Goal: Transaction & Acquisition: Purchase product/service

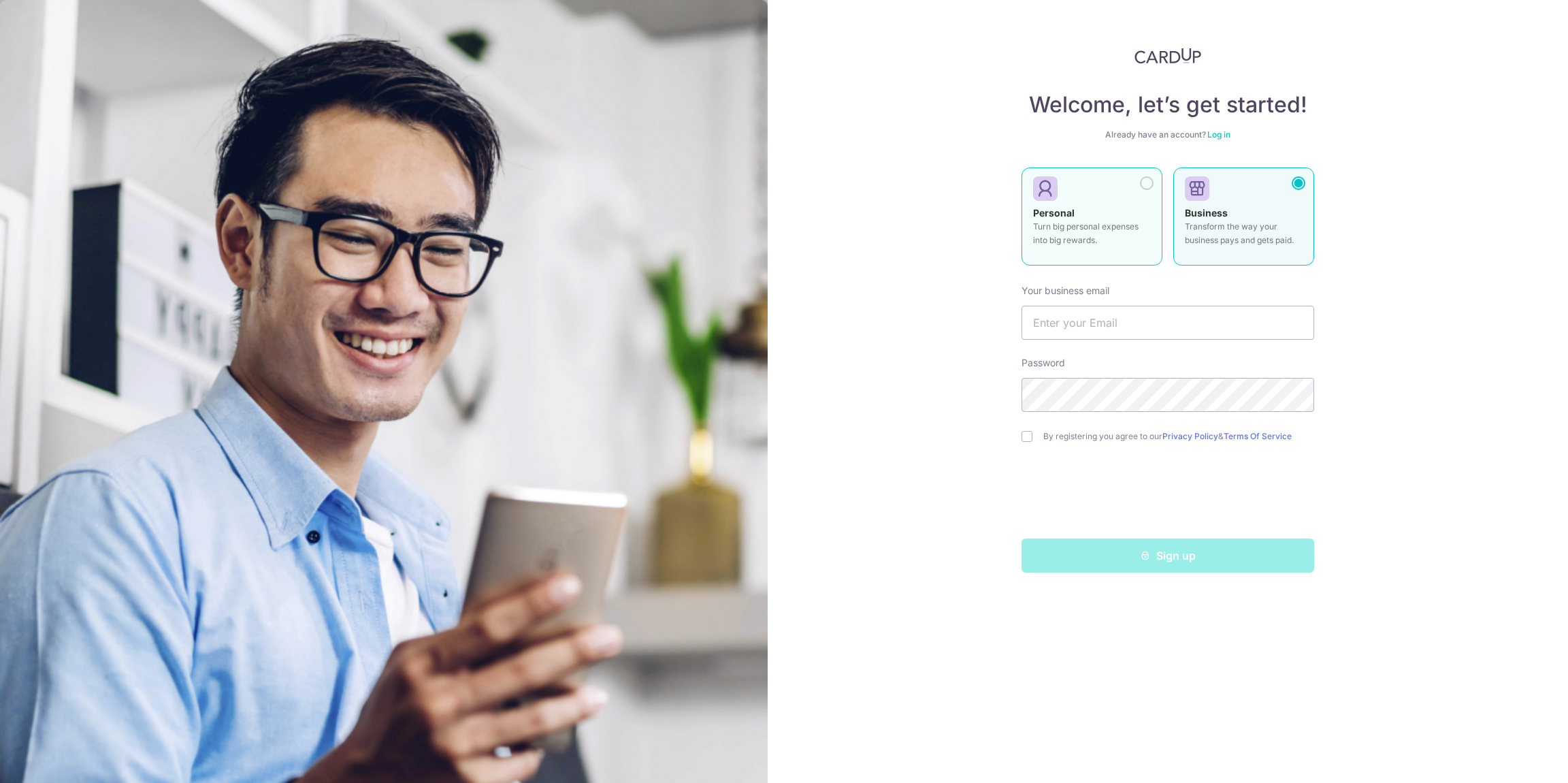
click at [1088, 178] on label "Personal Turn big personal expenses into big rewards." at bounding box center [1092, 216] width 141 height 98
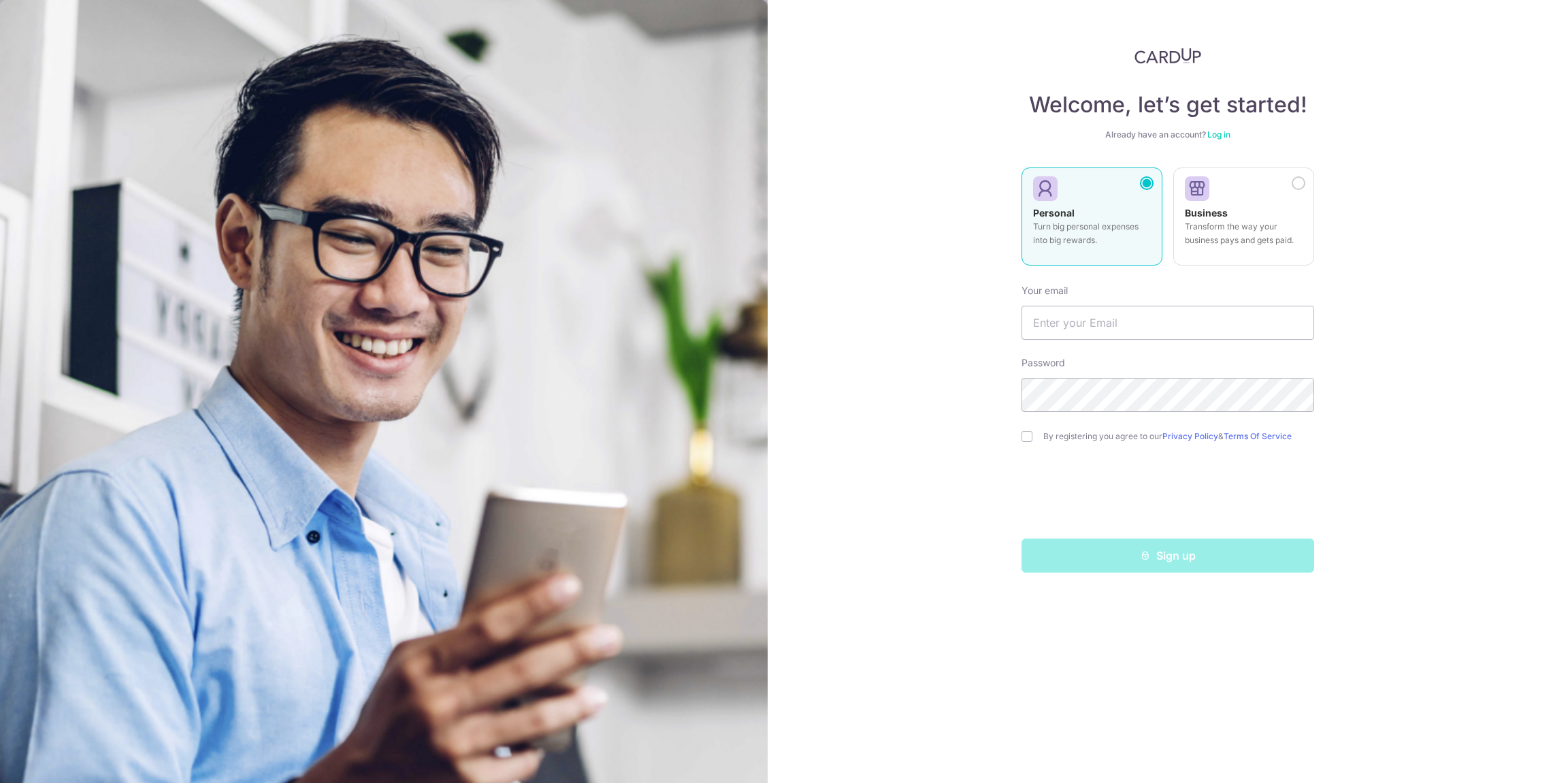
click at [1047, 437] on label "By registering you agree to our Privacy Policy & Terms Of Service" at bounding box center [1178, 436] width 271 height 11
click at [1026, 435] on input "checkbox" at bounding box center [1027, 436] width 11 height 11
checkbox input "true"
click at [1419, 398] on div "Welcome, let’s get started! Already have an account? Log in Personal Turn big p…" at bounding box center [1168, 391] width 800 height 783
click at [1184, 317] on input "text" at bounding box center [1168, 322] width 293 height 34
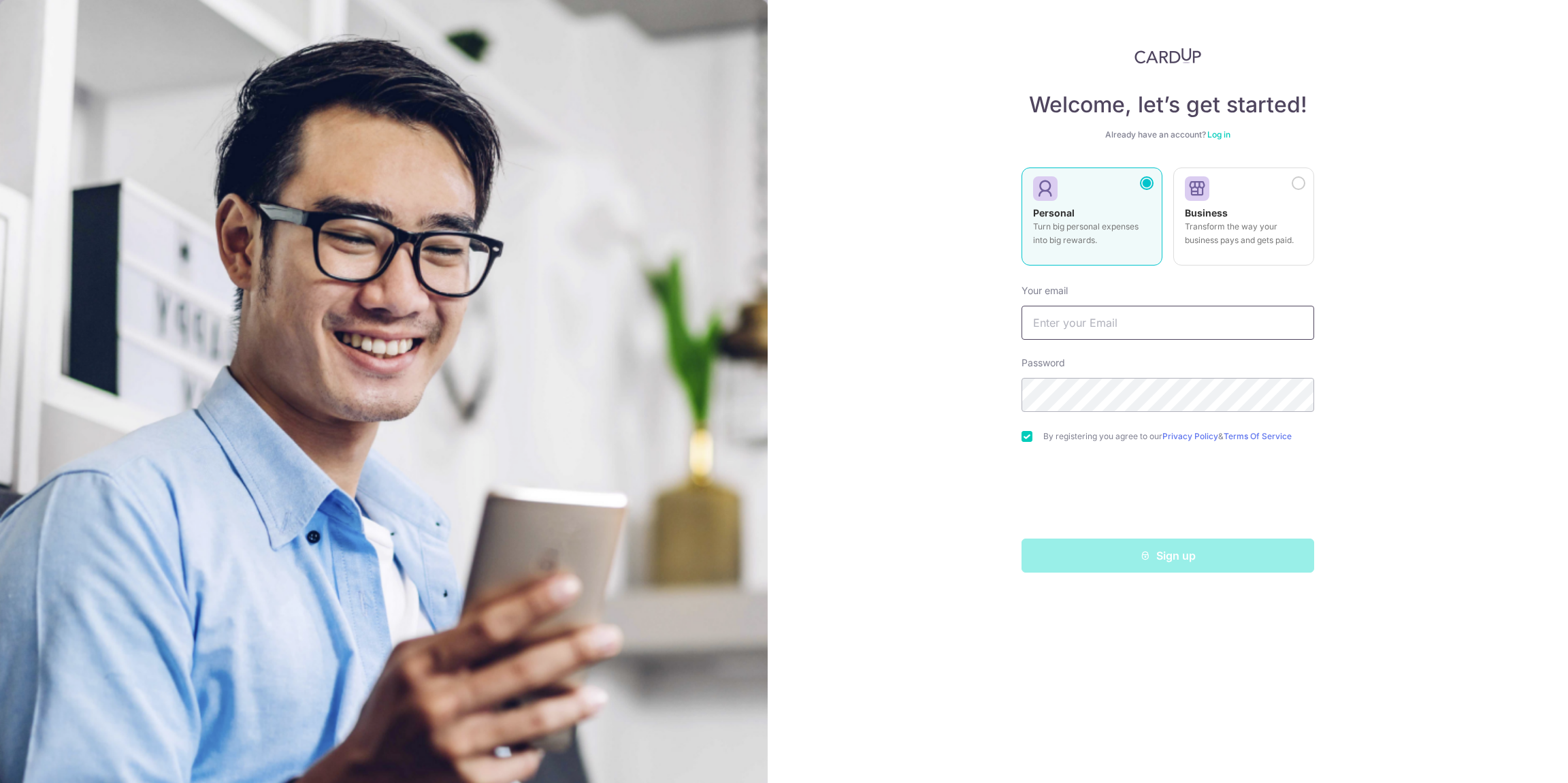
click at [1070, 322] on input "text" at bounding box center [1168, 322] width 293 height 34
type input "[EMAIL_ADDRESS][DOMAIN_NAME]"
drag, startPoint x: 1340, startPoint y: 414, endPoint x: 1235, endPoint y: 412, distance: 105.0
click at [1339, 414] on div "Welcome, let’s get started! Already have an account? Log in Personal Turn big p…" at bounding box center [1168, 391] width 800 height 783
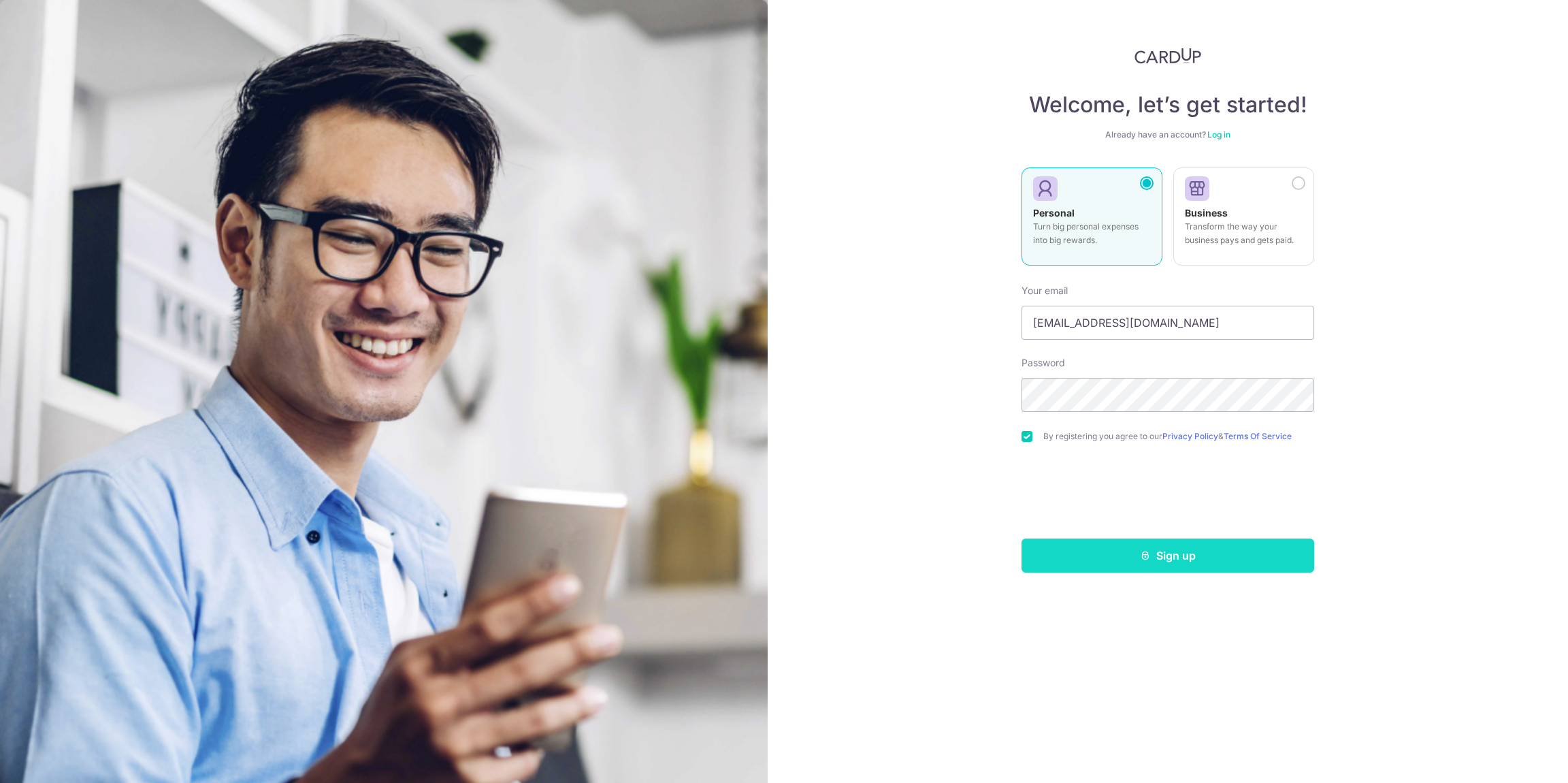
click at [1163, 550] on button "Sign up" at bounding box center [1168, 555] width 293 height 34
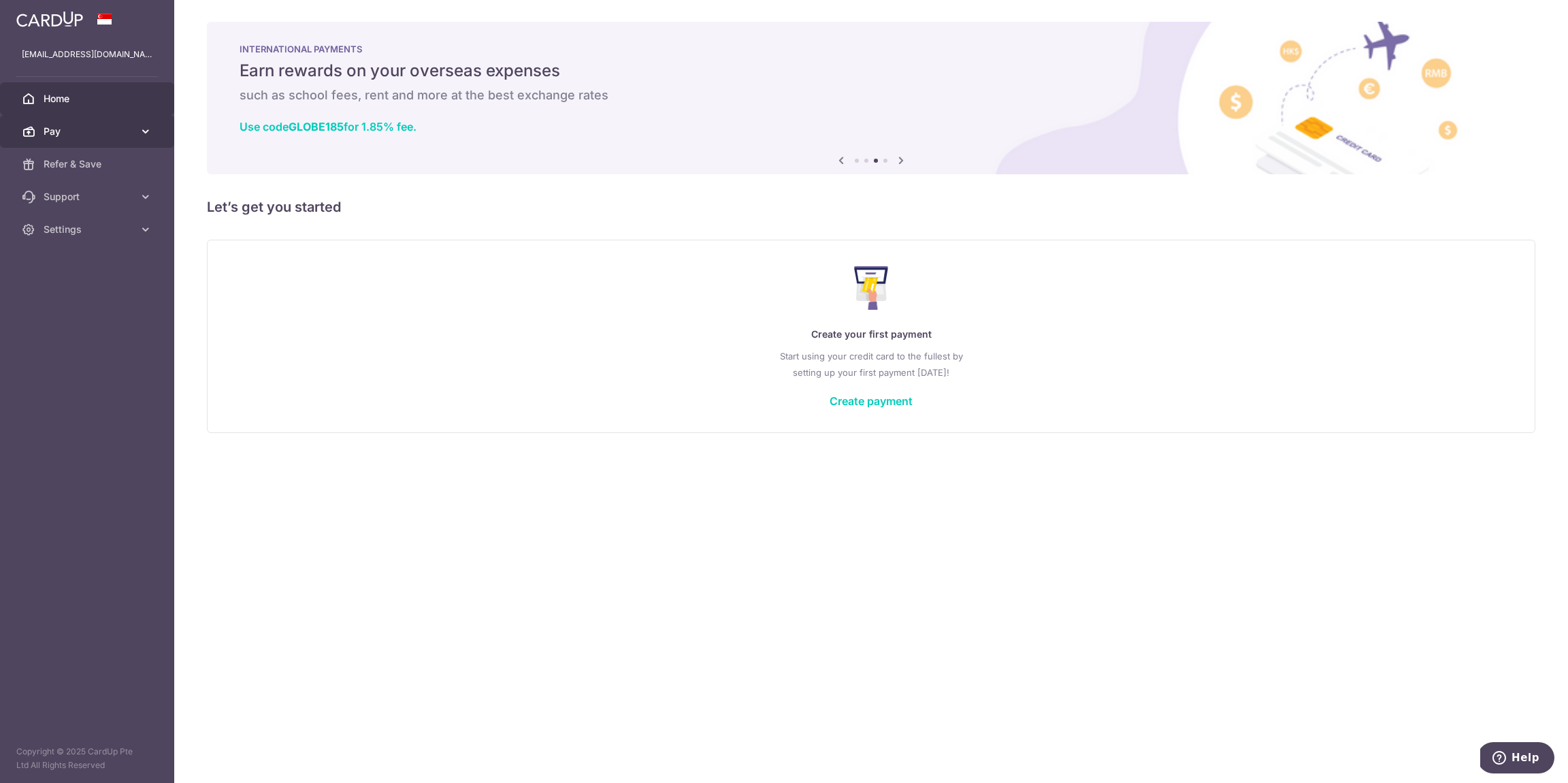
click at [124, 146] on link "Pay" at bounding box center [87, 131] width 174 height 33
click at [116, 98] on span "Home" at bounding box center [89, 98] width 90 height 14
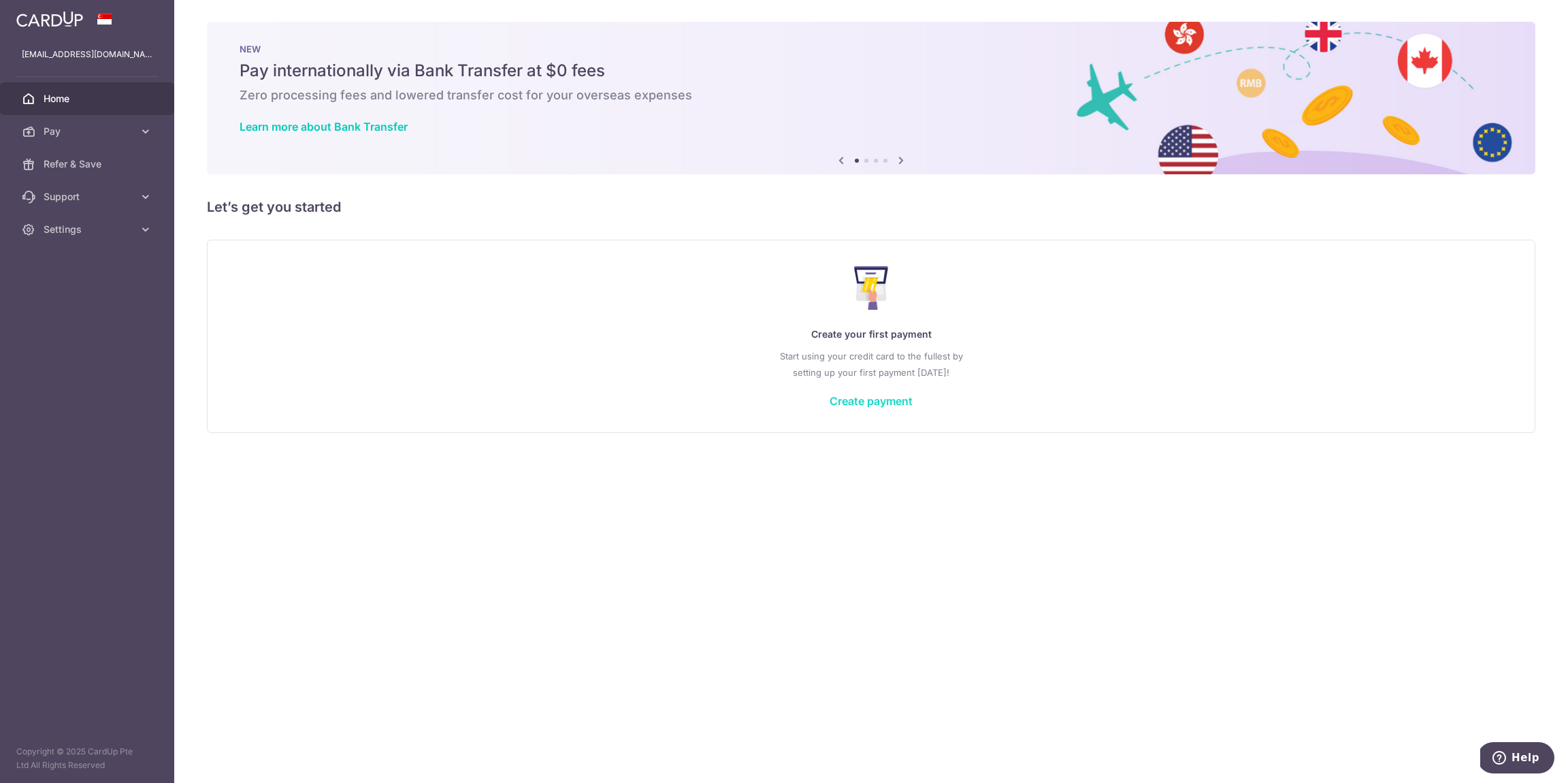
click at [859, 398] on link "Create payment" at bounding box center [871, 401] width 83 height 14
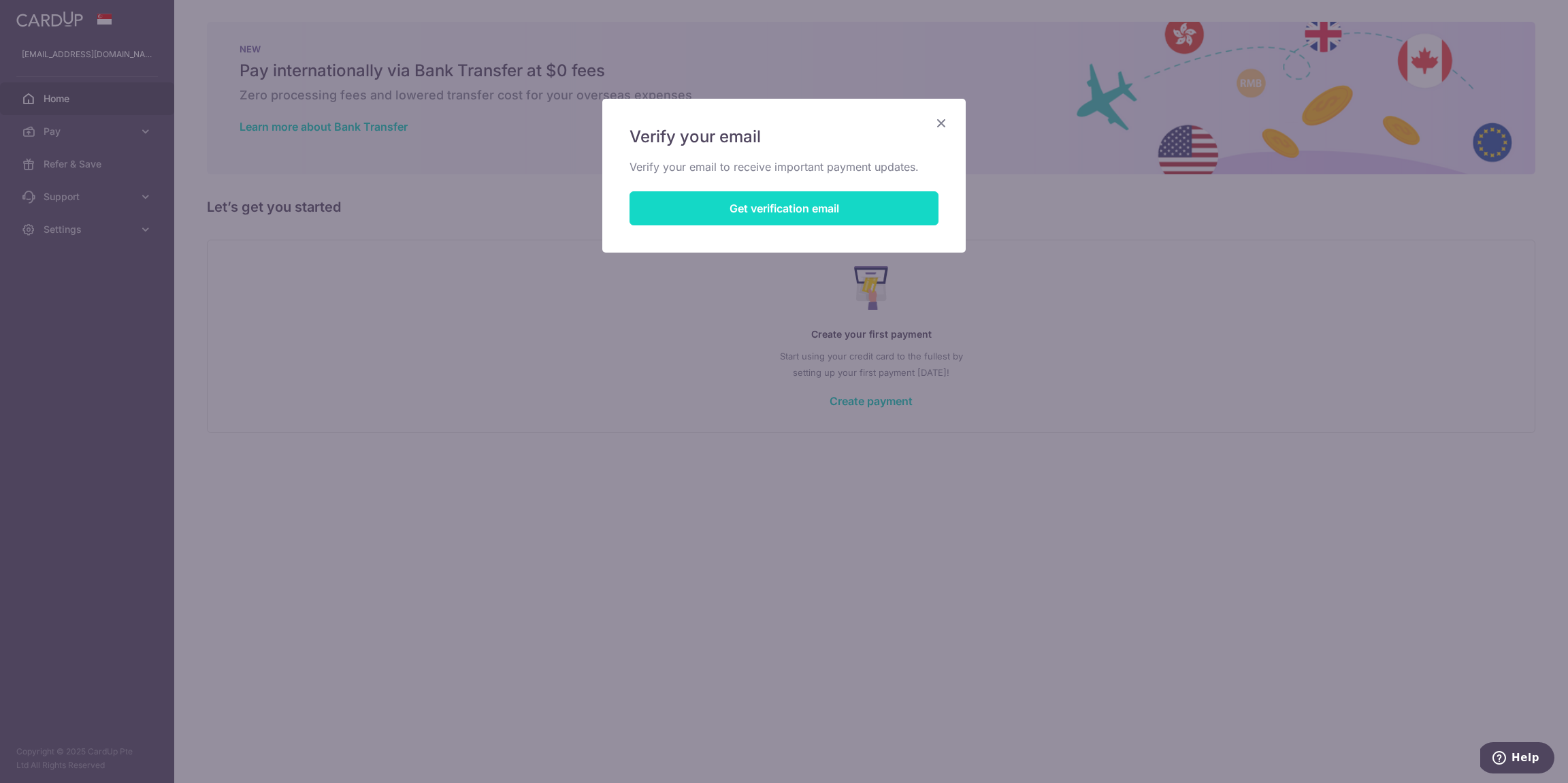
click at [760, 207] on button "Get verification email" at bounding box center [784, 208] width 309 height 34
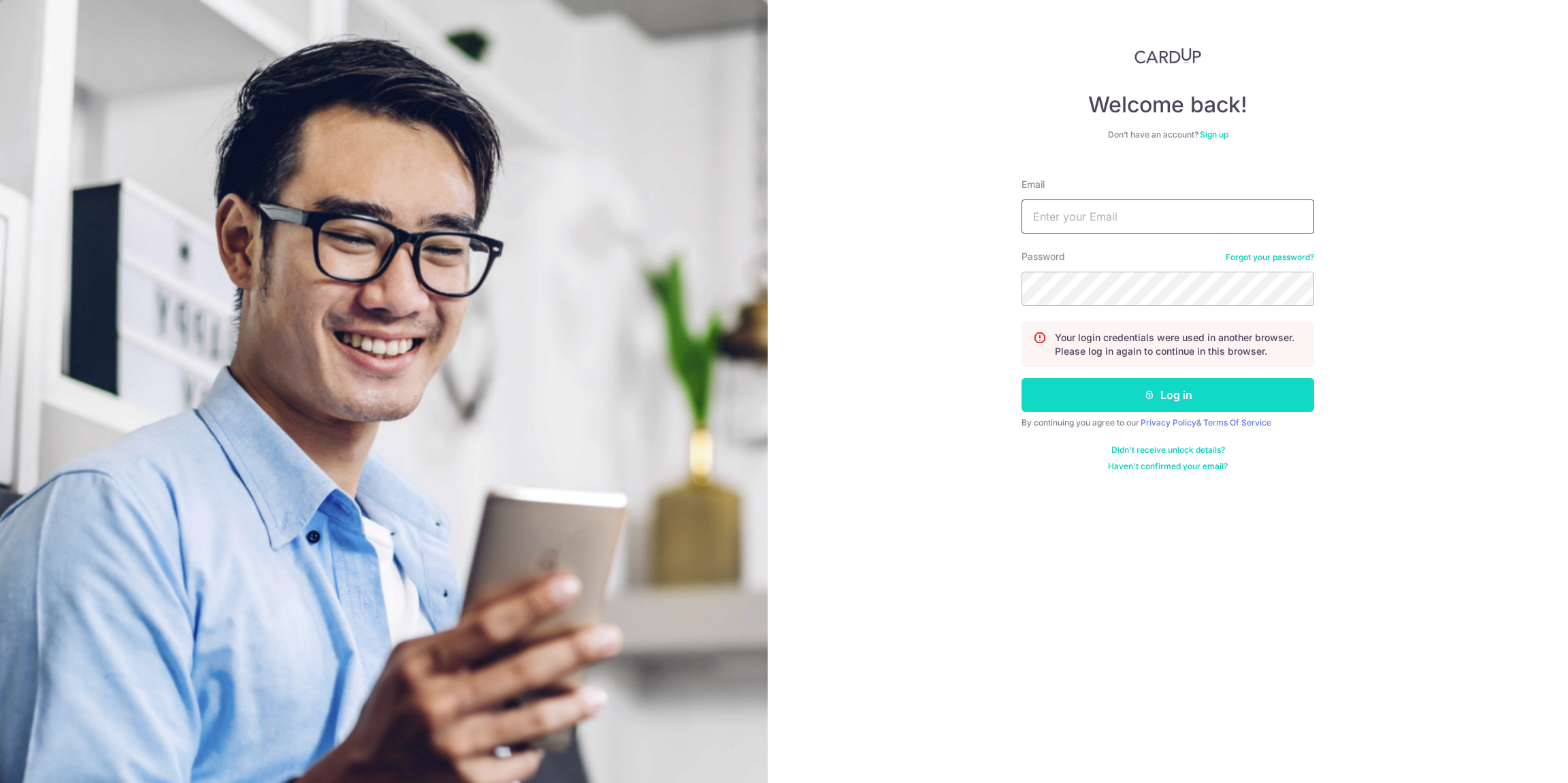
type input "[EMAIL_ADDRESS][DOMAIN_NAME]"
click at [1172, 392] on button "Log in" at bounding box center [1168, 394] width 293 height 34
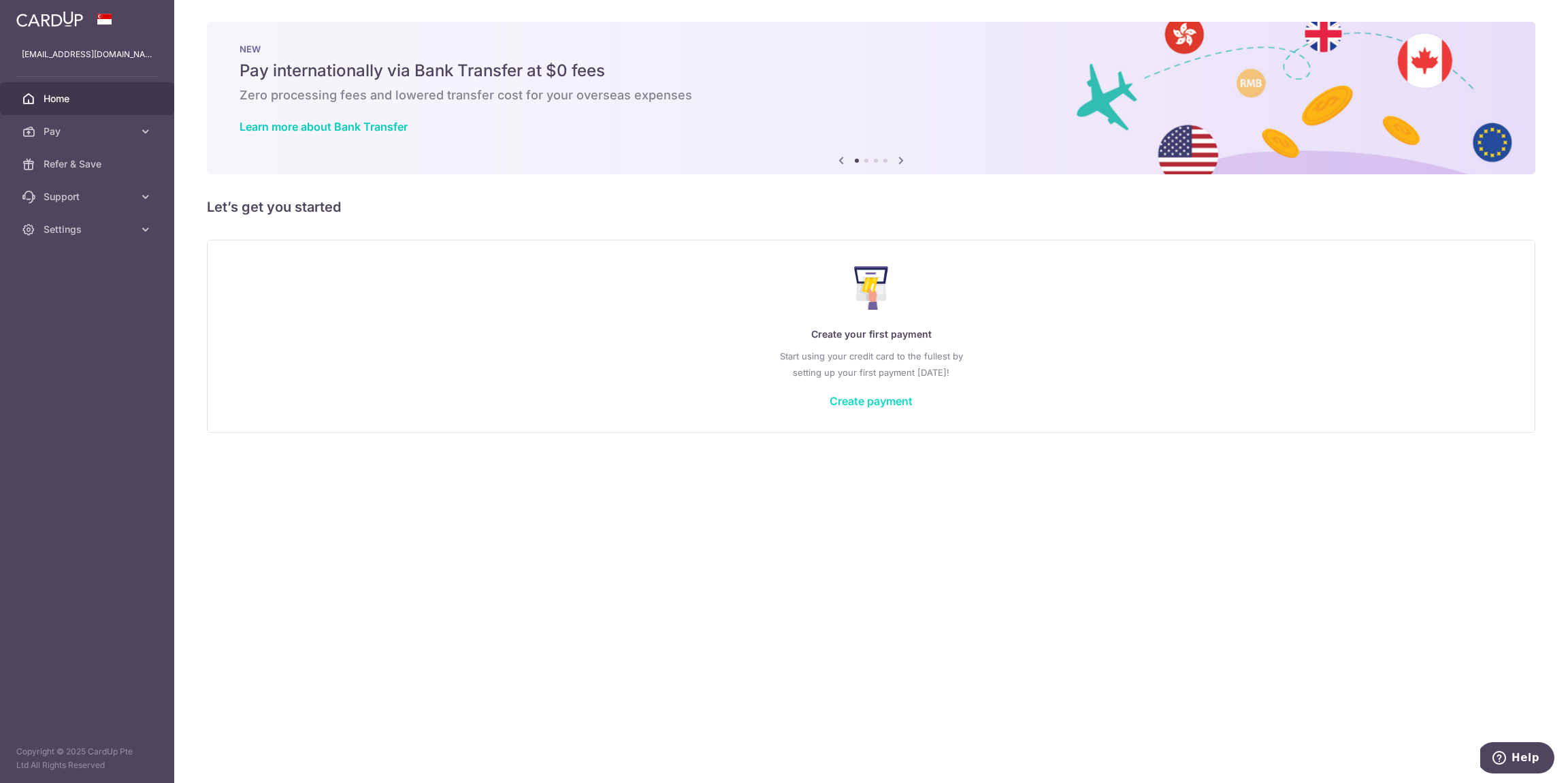
click at [862, 401] on link "Create payment" at bounding box center [871, 401] width 83 height 14
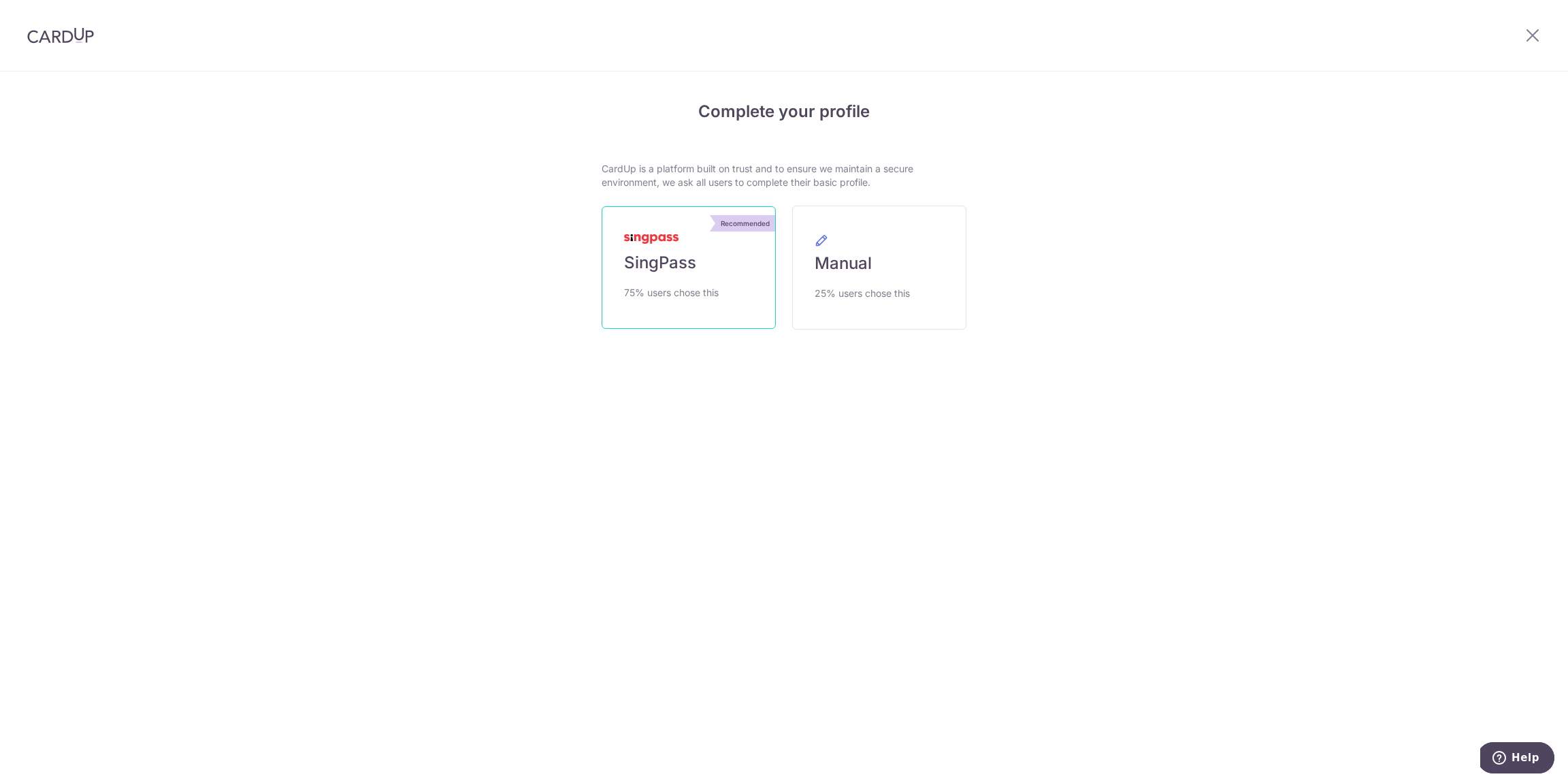
click at [674, 264] on span "SingPass" at bounding box center [661, 263] width 72 height 22
click at [652, 252] on span "SingPass" at bounding box center [661, 263] width 72 height 22
click at [661, 269] on span "SingPass" at bounding box center [661, 263] width 72 height 22
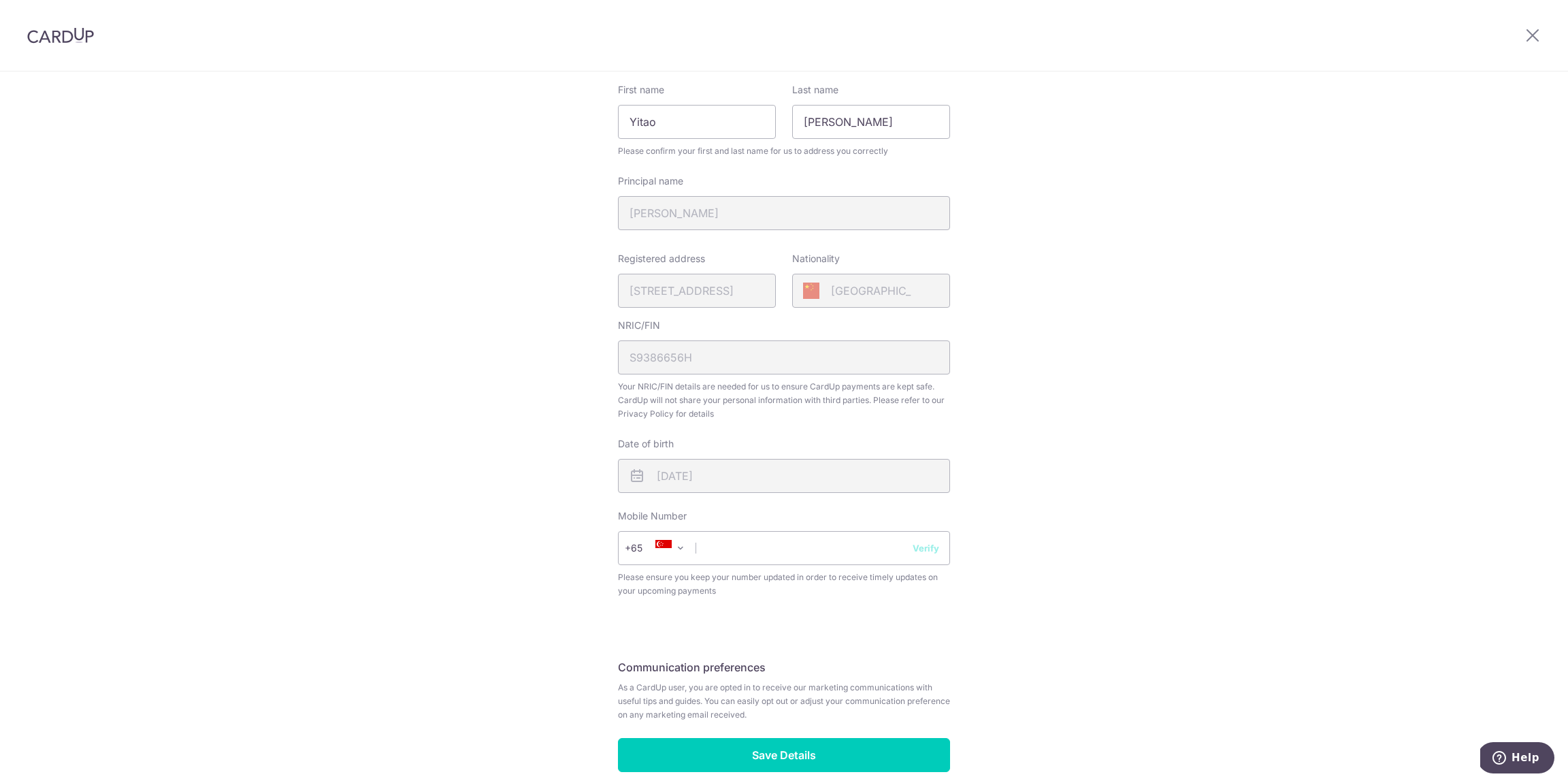
scroll to position [225, 0]
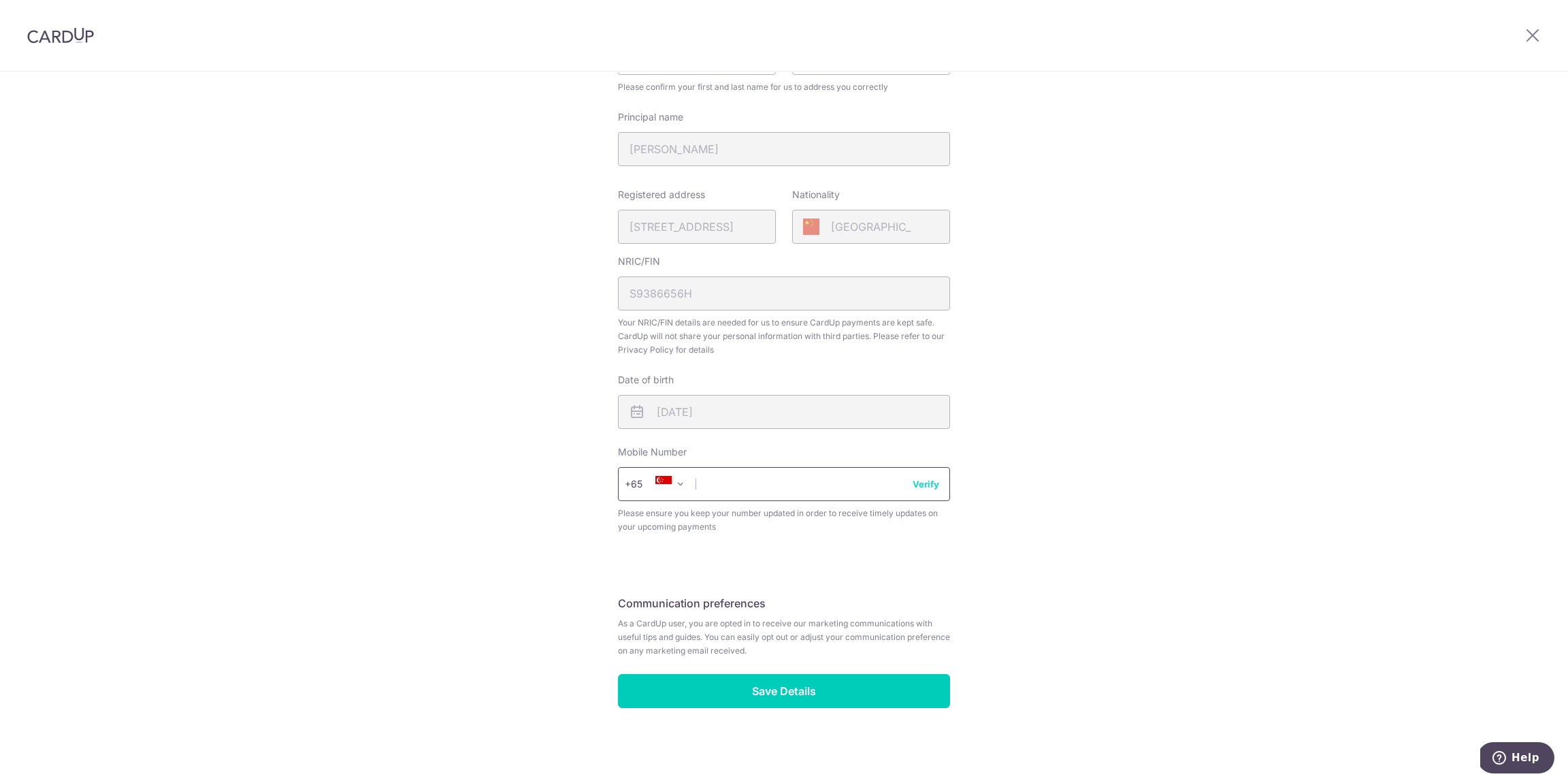
click at [799, 489] on input "text" at bounding box center [784, 483] width 333 height 34
type input "94455439"
click at [918, 486] on button "Verify" at bounding box center [925, 484] width 26 height 14
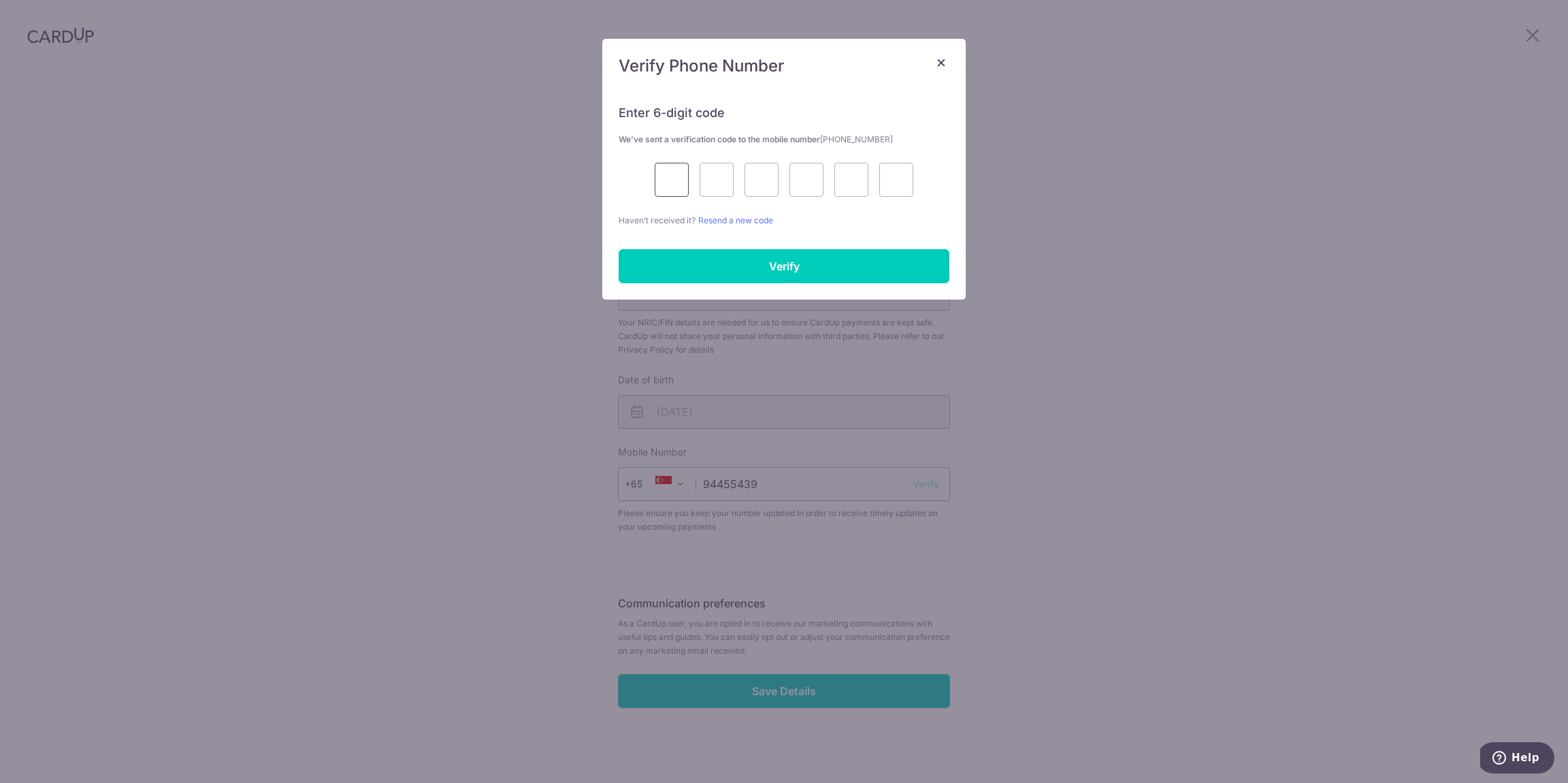
click at [664, 183] on input "text" at bounding box center [671, 179] width 34 height 34
type input "6"
type input "1"
type input "4"
type input "3"
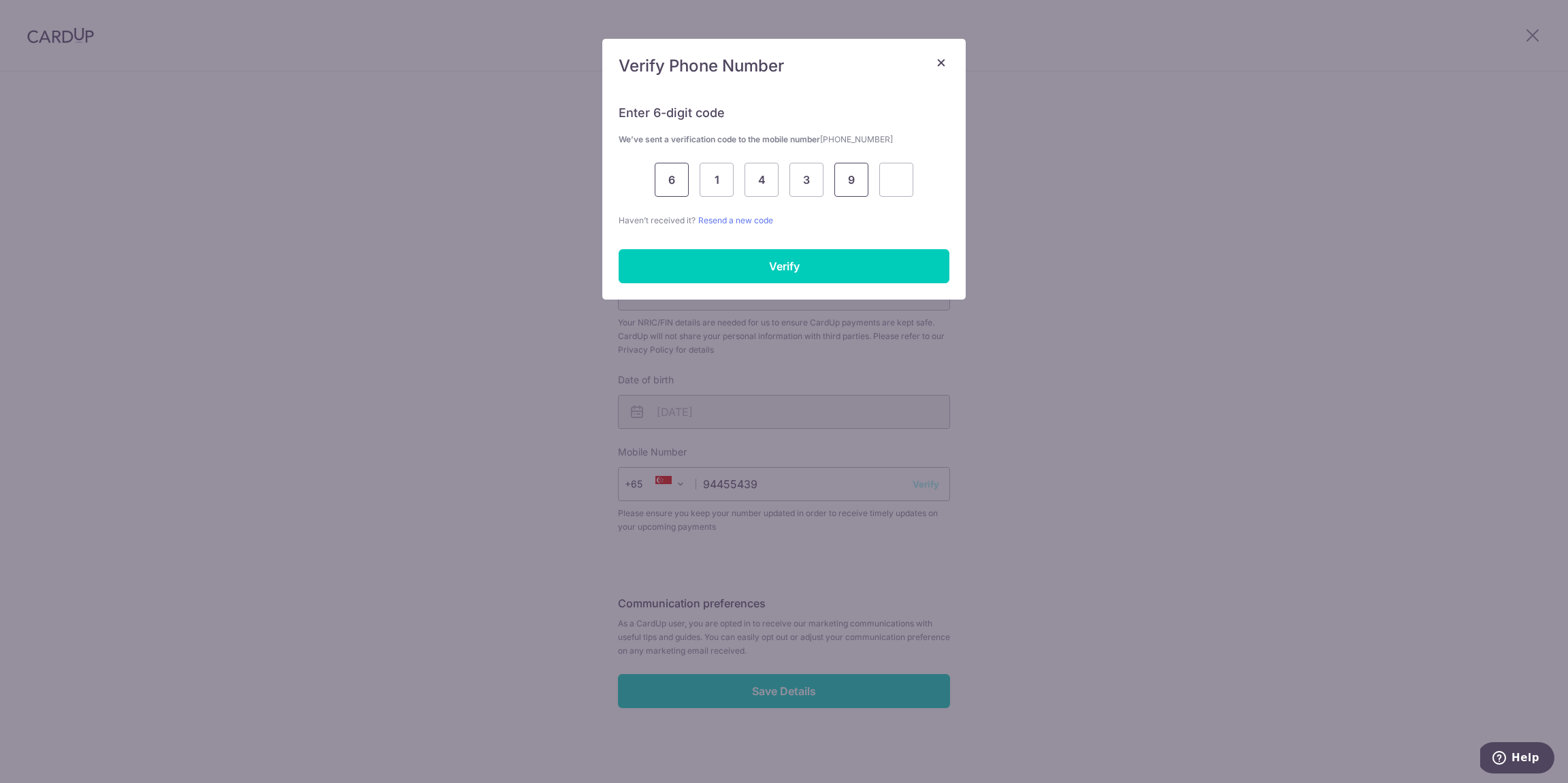
type input "9"
type input "2"
click at [771, 276] on input "Verify" at bounding box center [784, 266] width 331 height 34
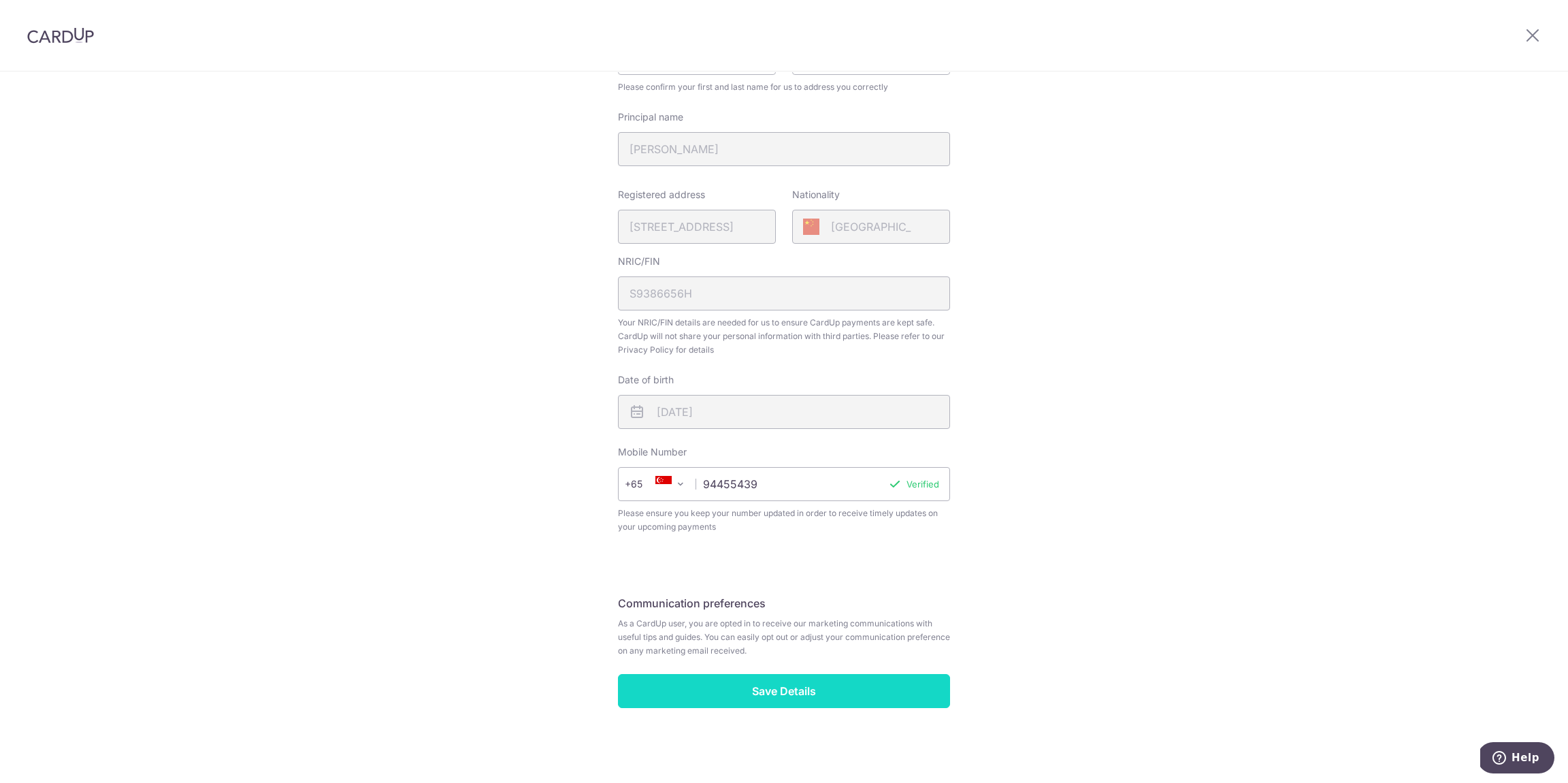
click at [809, 691] on input "Save Details" at bounding box center [784, 691] width 333 height 34
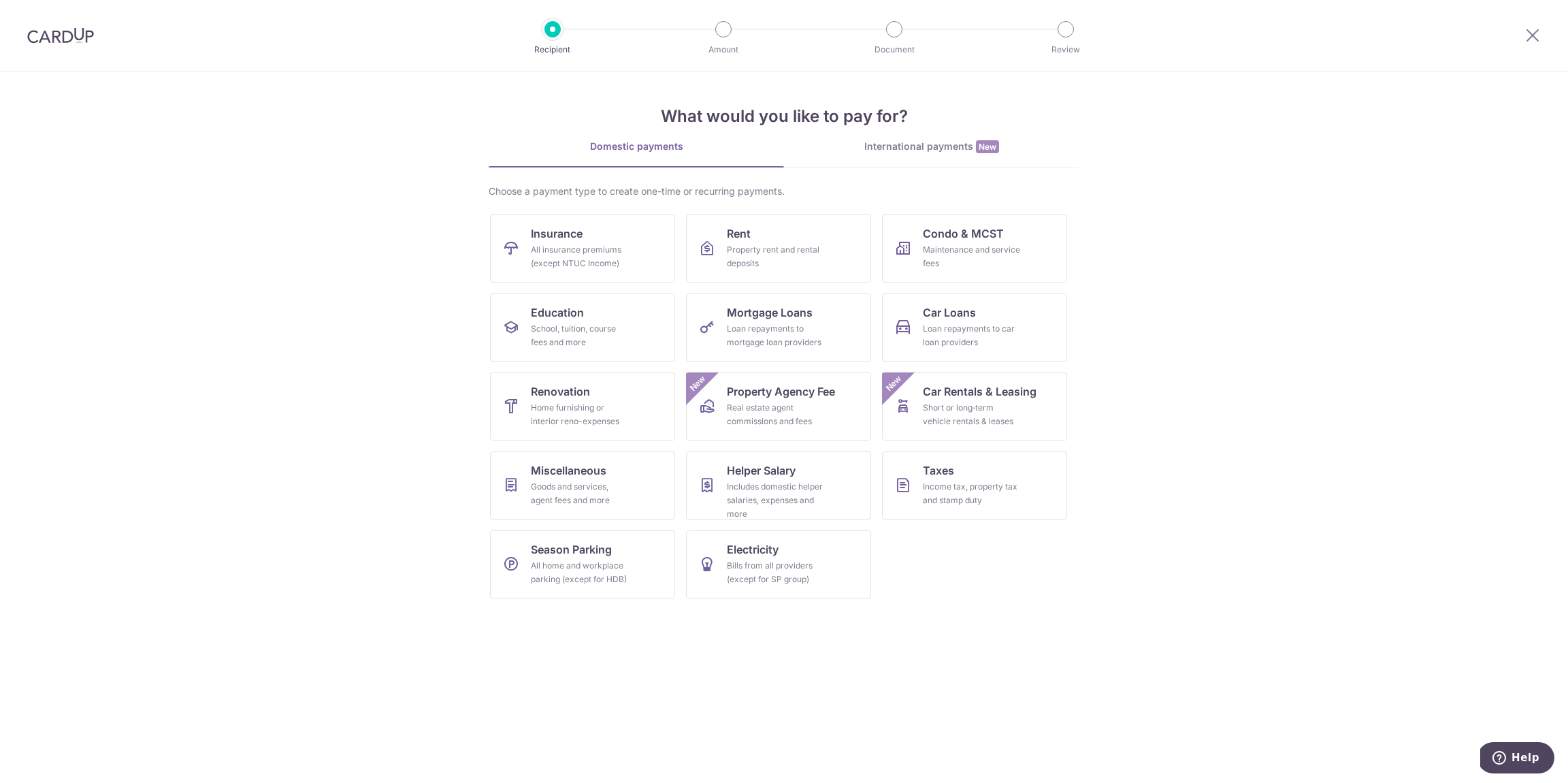
click at [1205, 460] on section "What would you like to pay for? Domestic payments International payments New Ch…" at bounding box center [784, 427] width 1568 height 712
click at [1000, 251] on div "Maintenance and service fees" at bounding box center [972, 257] width 98 height 27
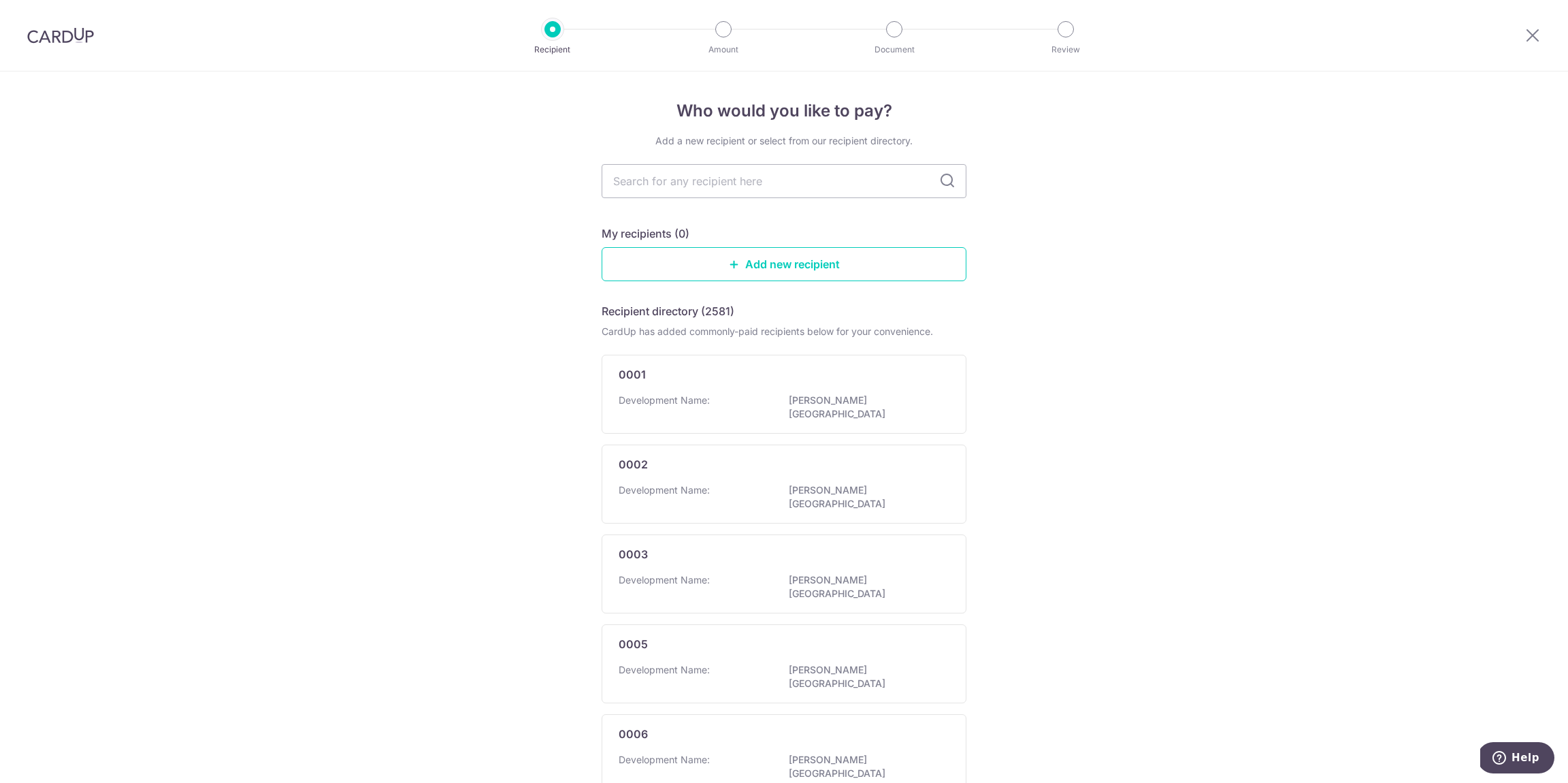
click at [1168, 321] on div "Who would you like to pay? Add a new recipient or select from our recipient dir…" at bounding box center [784, 723] width 1568 height 1304
click at [767, 186] on input "text" at bounding box center [784, 181] width 365 height 34
type input "4156"
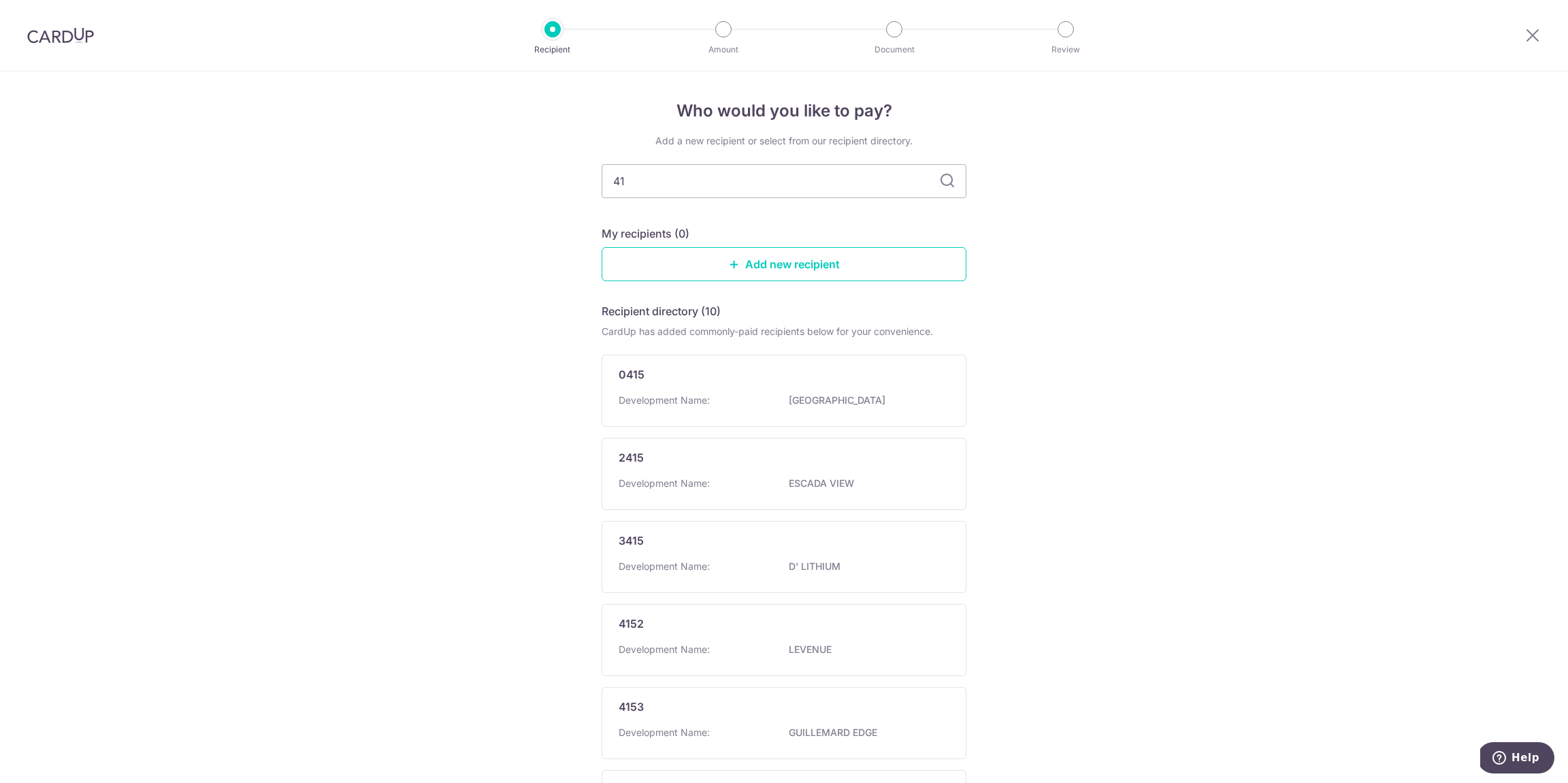
type input "4"
type input "MC"
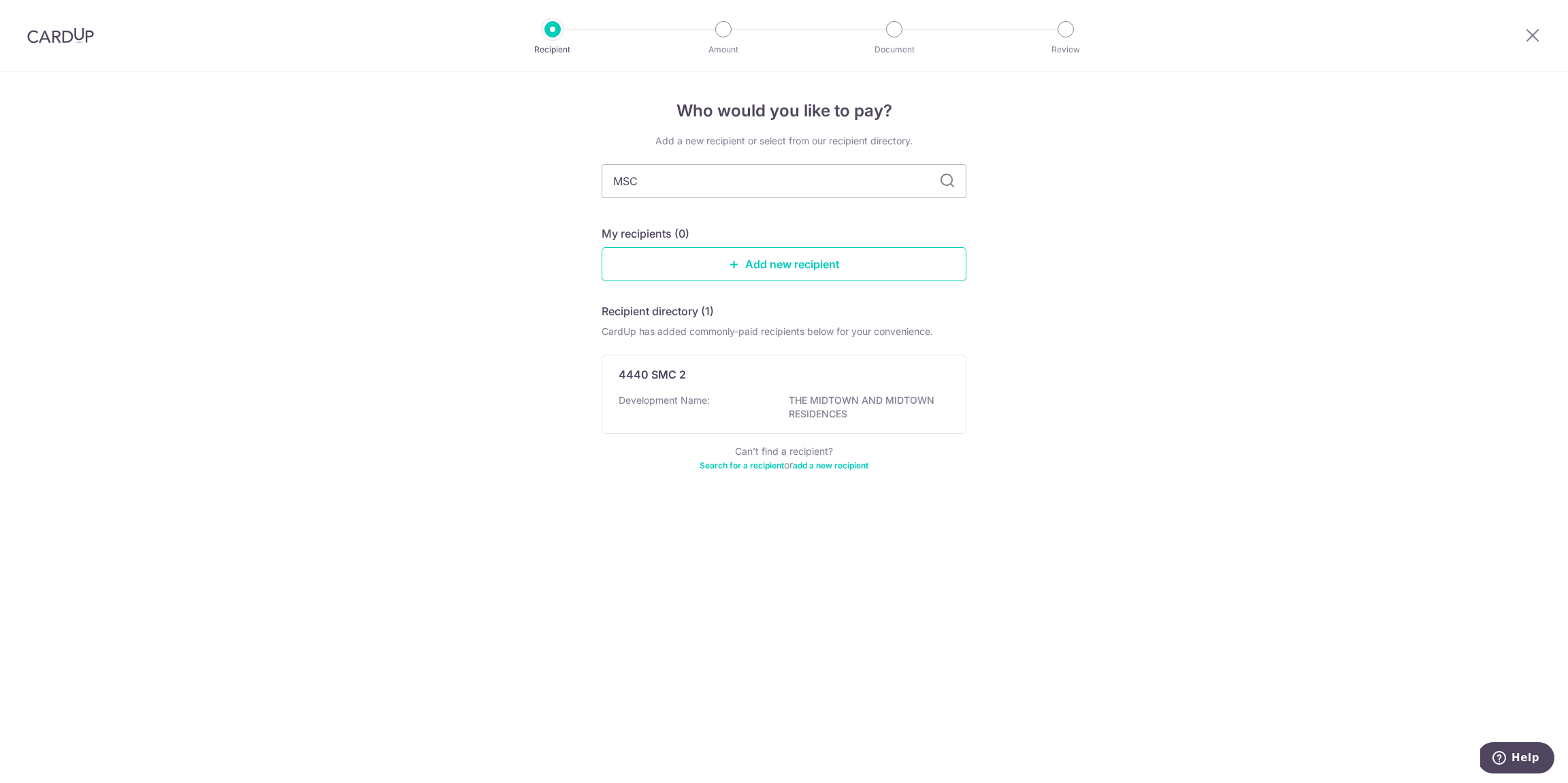
type input "MSCT"
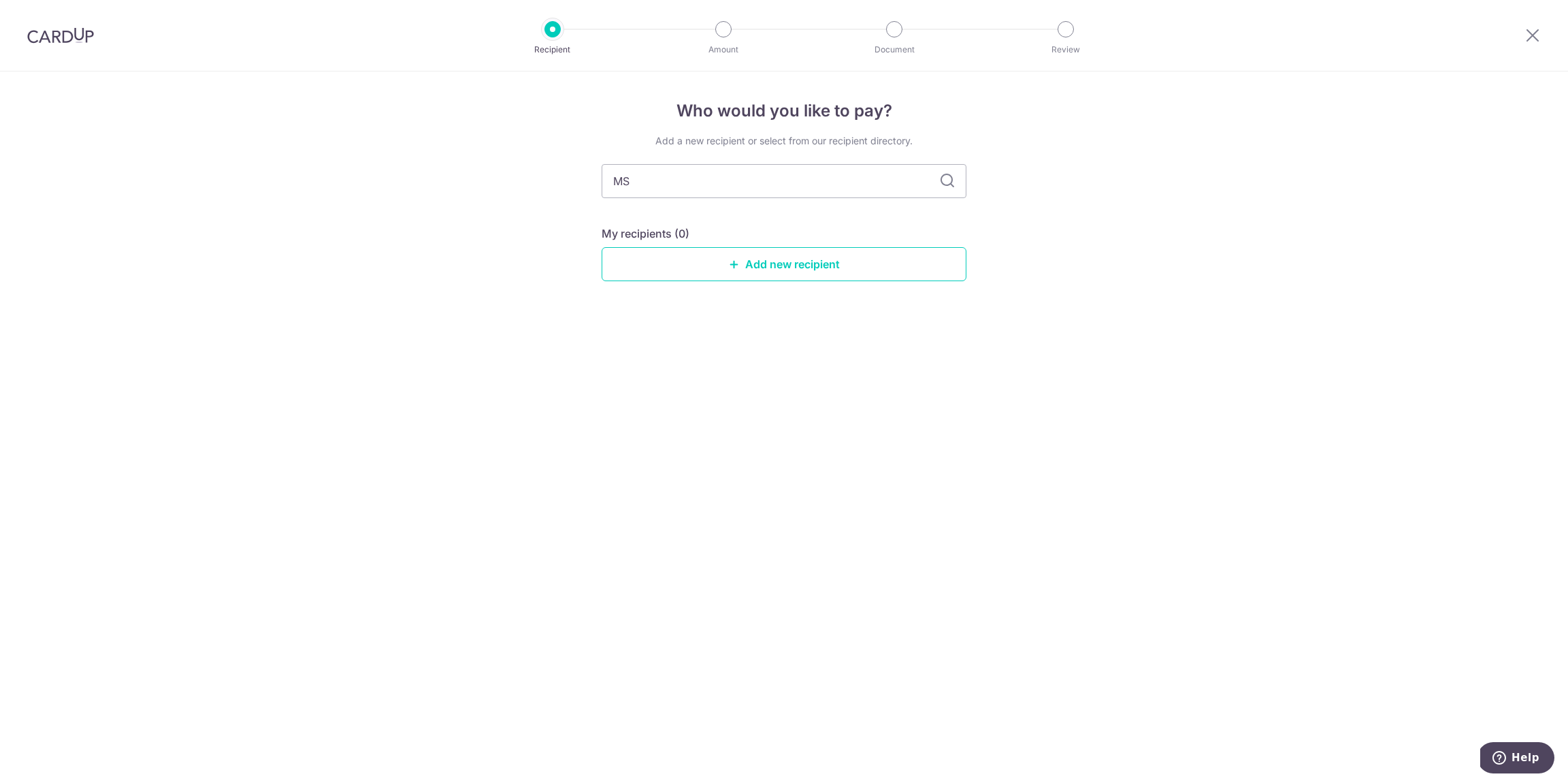
type input "M"
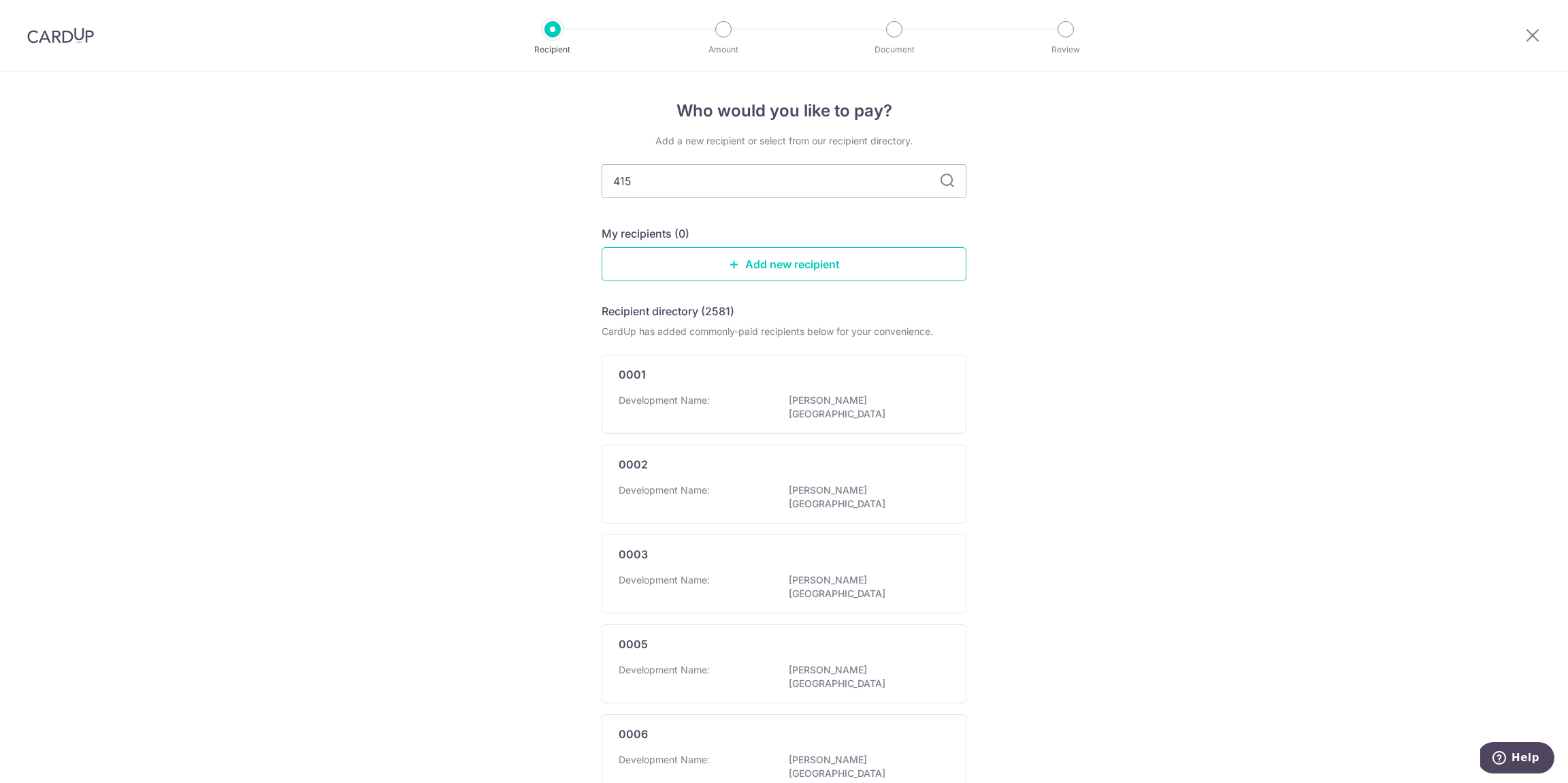
type input "4156"
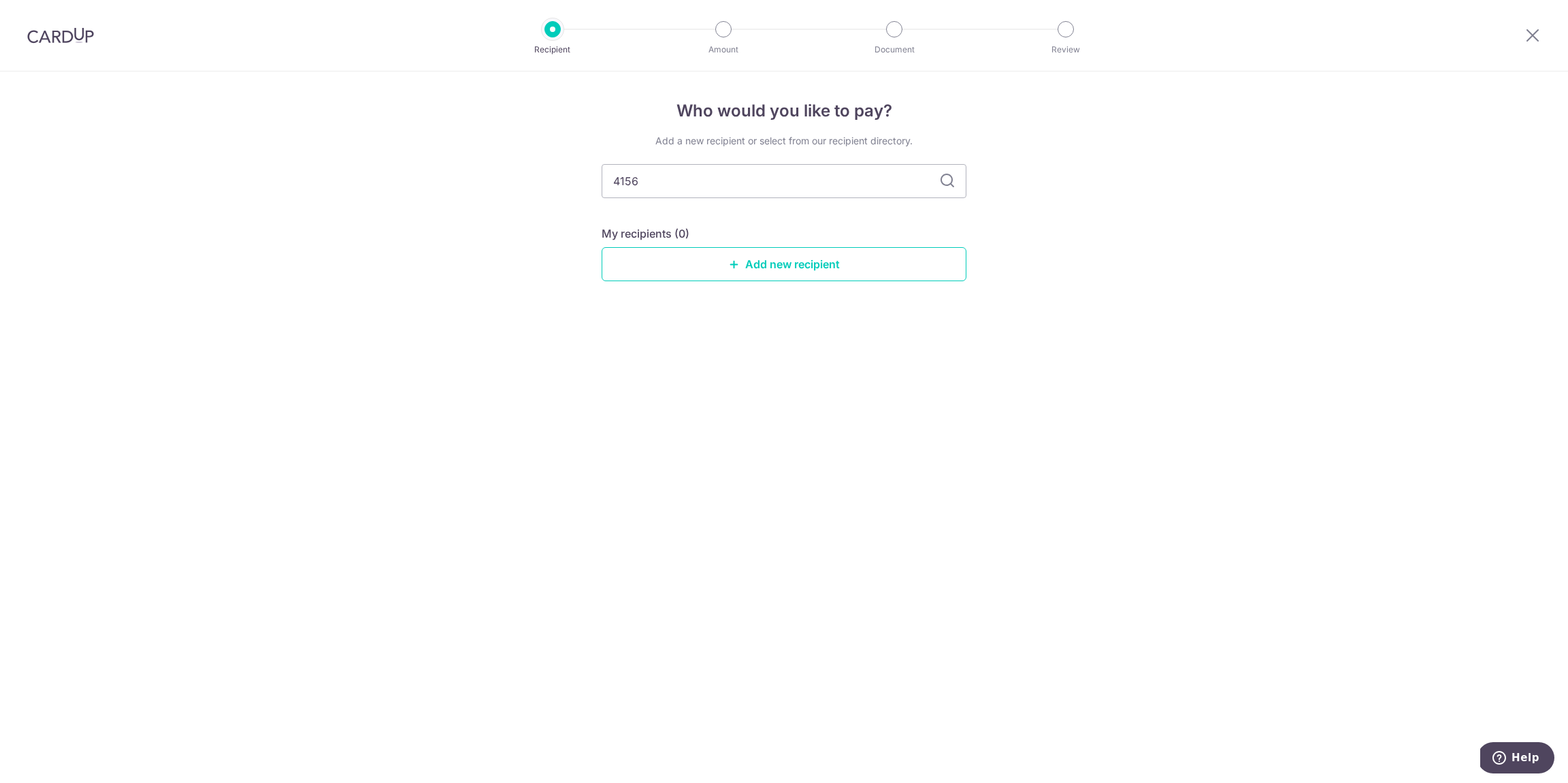
drag, startPoint x: 1184, startPoint y: 267, endPoint x: 1031, endPoint y: 213, distance: 162.2
click at [1175, 264] on div "Who would you like to pay? Add a new recipient or select from our recipient dir…" at bounding box center [784, 427] width 1568 height 712
click at [952, 182] on icon at bounding box center [947, 181] width 17 height 17
click at [945, 181] on icon at bounding box center [947, 181] width 17 height 17
click at [1105, 221] on div "Who would you like to pay? Add a new recipient or select from our recipient dir…" at bounding box center [784, 427] width 1568 height 712
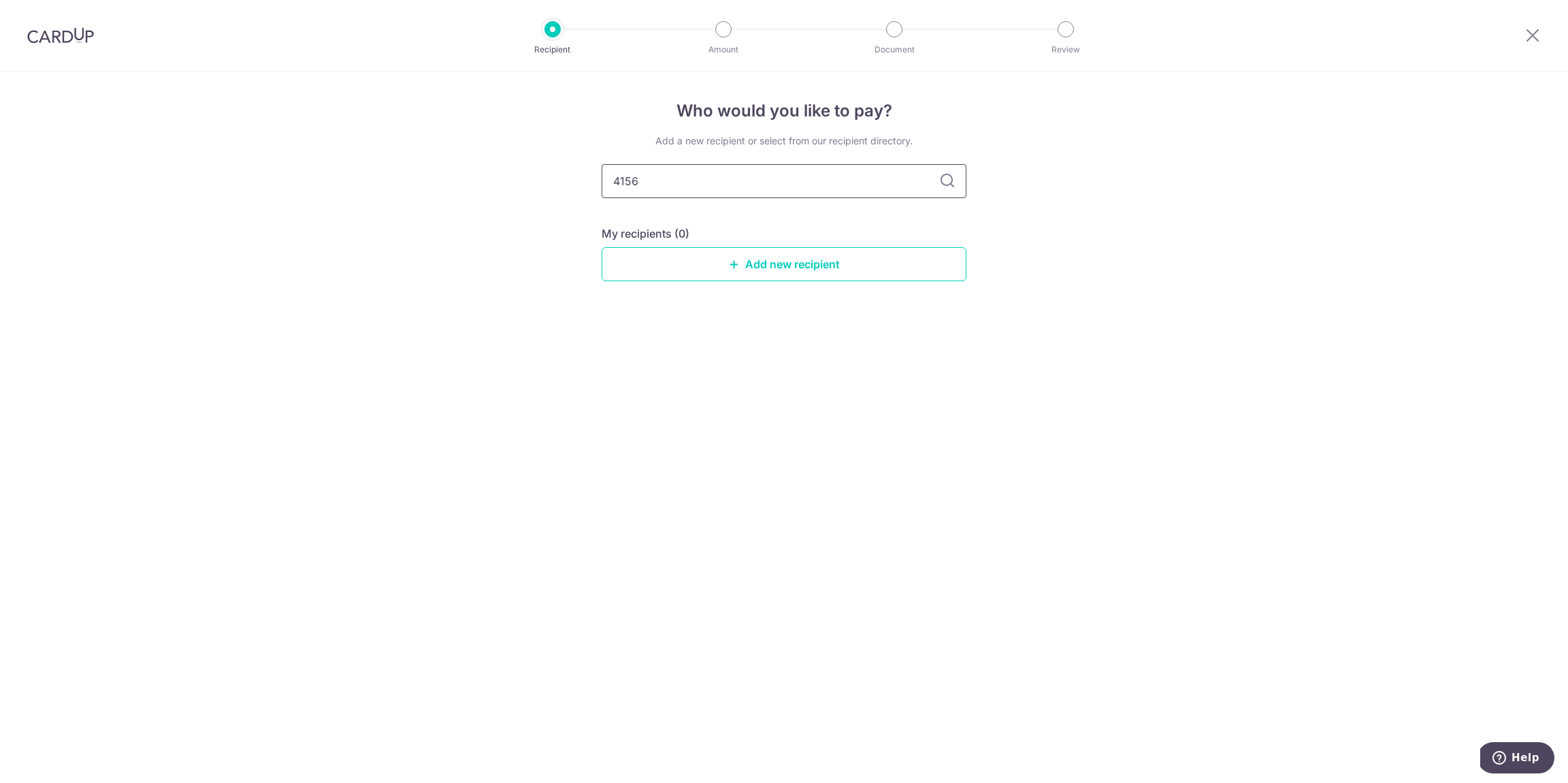
drag, startPoint x: 748, startPoint y: 185, endPoint x: 520, endPoint y: 164, distance: 229.0
click at [519, 164] on div "Who would you like to pay? Add a new recipient or select from our recipient dir…" at bounding box center [784, 427] width 1568 height 712
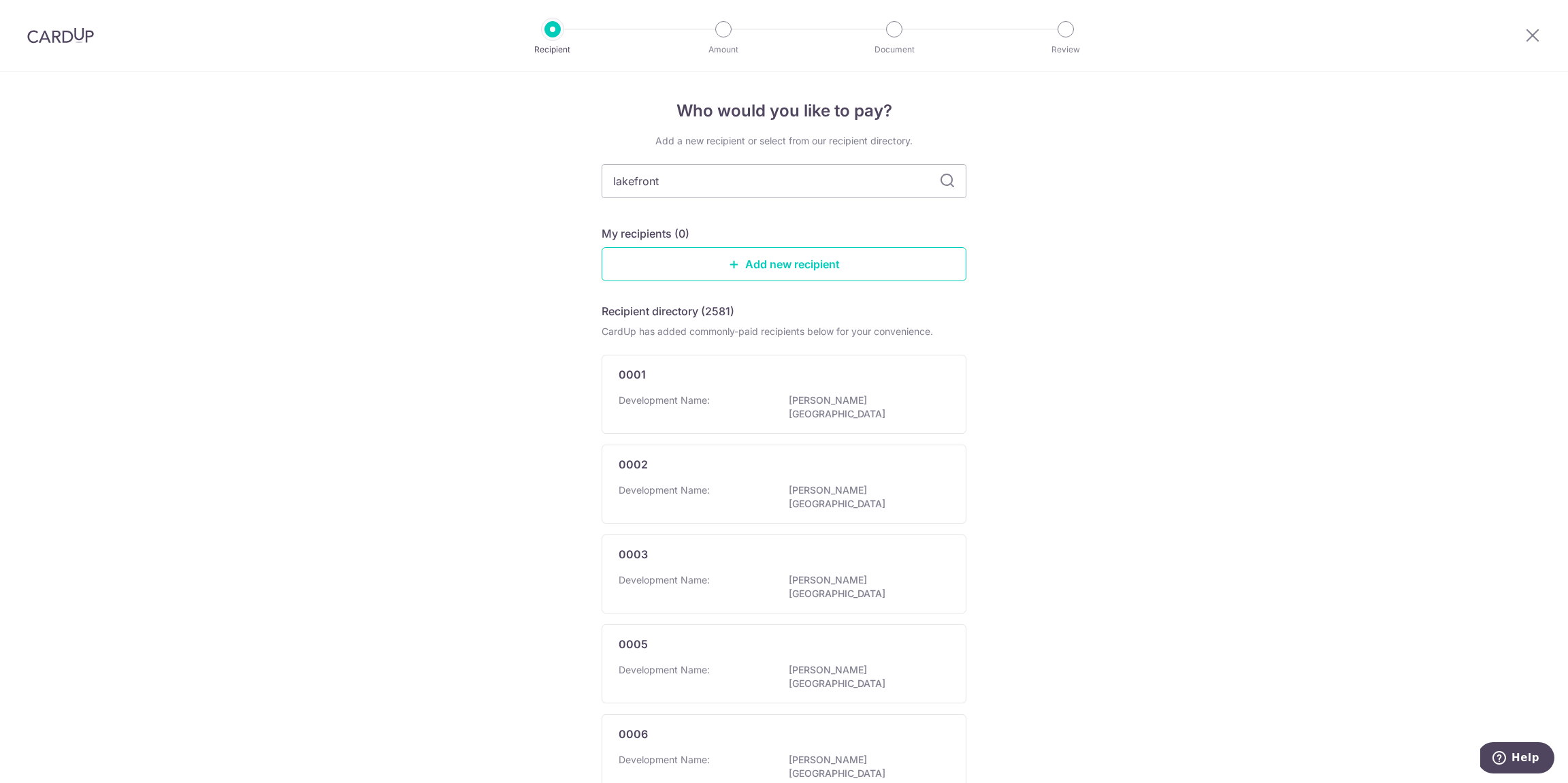
type input "lakefront"
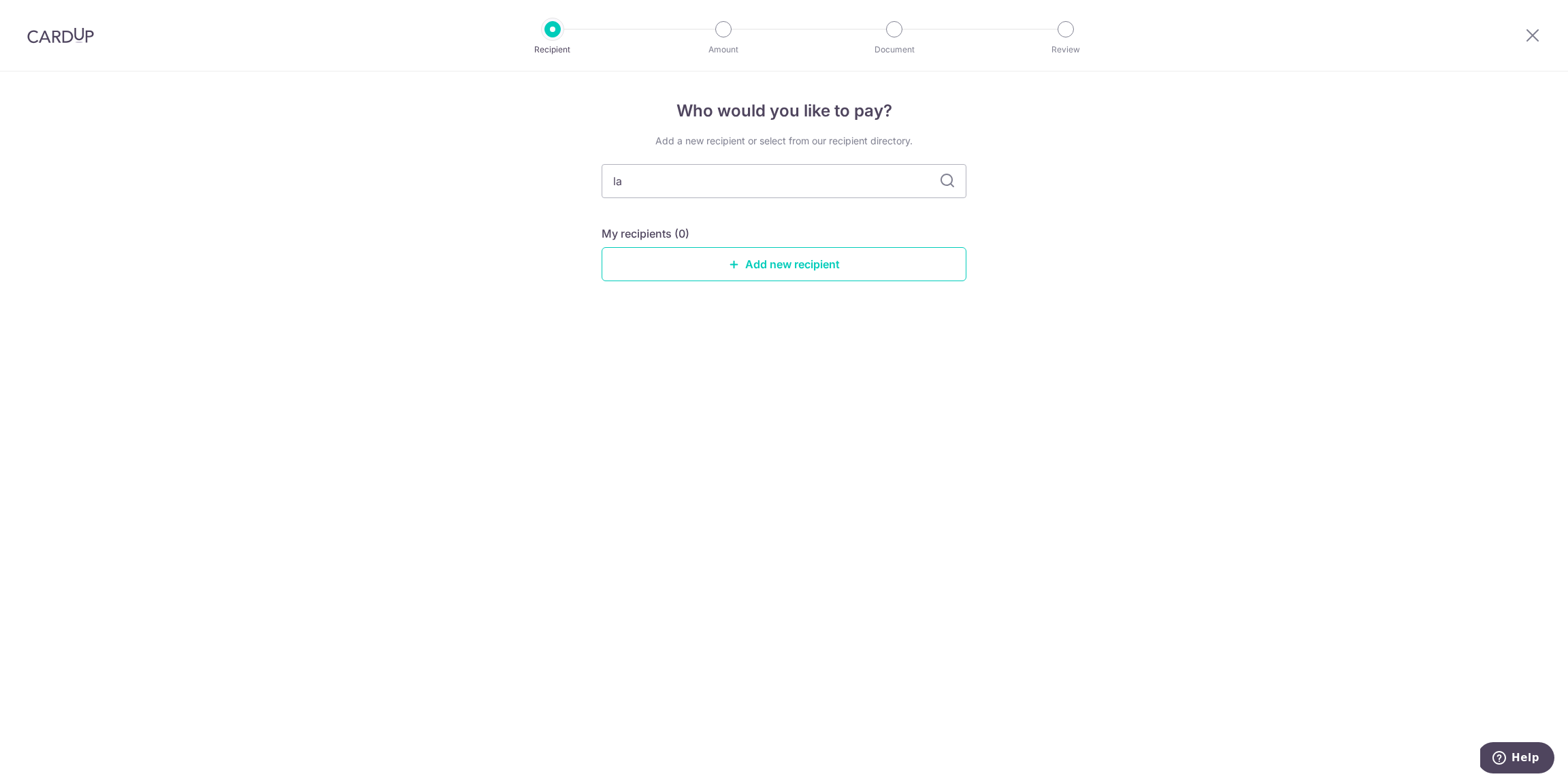
type input "l"
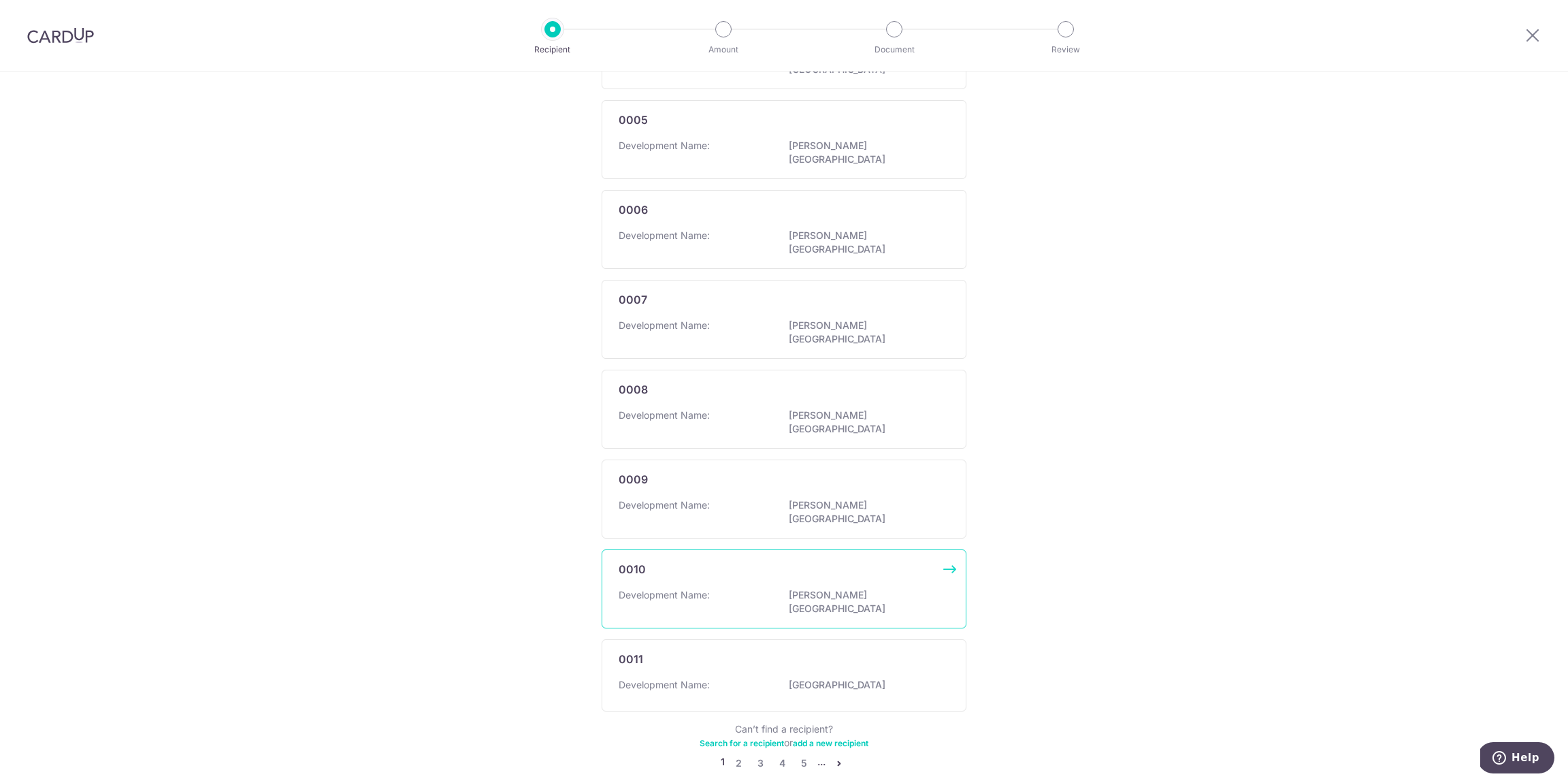
scroll to position [532, 0]
click at [813, 730] on link "add a new recipient" at bounding box center [830, 736] width 76 height 11
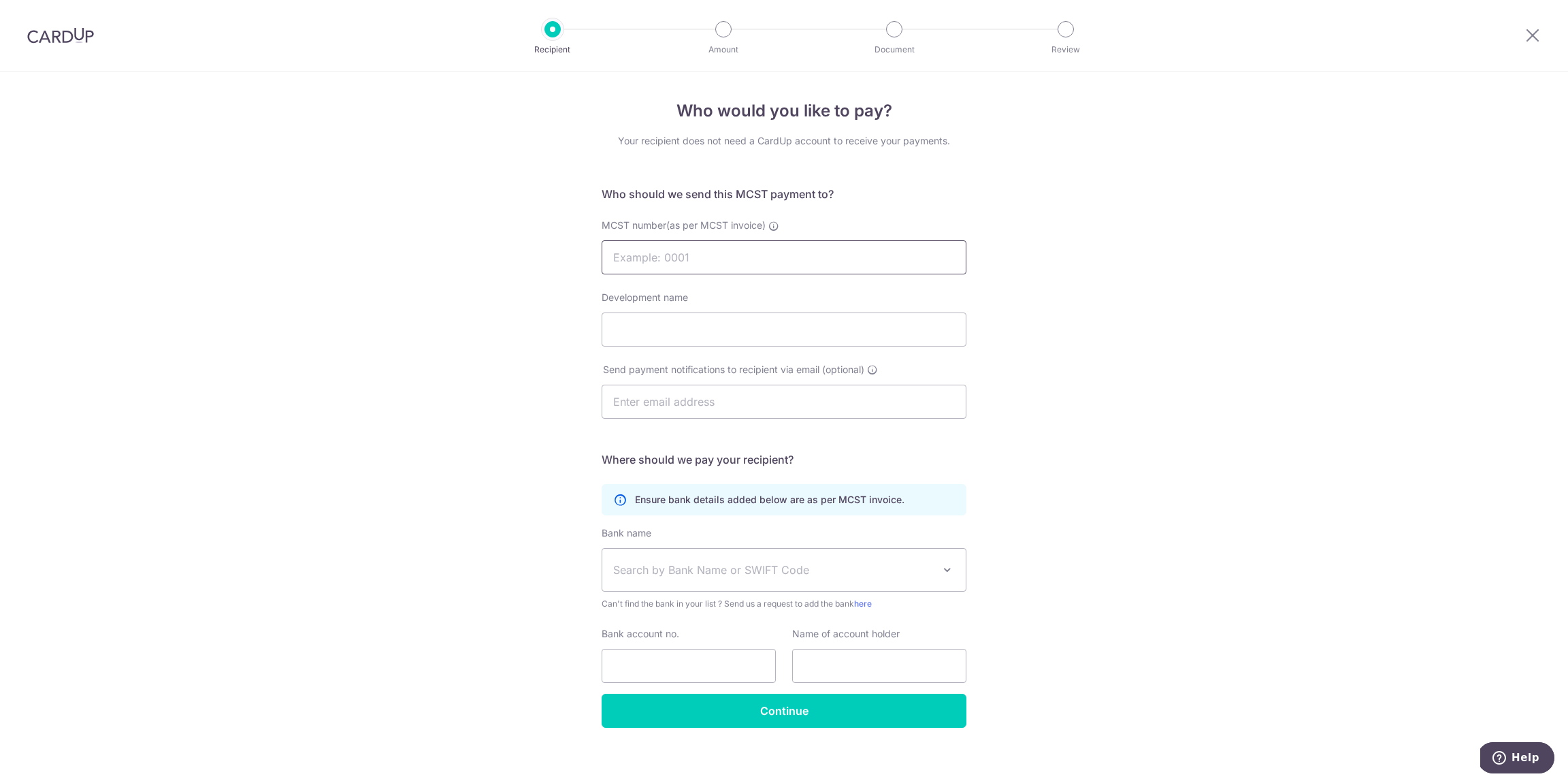
click at [732, 257] on input "MCST number(as per MCST invoice)" at bounding box center [784, 257] width 365 height 34
type input "4156"
click at [756, 345] on input "Development name" at bounding box center [784, 329] width 365 height 34
type input "The Lakefront Residences"
click at [1033, 468] on div "Who would you like to pay? Your recipient does not need a CardUp account to rec…" at bounding box center [784, 431] width 1568 height 720
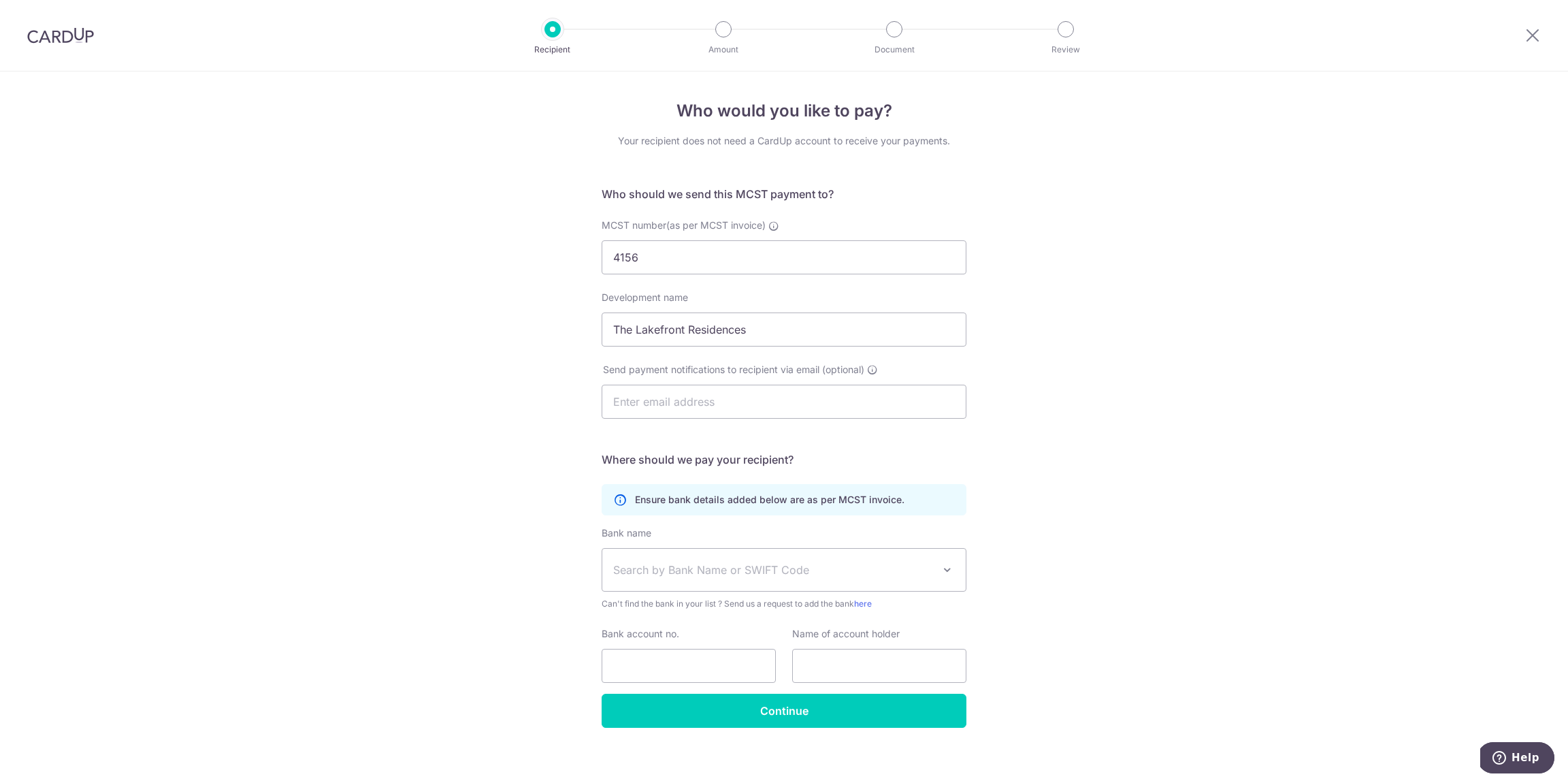
scroll to position [9, 0]
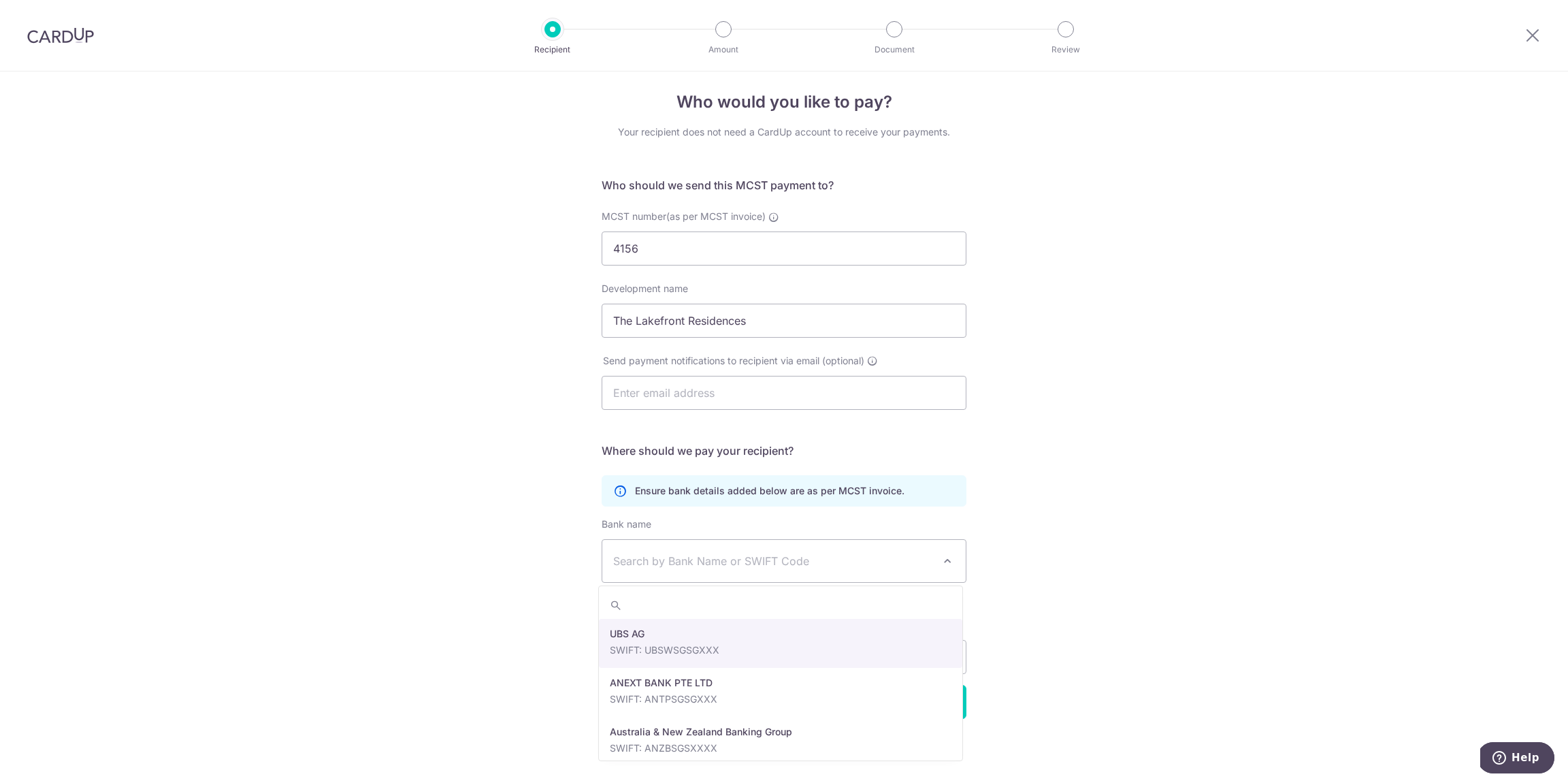
click at [864, 556] on span "Search by Bank Name or SWIFT Code" at bounding box center [773, 561] width 320 height 17
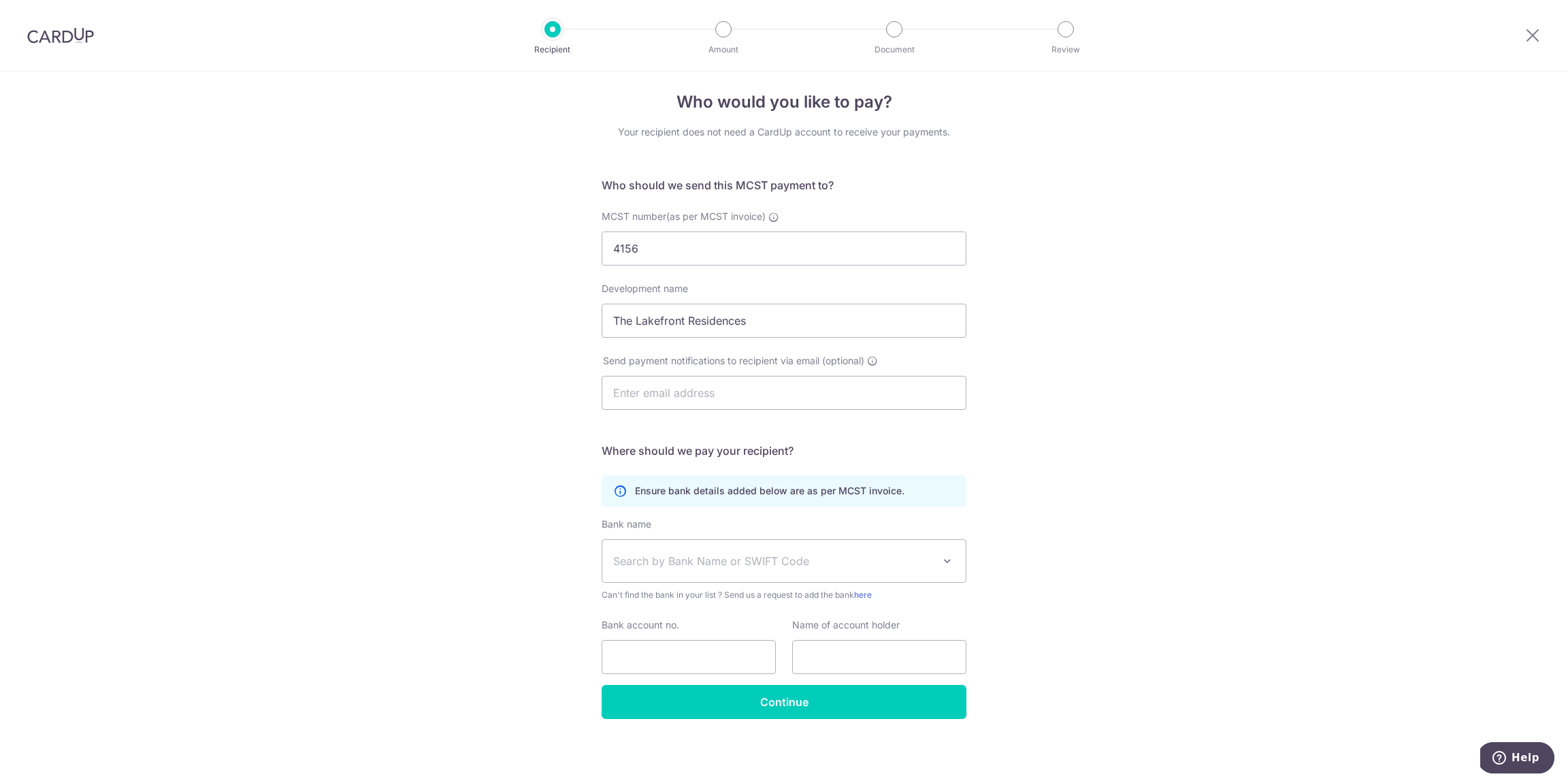
click at [1107, 521] on div "Who would you like to pay? Your recipient does not need a CardUp account to rec…" at bounding box center [784, 422] width 1568 height 720
drag, startPoint x: 694, startPoint y: 245, endPoint x: 641, endPoint y: 250, distance: 53.2
click at [694, 245] on input "4156" at bounding box center [784, 248] width 365 height 34
click at [615, 215] on span "MCST number(as per MCST invoice)" at bounding box center [684, 215] width 164 height 11
click at [615, 231] on input "4156" at bounding box center [784, 248] width 365 height 34
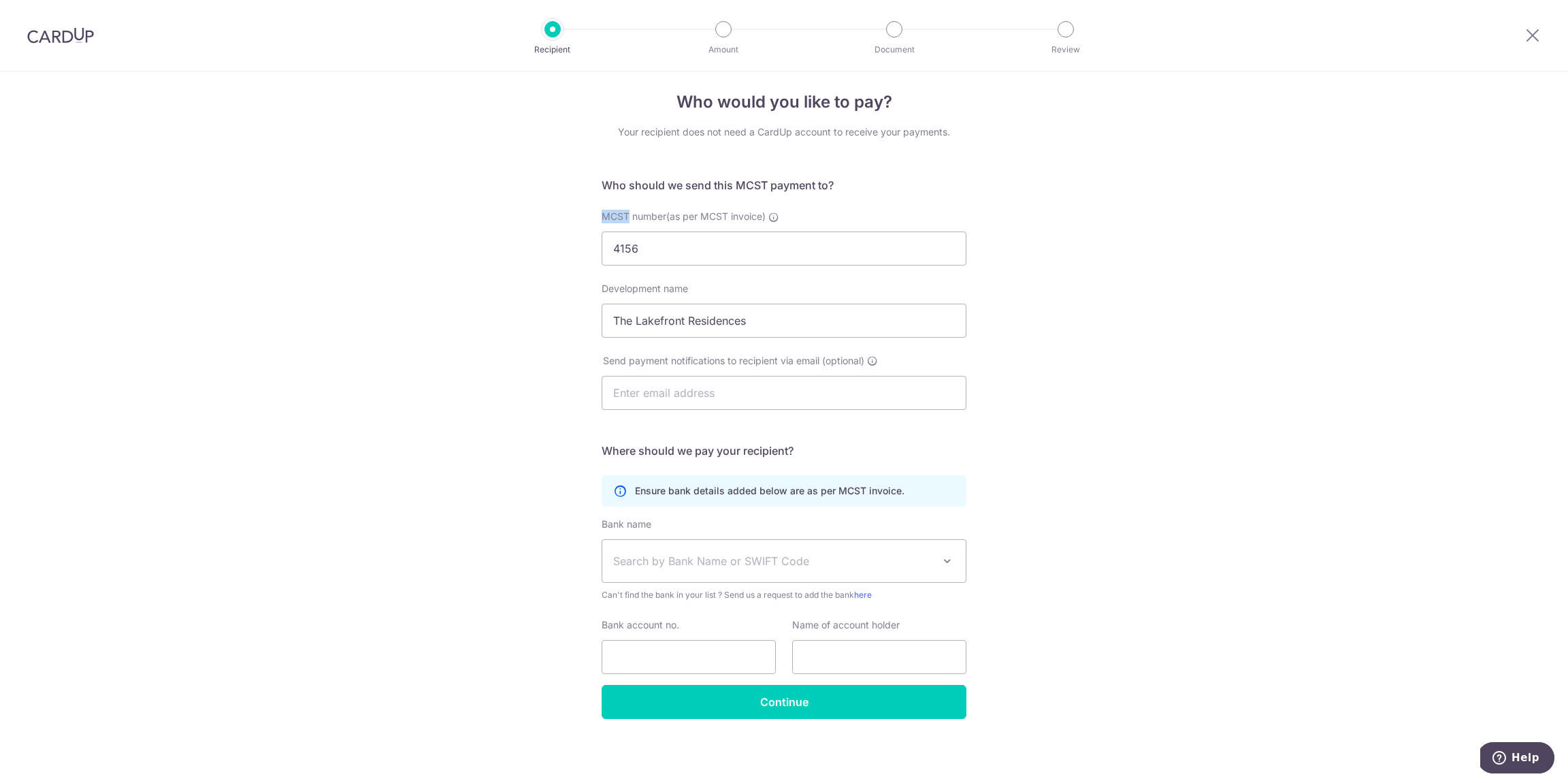
click at [615, 215] on span "MCST number(as per MCST invoice)" at bounding box center [684, 215] width 164 height 11
click at [615, 231] on input "4156" at bounding box center [784, 248] width 365 height 34
copy span "MCST"
click at [611, 250] on input "4156" at bounding box center [784, 248] width 365 height 34
paste input "MCST"
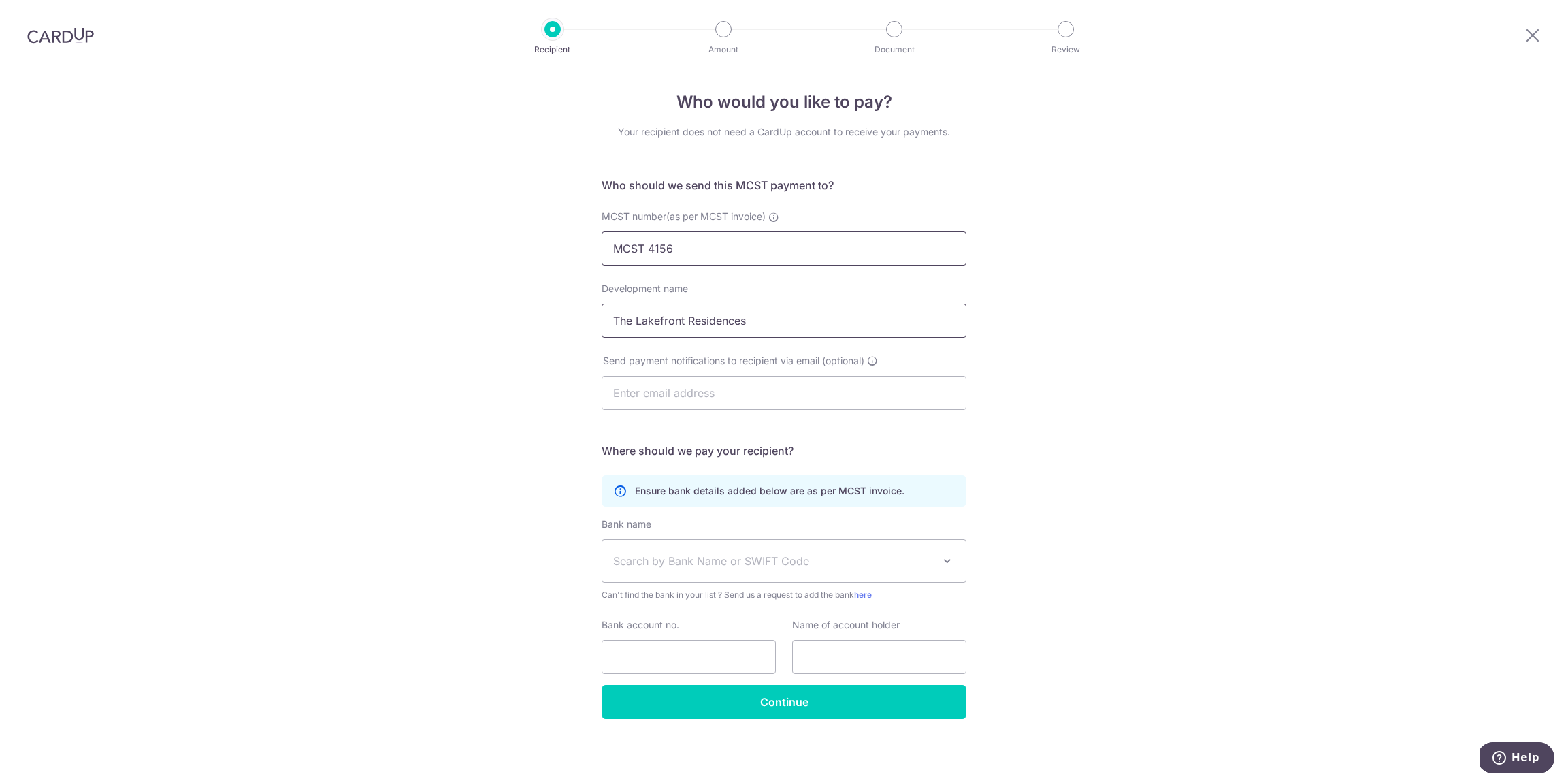
type input "MCST 4156"
click at [793, 324] on input "The Lakefront Residences" at bounding box center [784, 320] width 365 height 34
drag, startPoint x: 688, startPoint y: 384, endPoint x: 712, endPoint y: 423, distance: 45.8
click at [688, 384] on input "text" at bounding box center [784, 393] width 365 height 34
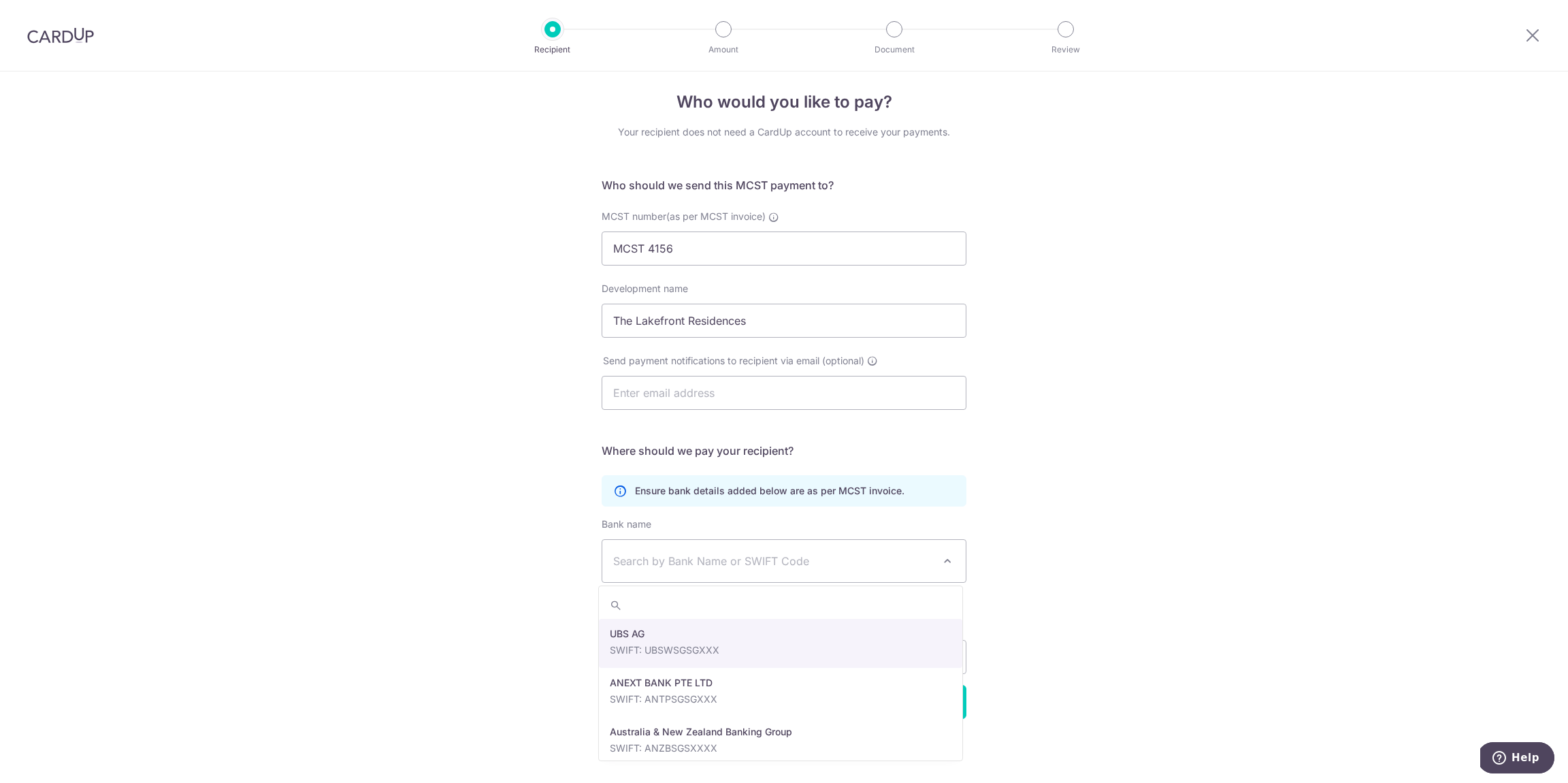
click at [710, 562] on span "Search by Bank Name or SWIFT Code" at bounding box center [773, 561] width 320 height 17
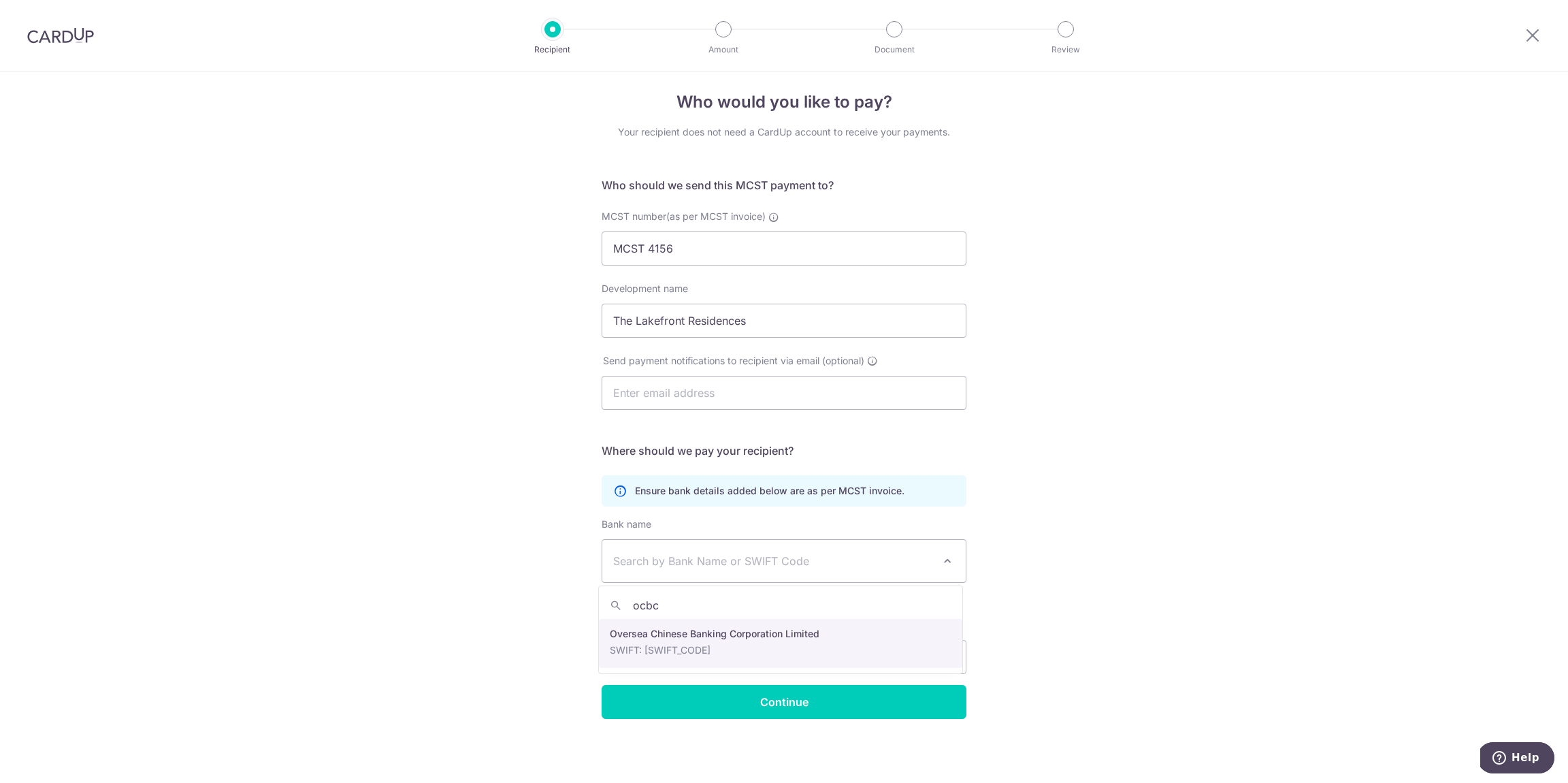
type input "ocbc"
select select "12"
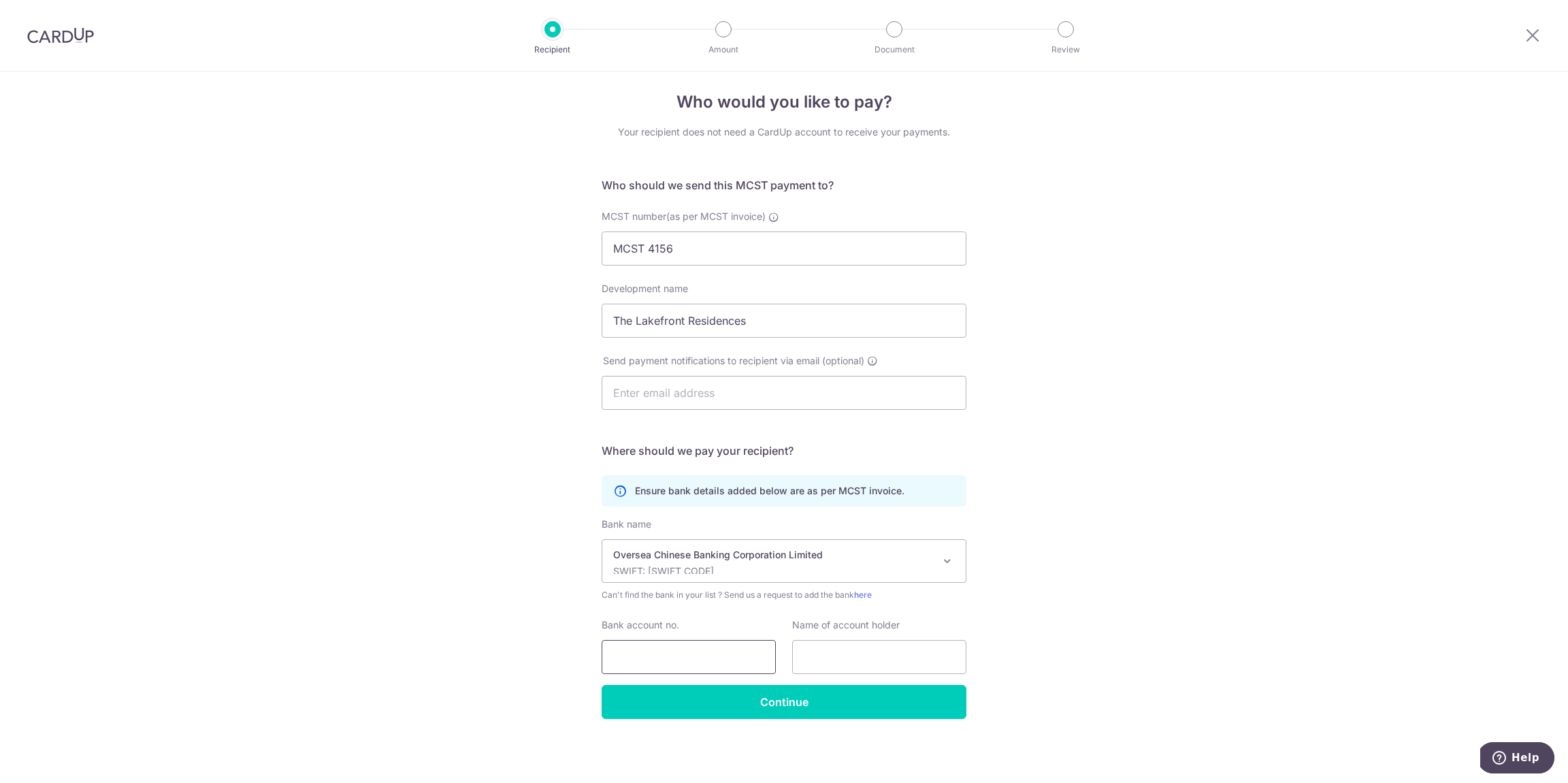
click at [706, 671] on input "Bank account no." at bounding box center [689, 656] width 174 height 34
type input "689430627001"
click at [1254, 518] on div "Who would you like to pay? Your recipient does not need a CardUp account to rec…" at bounding box center [784, 422] width 1568 height 720
click at [927, 655] on input "text" at bounding box center [880, 656] width 174 height 34
drag, startPoint x: 1294, startPoint y: 635, endPoint x: 1159, endPoint y: 643, distance: 135.2
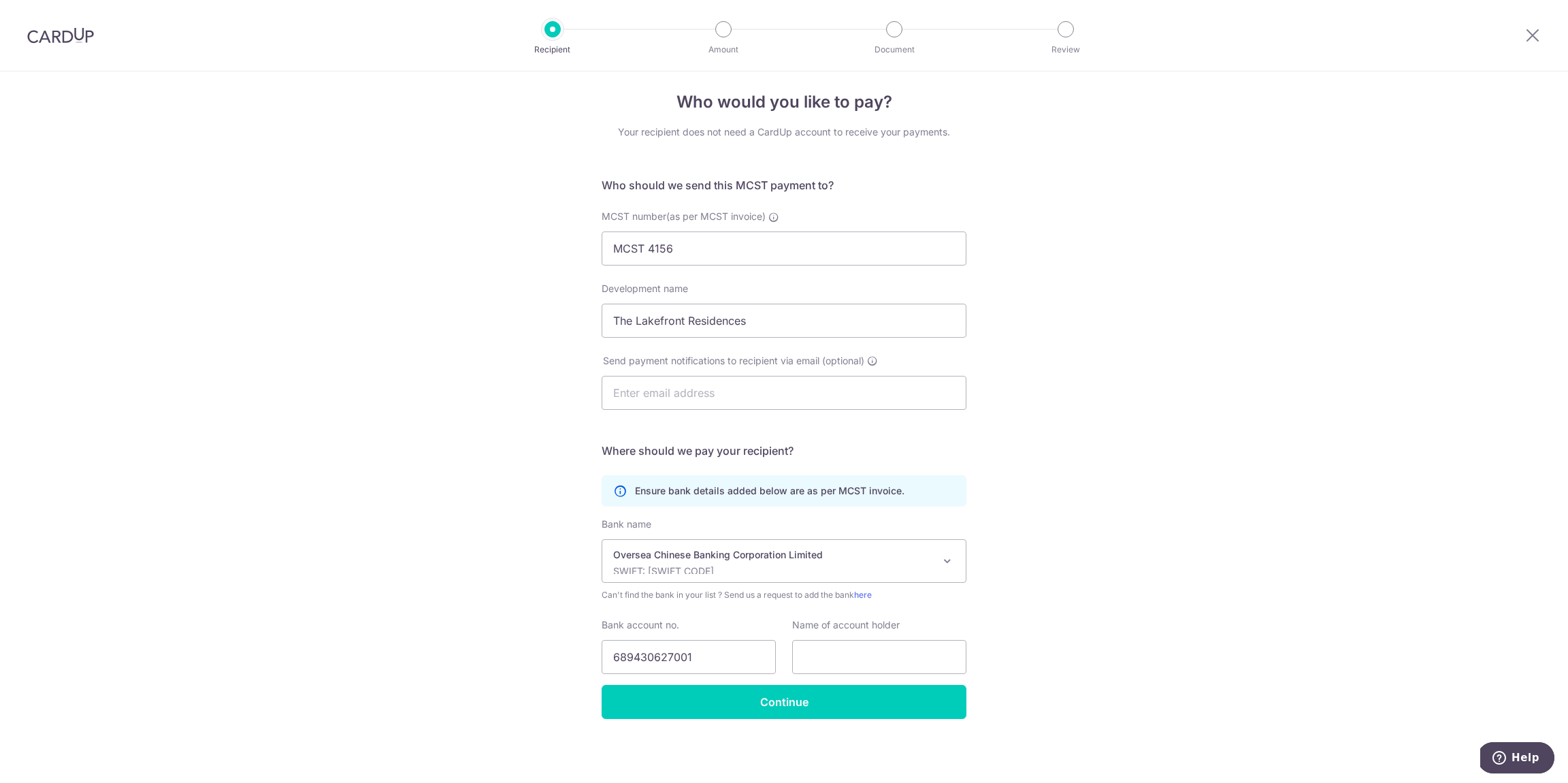
click at [1294, 635] on div "Who would you like to pay? Your recipient does not need a CardUp account to rec…" at bounding box center [784, 422] width 1568 height 720
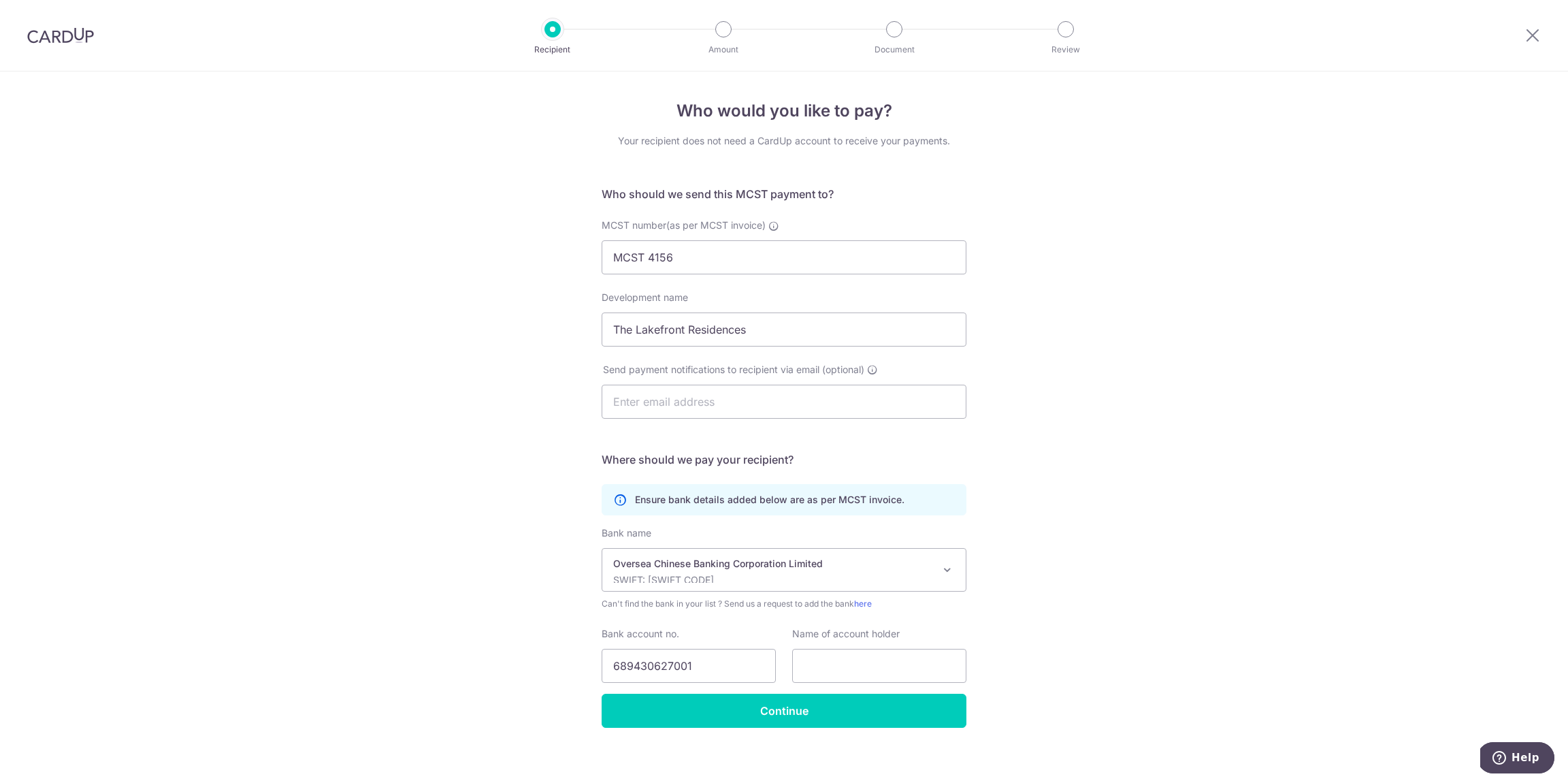
click at [351, 186] on div "Who would you like to pay? Your recipient does not need a CardUp account to rec…" at bounding box center [784, 431] width 1568 height 720
drag, startPoint x: 673, startPoint y: 256, endPoint x: 527, endPoint y: 237, distance: 147.2
click at [527, 237] on div "Who would you like to pay? Your recipient does not need a CardUp account to rec…" at bounding box center [784, 431] width 1568 height 720
click at [844, 656] on input "text" at bounding box center [880, 665] width 174 height 34
paste input "MCST 4156"
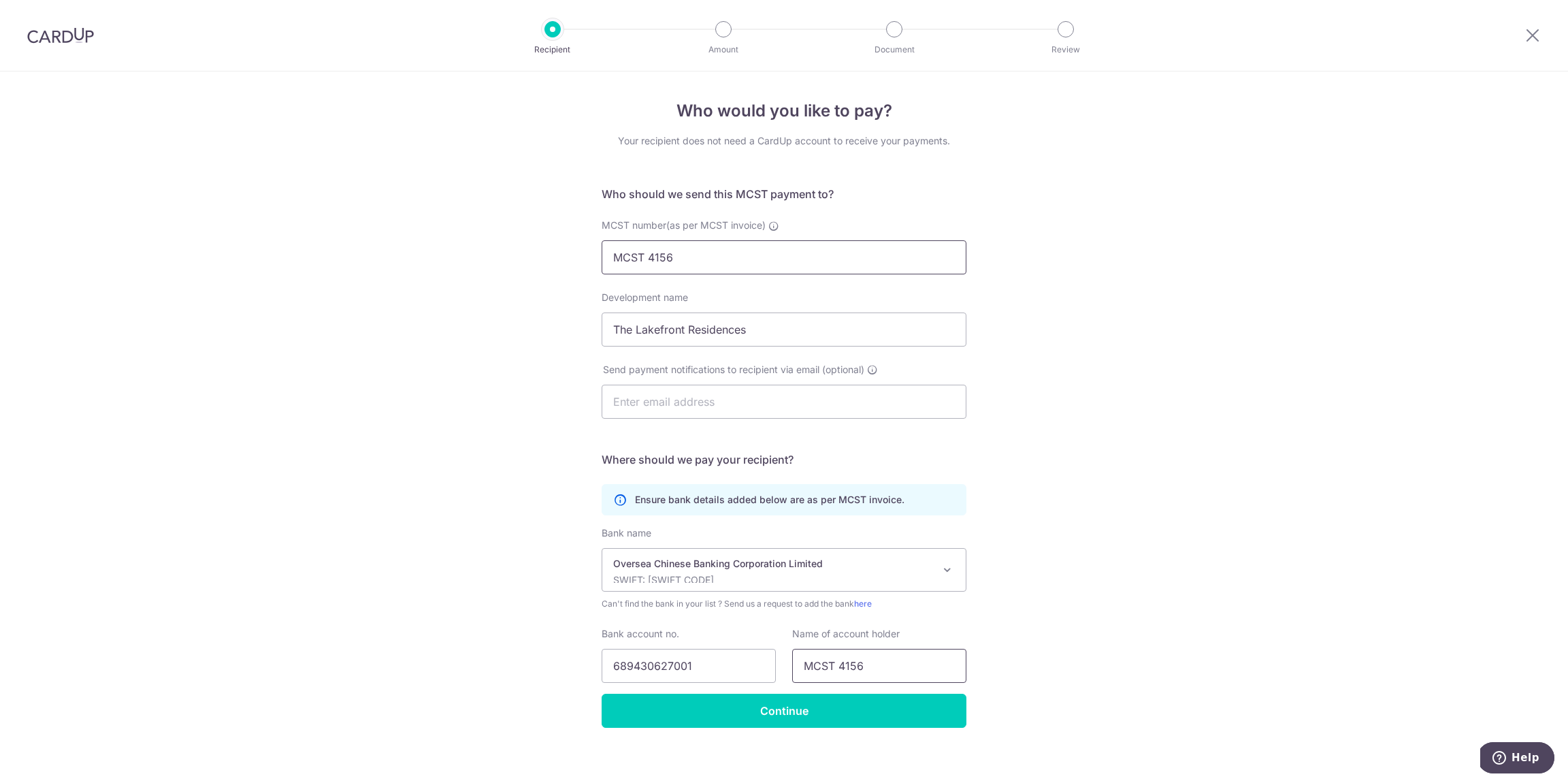
type input "MCST 4156"
click at [649, 257] on input "MCST 4156" at bounding box center [784, 257] width 365 height 34
type input "4156"
click at [1070, 327] on div "Who would you like to pay? Your recipient does not need a CardUp account to rec…" at bounding box center [784, 431] width 1568 height 720
click at [1136, 410] on div "Who would you like to pay? Your recipient does not need a CardUp account to rec…" at bounding box center [784, 431] width 1568 height 720
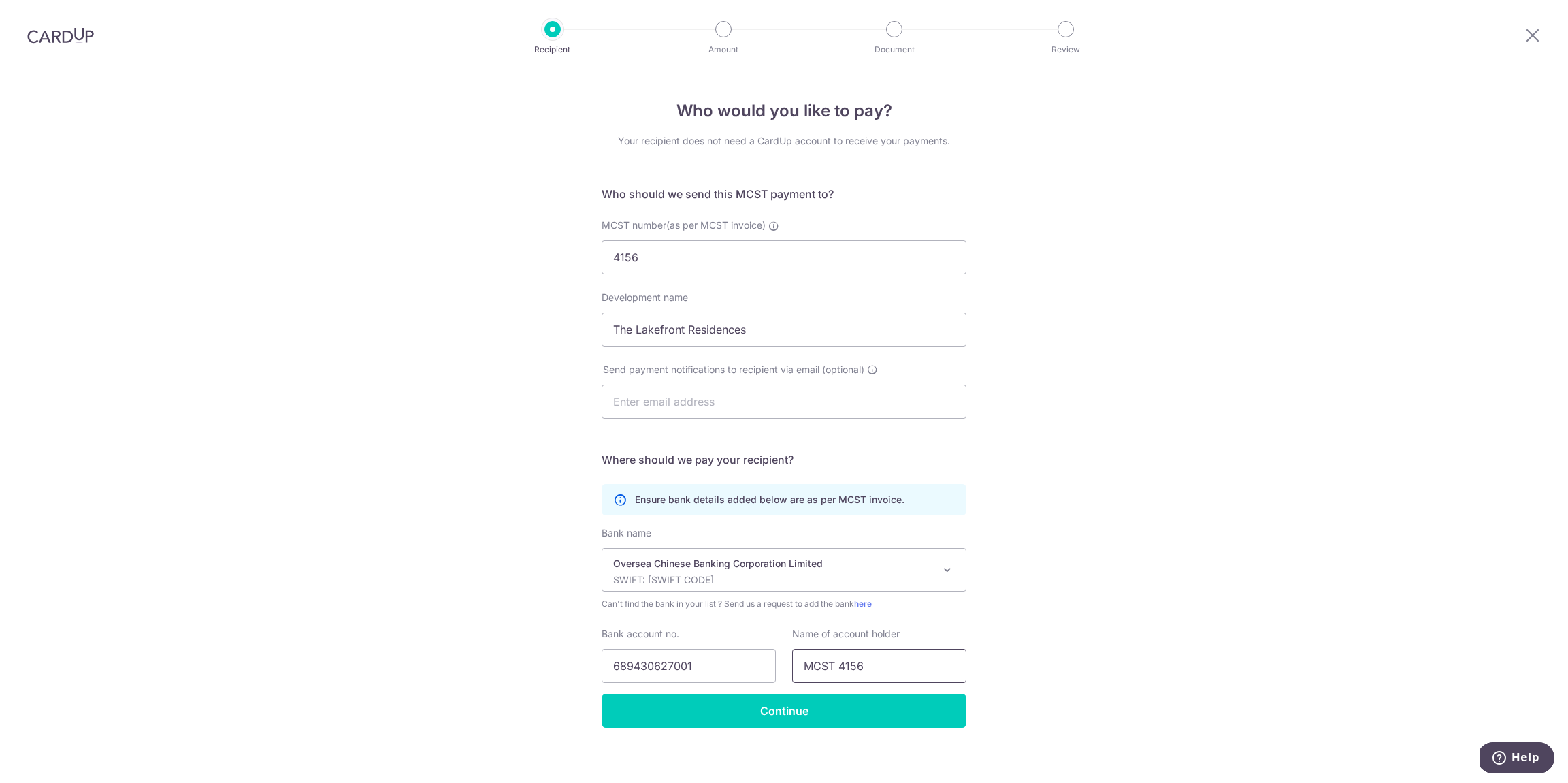
scroll to position [9, 0]
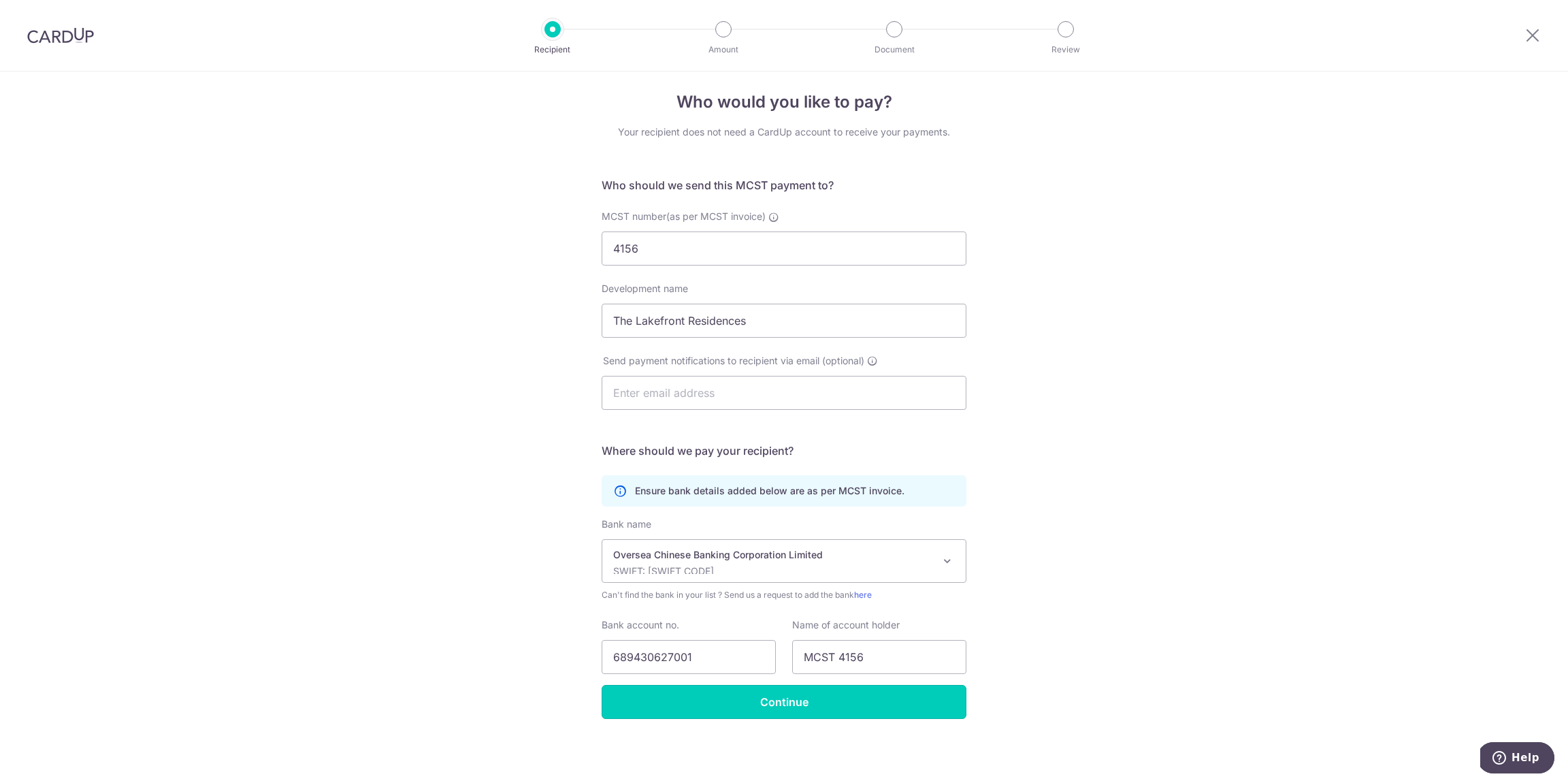
drag, startPoint x: 766, startPoint y: 703, endPoint x: 837, endPoint y: 683, distance: 73.8
click at [766, 703] on input "Continue" at bounding box center [784, 701] width 365 height 34
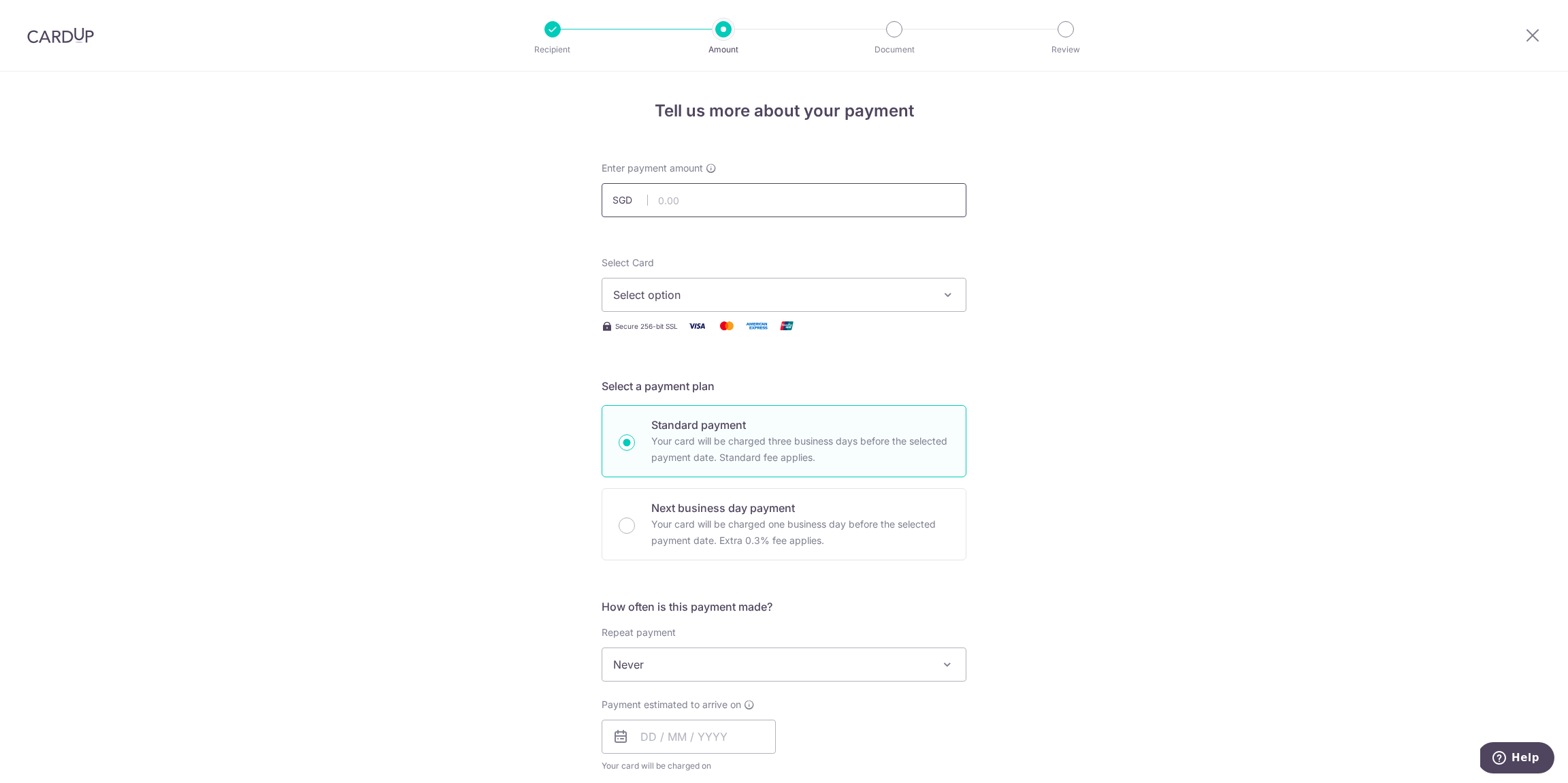
click at [730, 197] on input "text" at bounding box center [784, 200] width 365 height 34
type input "922.14"
click at [764, 279] on button "Select option" at bounding box center [784, 294] width 365 height 34
drag, startPoint x: 742, startPoint y: 324, endPoint x: 779, endPoint y: 312, distance: 38.9
click at [742, 324] on link "Add credit card" at bounding box center [784, 333] width 363 height 25
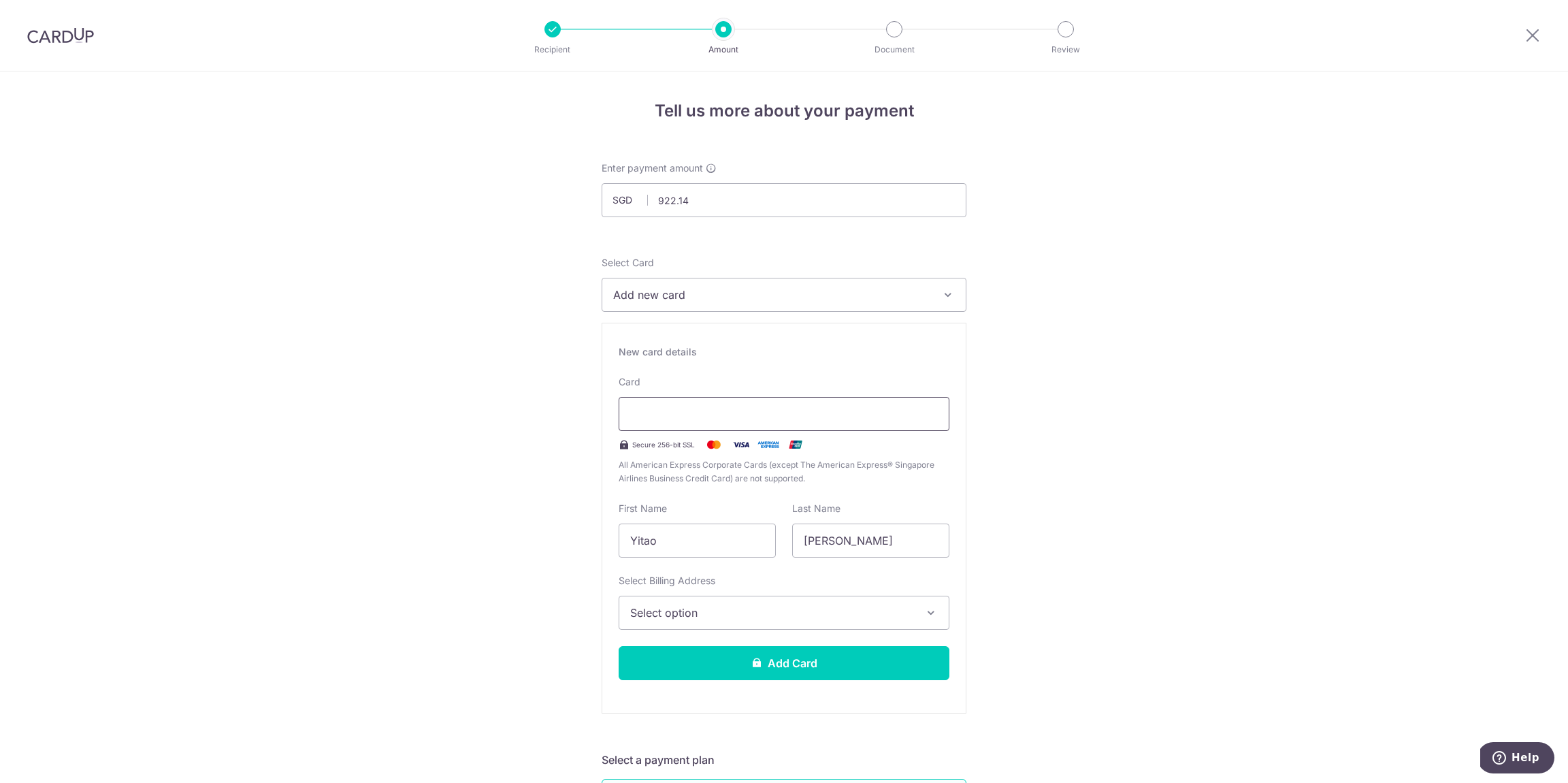
click at [726, 401] on div at bounding box center [784, 414] width 331 height 34
drag, startPoint x: 716, startPoint y: 535, endPoint x: 676, endPoint y: 519, distance: 43.1
click at [715, 536] on input "Yitao" at bounding box center [697, 540] width 157 height 34
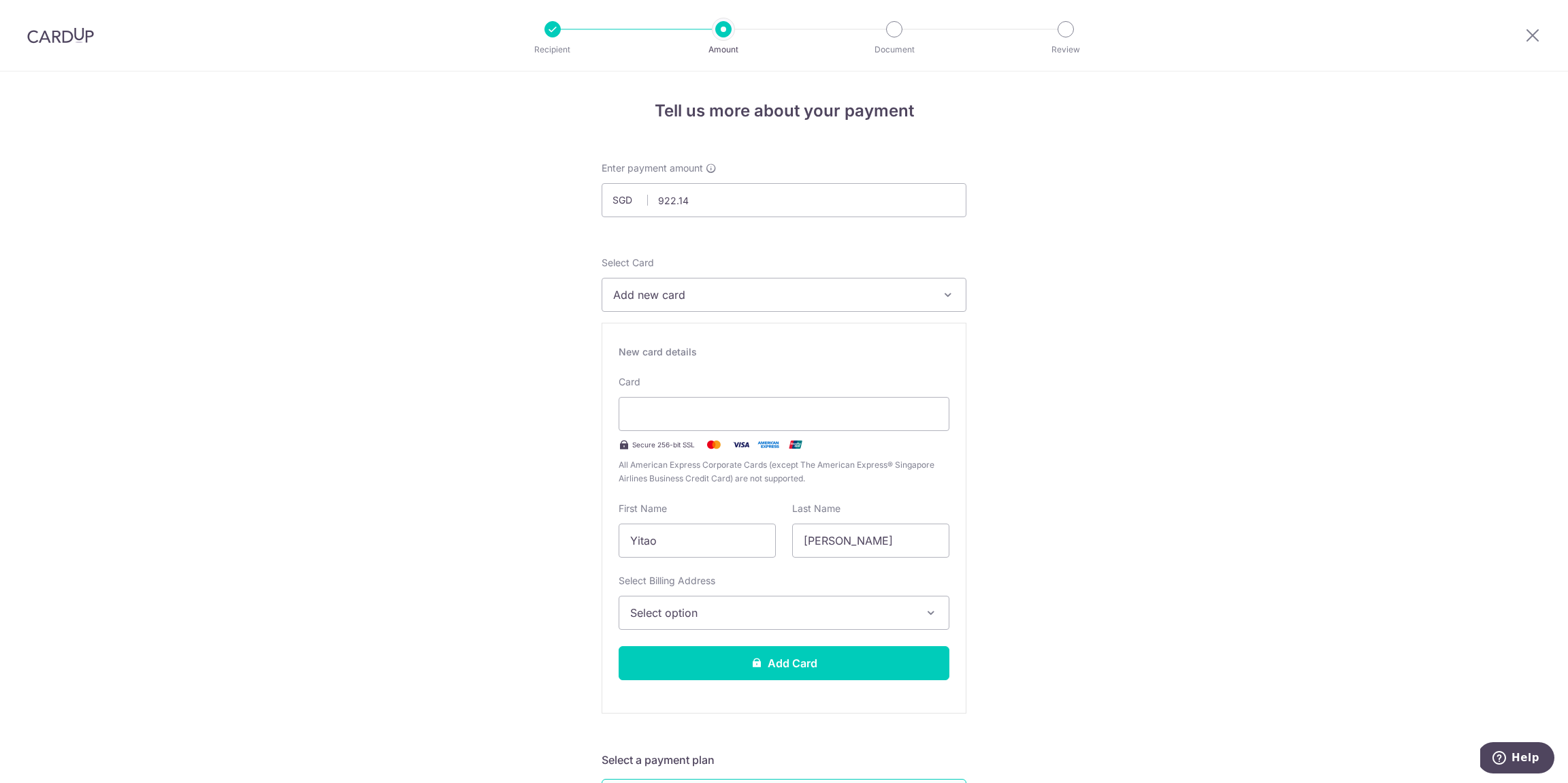
click at [784, 609] on span "Select option" at bounding box center [772, 613] width 283 height 17
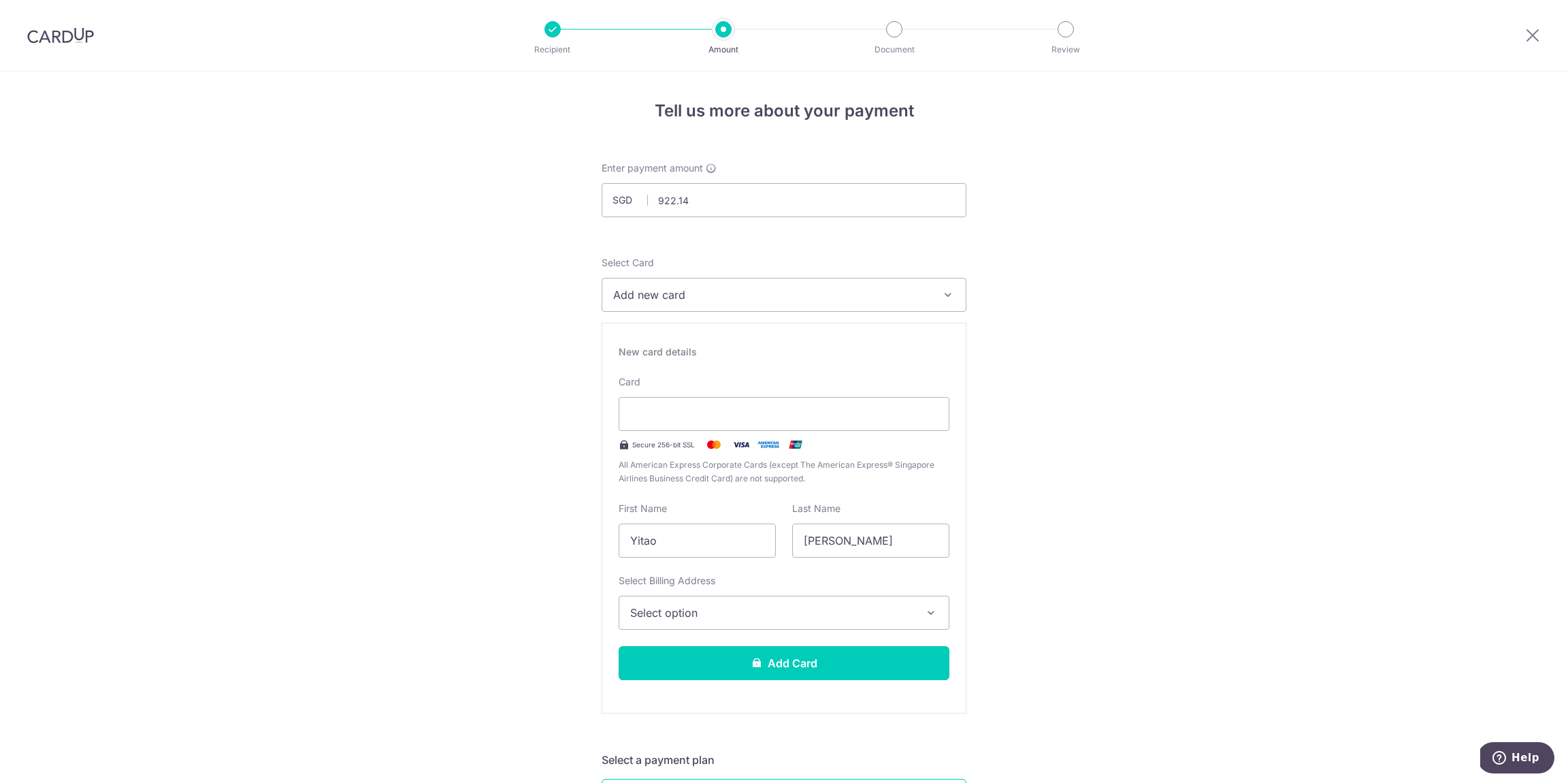
click at [880, 609] on span "Select option" at bounding box center [772, 613] width 283 height 17
click at [737, 652] on span "Add Billing Address" at bounding box center [796, 651] width 283 height 14
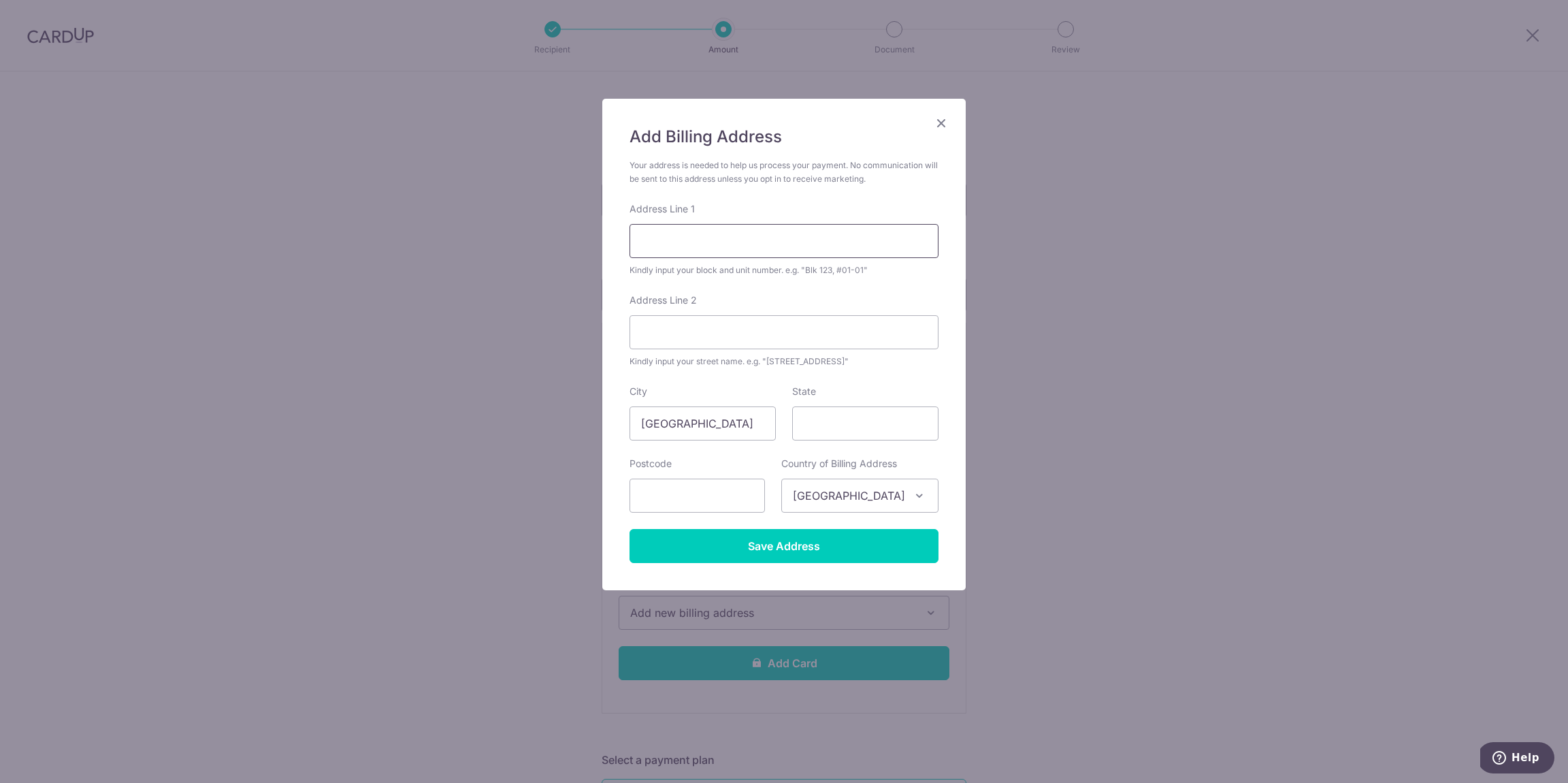
click at [836, 238] on input "Address Line 1" at bounding box center [784, 240] width 309 height 34
type input "#14-20, 46 Lakeside Drive"
type input "The Lakefront Residences"
type input "648324"
click at [877, 436] on input "State" at bounding box center [865, 423] width 146 height 34
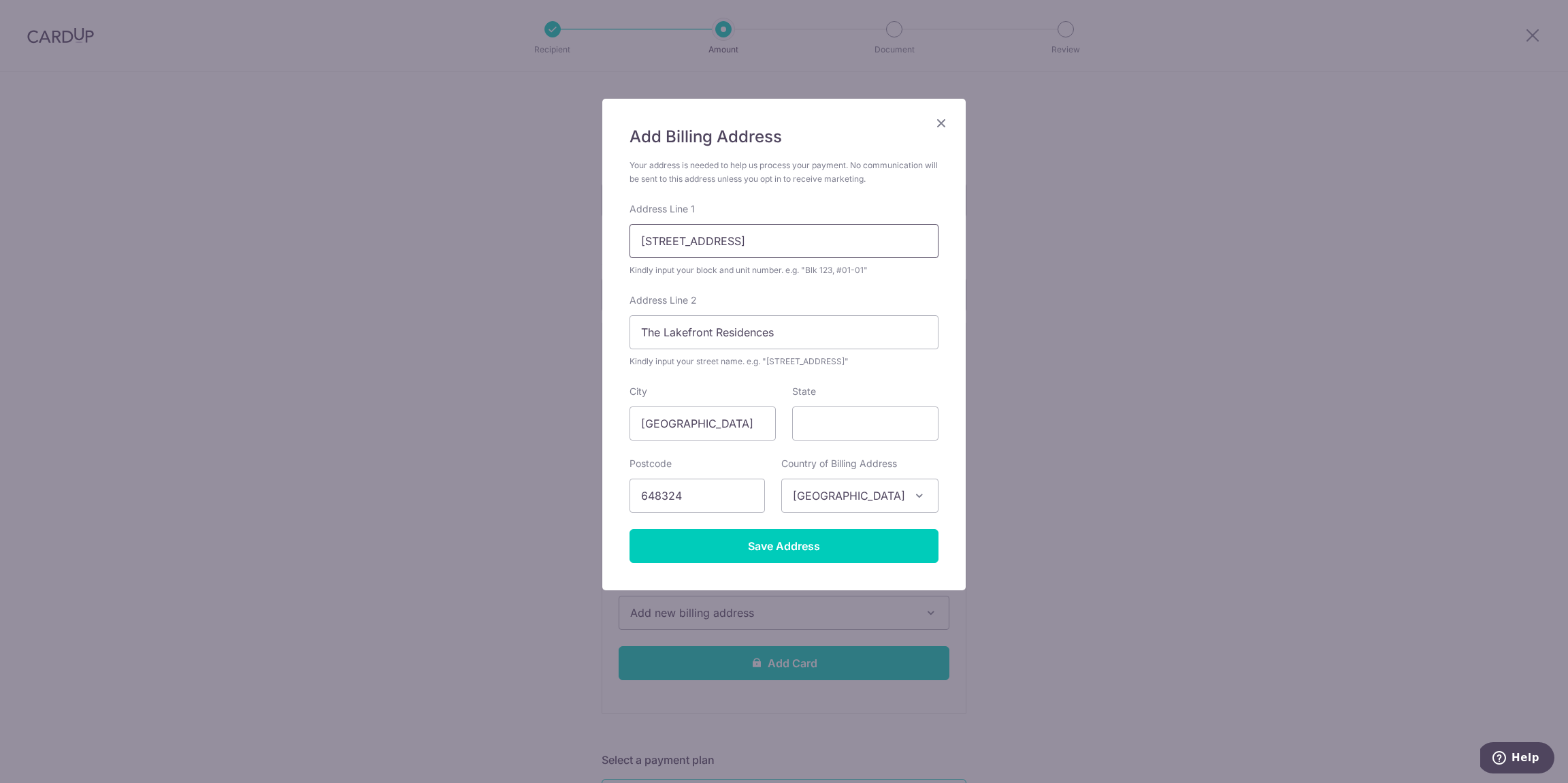
drag, startPoint x: 691, startPoint y: 239, endPoint x: 808, endPoint y: 243, distance: 117.1
click at [808, 243] on input "#14-20, 46 Lakeside Drive" at bounding box center [784, 240] width 309 height 34
drag, startPoint x: 748, startPoint y: 236, endPoint x: 694, endPoint y: 239, distance: 54.1
click at [748, 236] on input "#14-20, 46 Lakeside Drive" at bounding box center [784, 240] width 309 height 34
drag, startPoint x: 688, startPoint y: 243, endPoint x: 778, endPoint y: 244, distance: 90.0
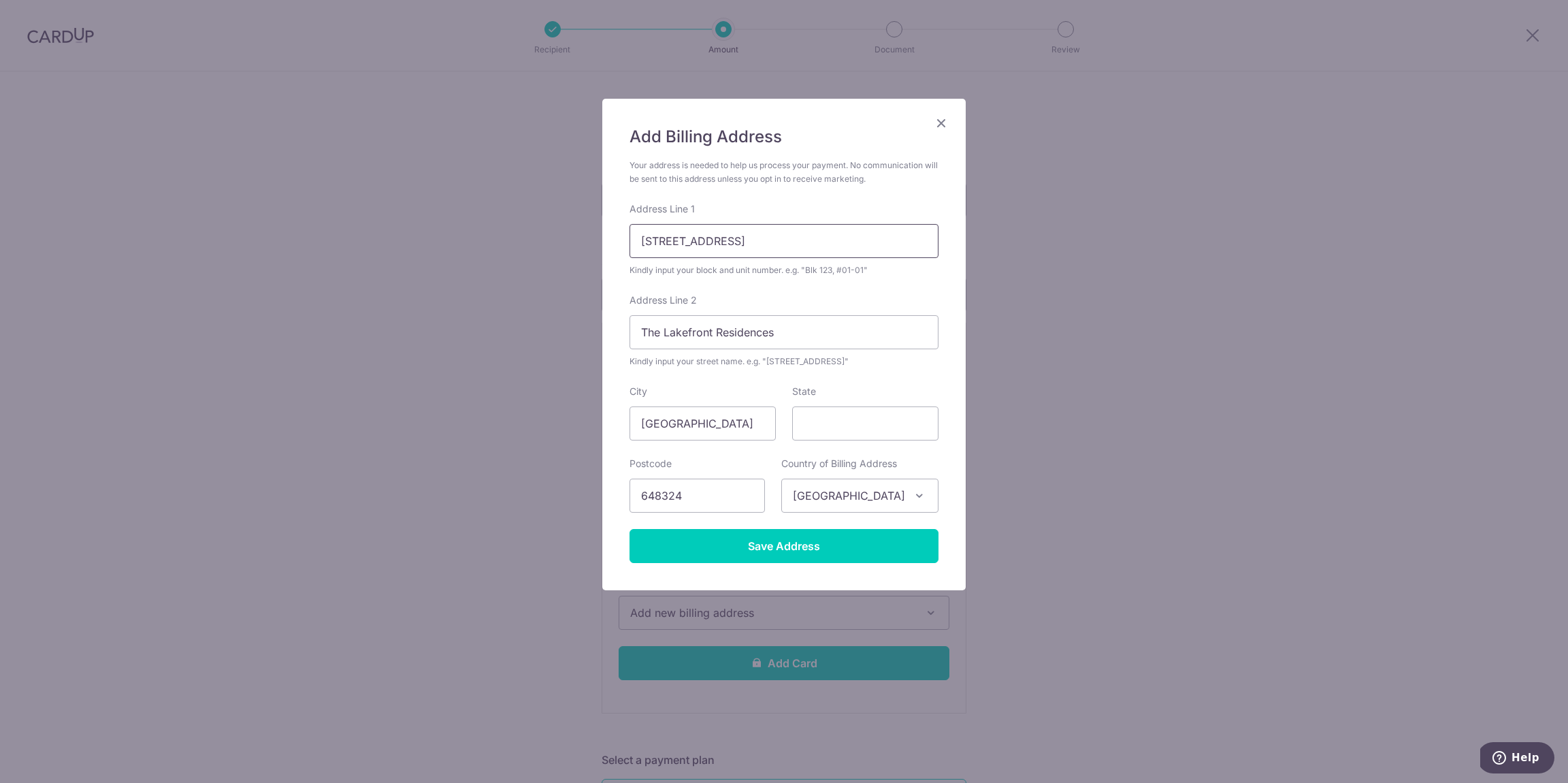
click at [778, 244] on input "#14-20, 46 Lakeside Drive" at bounding box center [784, 240] width 309 height 34
drag, startPoint x: 778, startPoint y: 244, endPoint x: 724, endPoint y: 241, distance: 54.1
click at [778, 244] on input "#14-20, 46 Lakeside Drive" at bounding box center [784, 240] width 309 height 34
drag, startPoint x: 687, startPoint y: 242, endPoint x: 754, endPoint y: 241, distance: 67.0
click at [794, 245] on input "#14-20, 46 Lakeside Drive" at bounding box center [784, 240] width 309 height 34
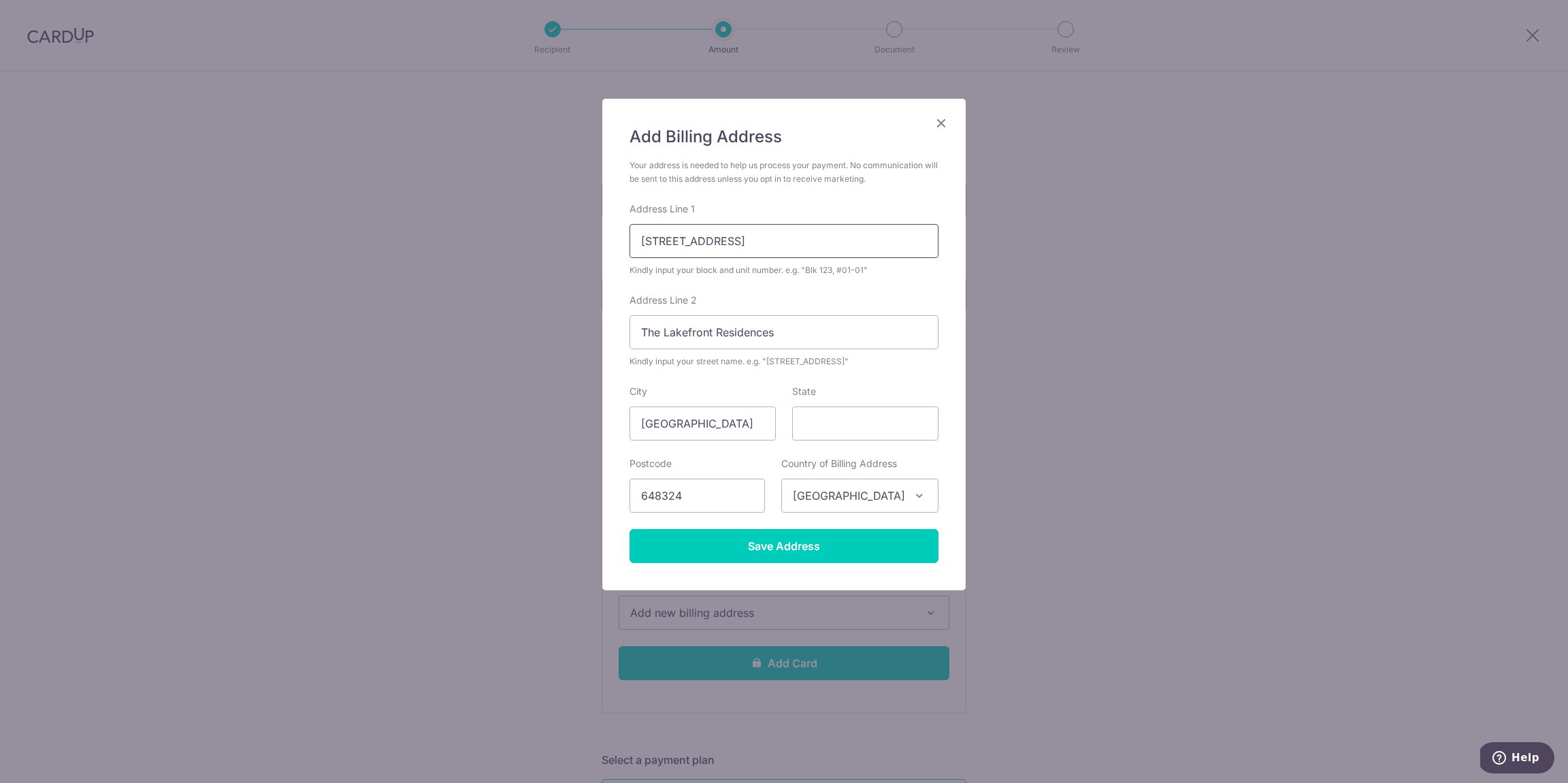
drag, startPoint x: 684, startPoint y: 239, endPoint x: 799, endPoint y: 241, distance: 115.0
click at [799, 241] on input "#14-20, 46 Lakeside Drive" at bounding box center [784, 240] width 309 height 34
click at [643, 333] on input "The Lakefront Residences" at bounding box center [784, 332] width 309 height 34
click at [883, 294] on div "Address Line 2 The Lakefront Residences Kindly input your street name. e.g. "Ho…" at bounding box center [784, 331] width 309 height 75
click at [763, 244] on input "#14-20," at bounding box center [784, 240] width 309 height 34
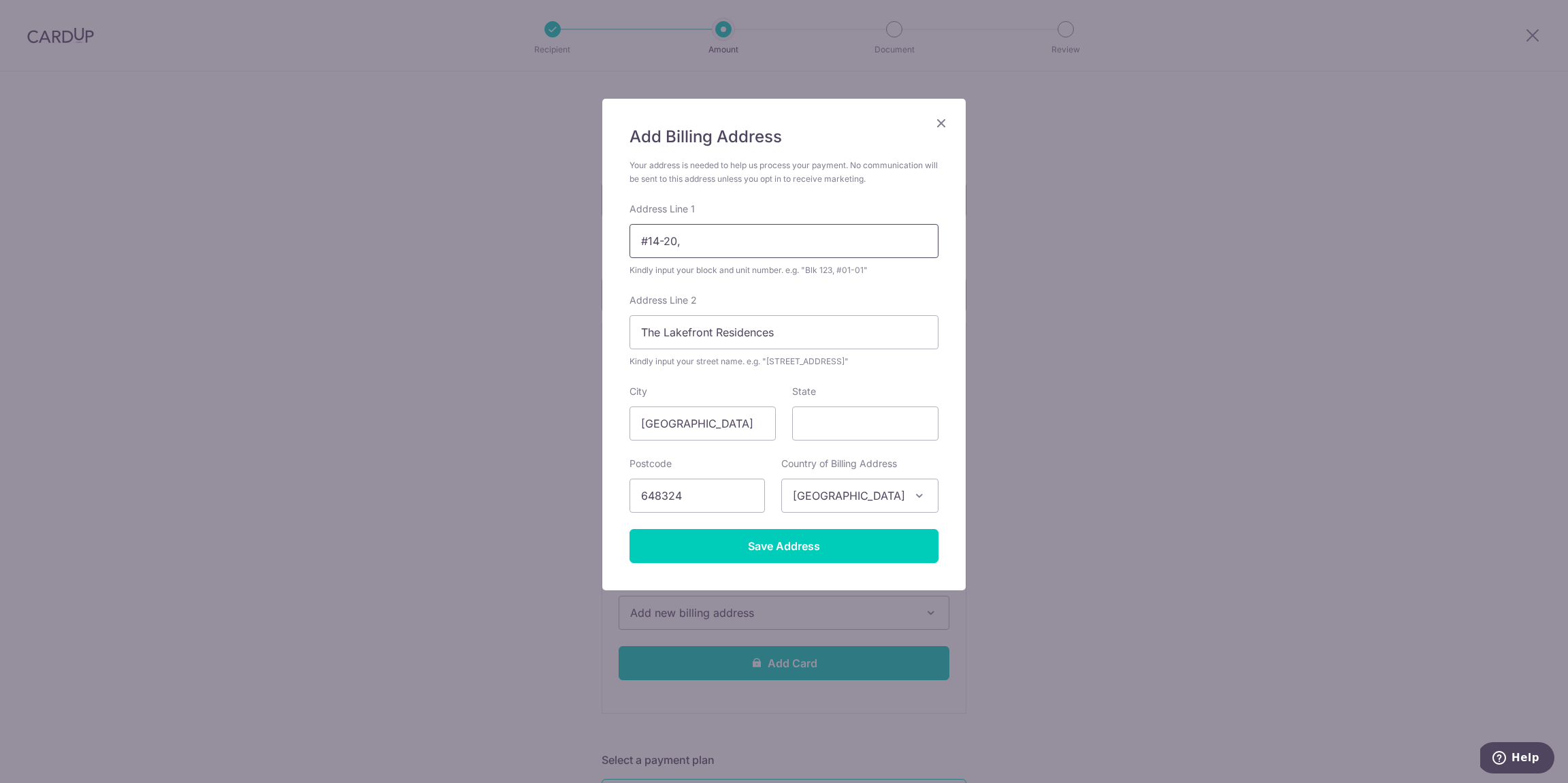
paste input "46 Lakeside Drive"
type input "#14-20, 46 Lakeside Drive"
click at [922, 286] on form "Your address is needed to help us process your payment. No communication will b…" at bounding box center [784, 360] width 309 height 405
drag, startPoint x: 833, startPoint y: 544, endPoint x: 964, endPoint y: 522, distance: 132.8
click at [833, 544] on input "Save Address" at bounding box center [784, 546] width 309 height 34
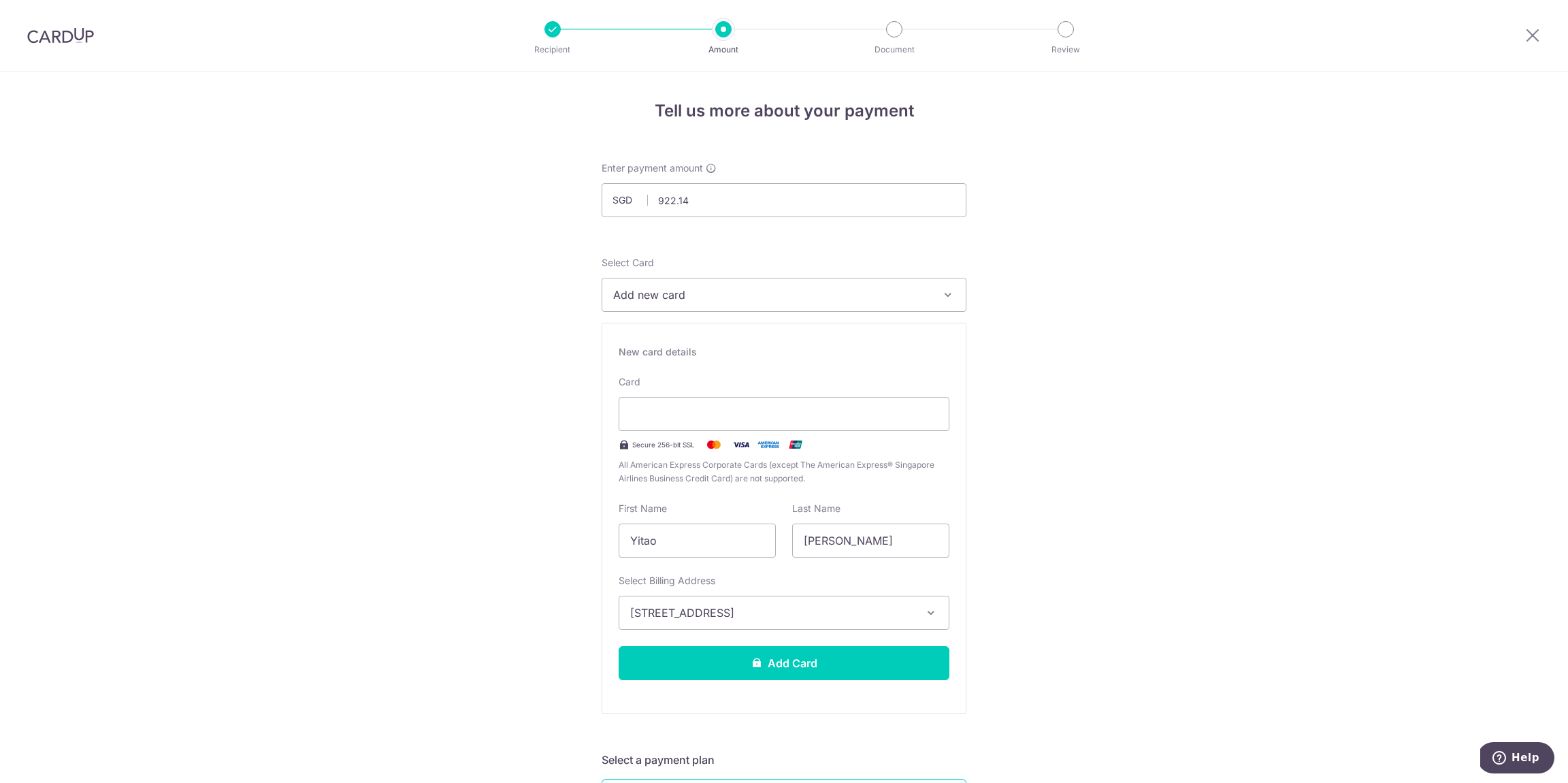
click at [787, 663] on button "Add Card" at bounding box center [784, 663] width 331 height 34
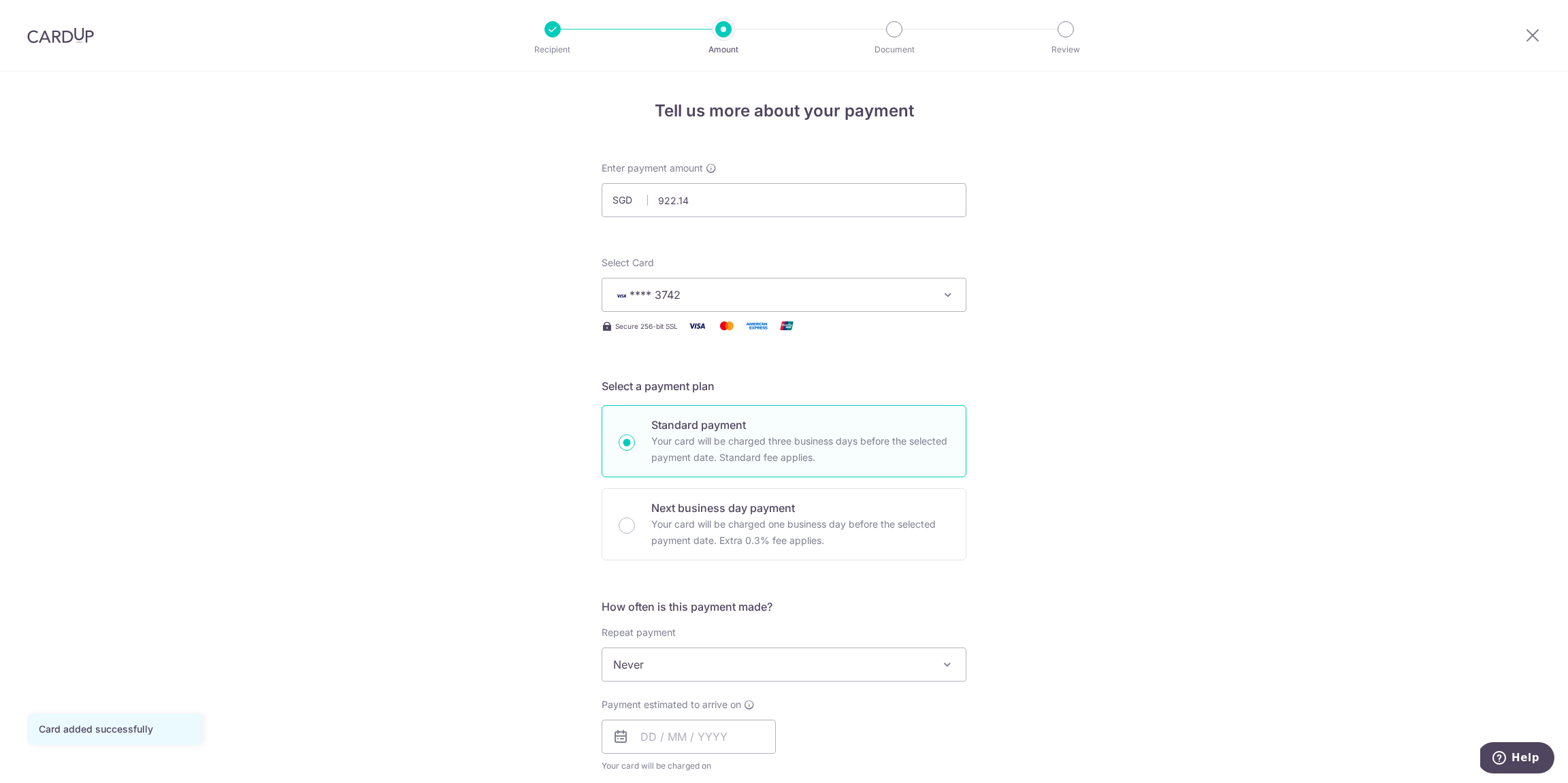
click at [941, 289] on icon "button" at bounding box center [948, 295] width 14 height 14
drag, startPoint x: 712, startPoint y: 392, endPoint x: 736, endPoint y: 398, distance: 24.7
click at [712, 392] on span "**** 3742" at bounding box center [784, 392] width 342 height 17
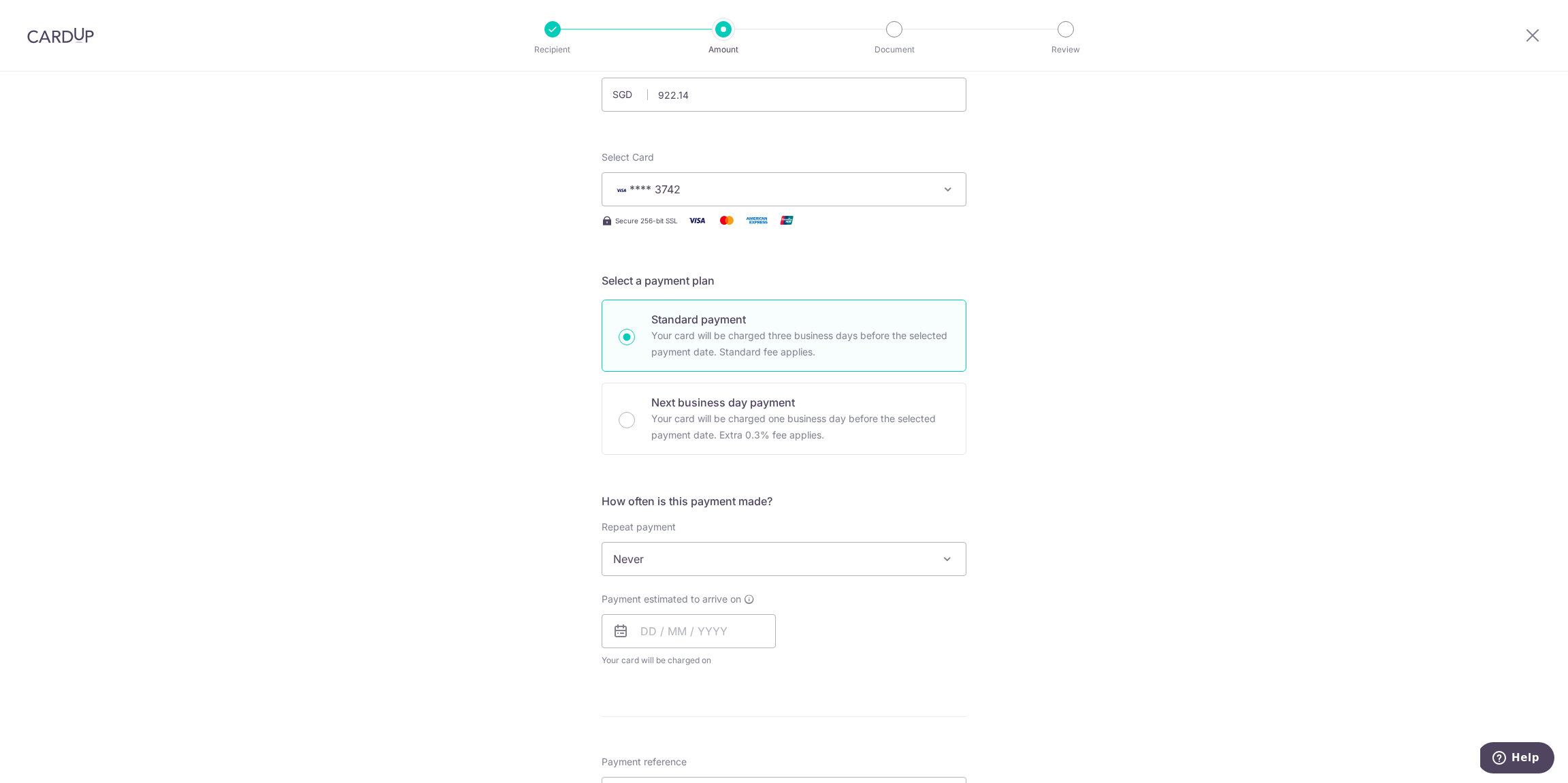
scroll to position [124, 0]
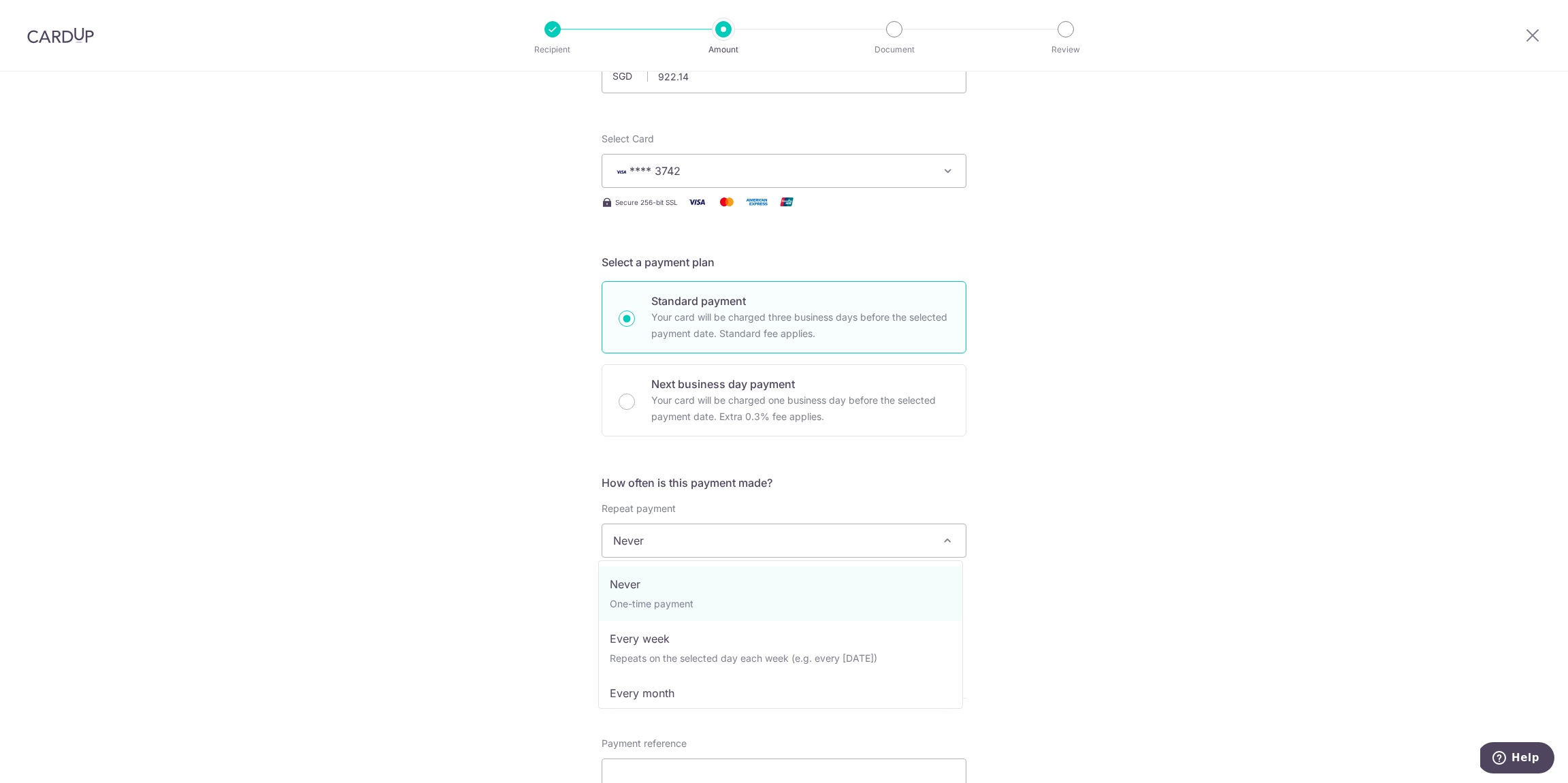
click at [764, 530] on span "Never" at bounding box center [784, 541] width 363 height 33
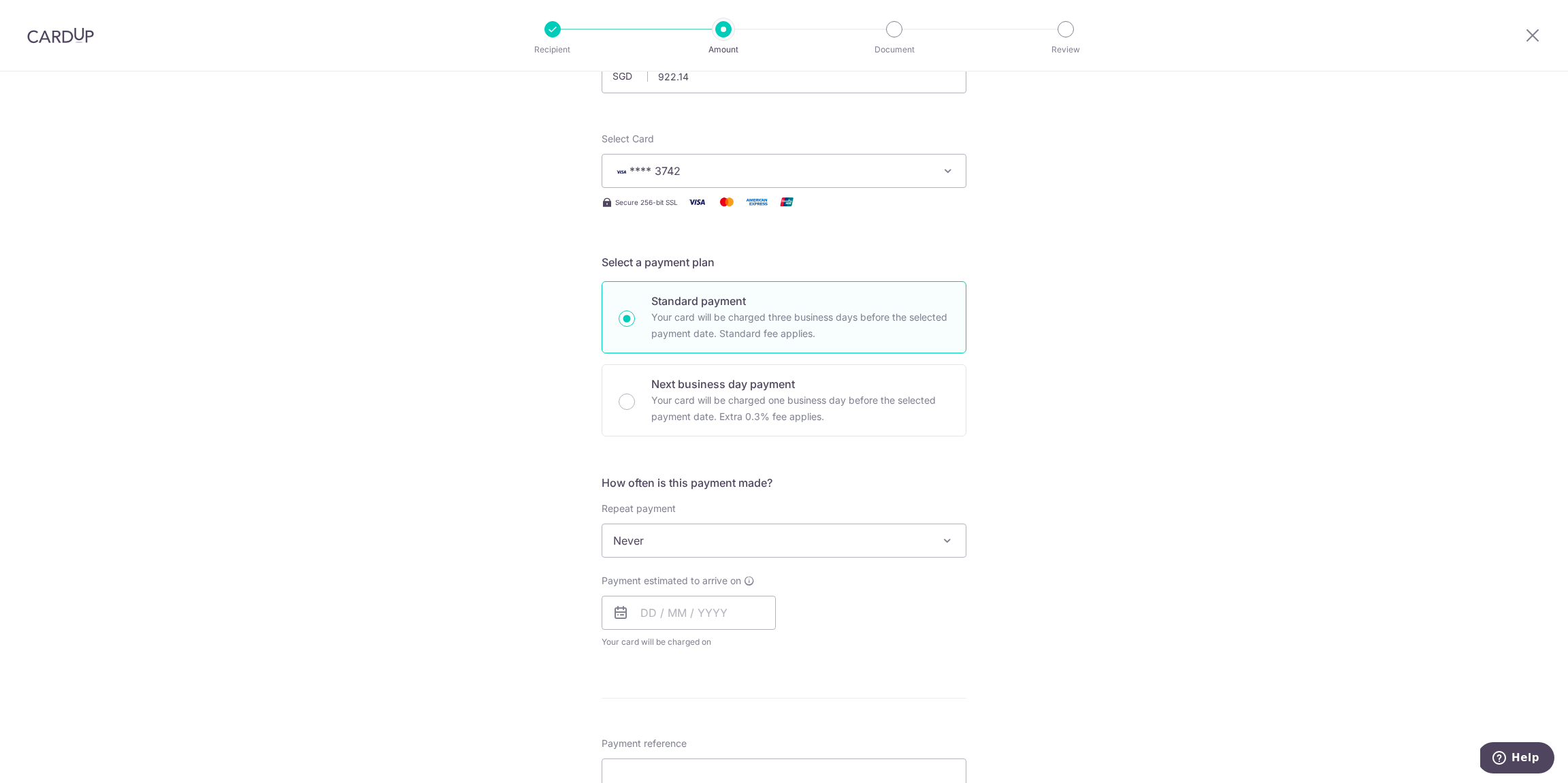
click at [1109, 480] on div "Tell us more about your payment Enter payment amount SGD 922.14 922.14 Card add…" at bounding box center [784, 563] width 1568 height 1231
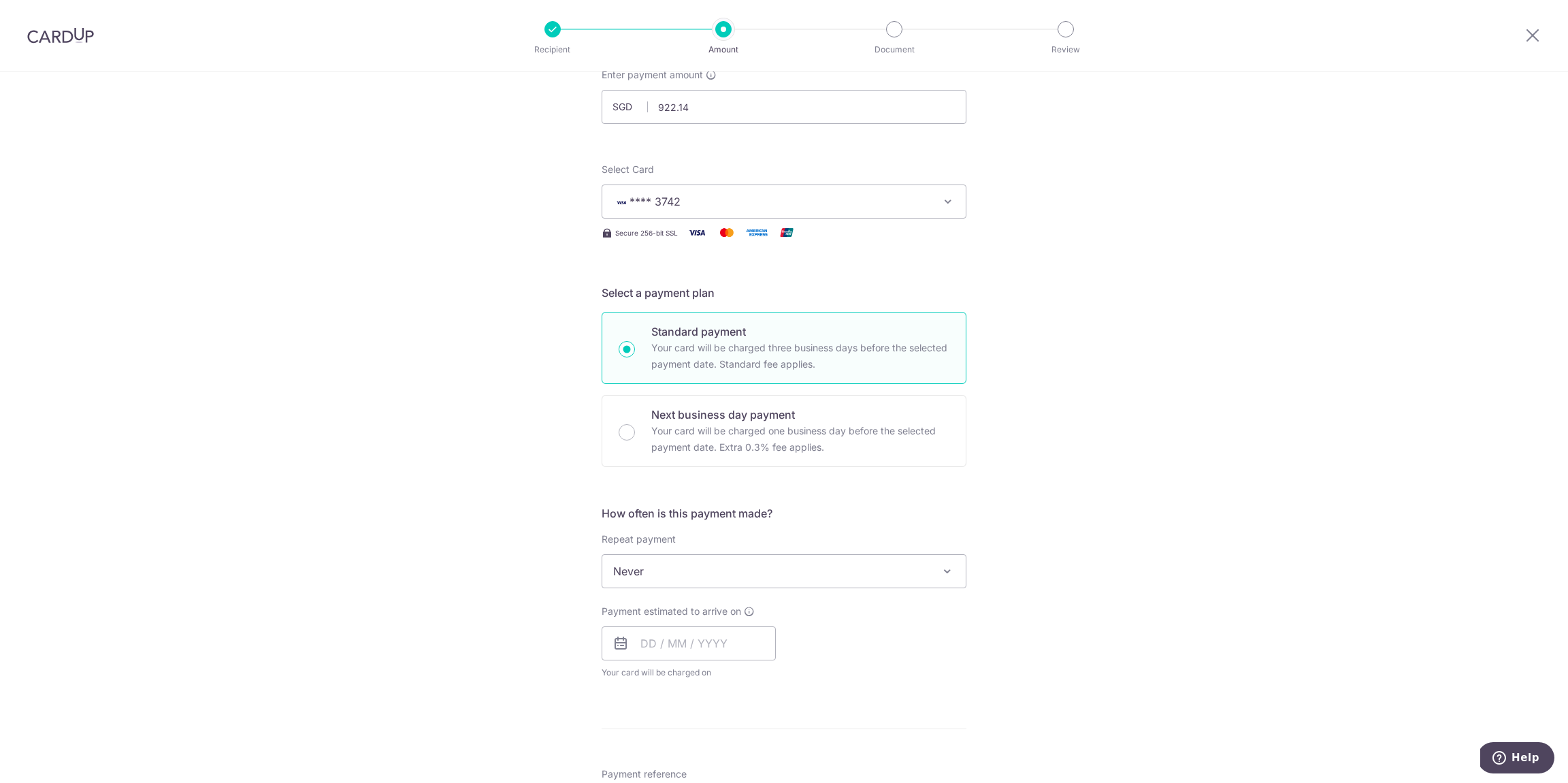
scroll to position [62, 0]
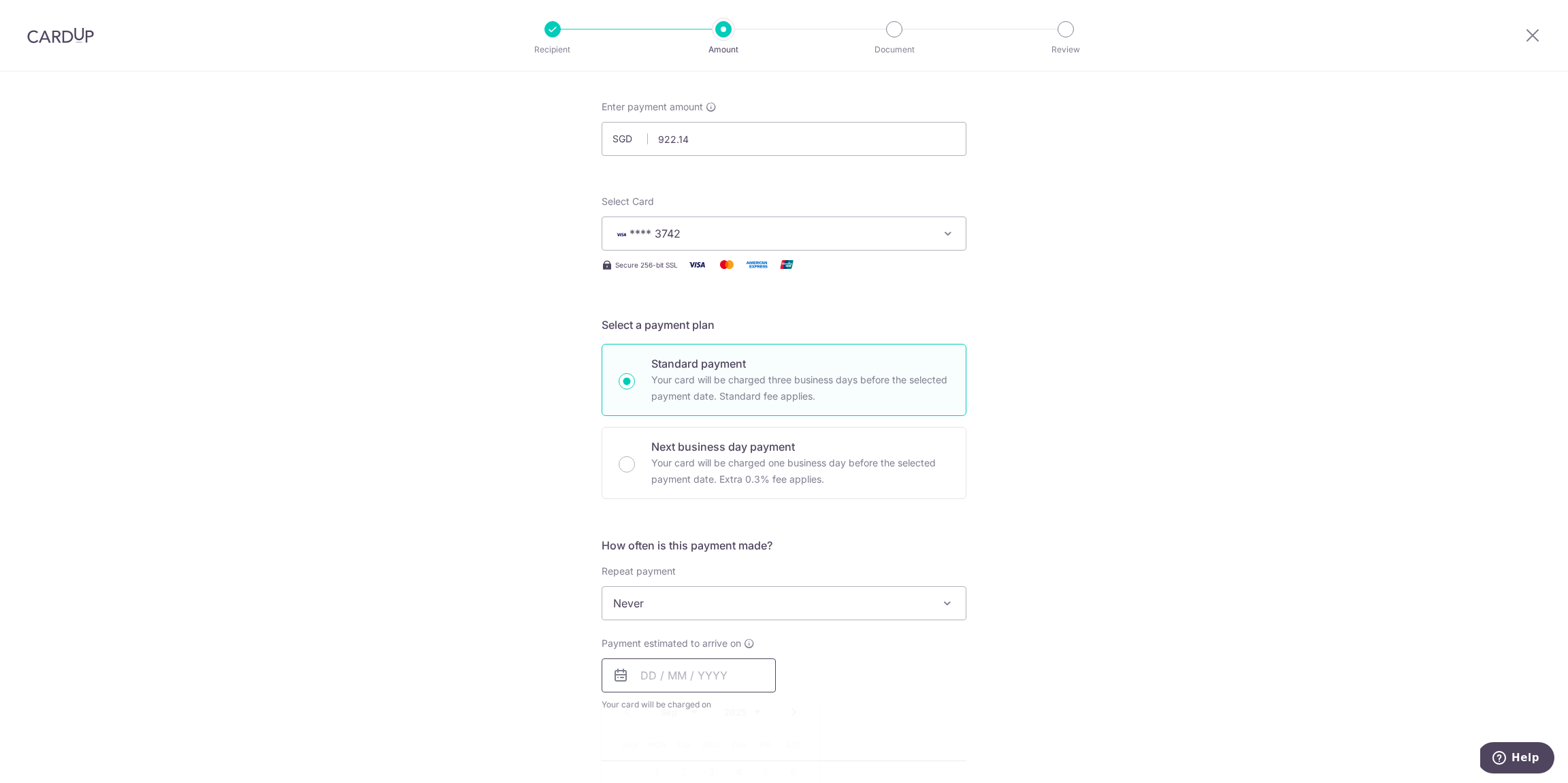
click at [762, 674] on input "text" at bounding box center [689, 675] width 174 height 34
click at [881, 641] on div "Payment estimated to arrive on Prev Next Sep Oct Nov [DATE] 2026 2027 2028 2029…" at bounding box center [784, 674] width 381 height 75
drag, startPoint x: 729, startPoint y: 682, endPoint x: 764, endPoint y: 666, distance: 38.5
click at [731, 681] on input "text" at bounding box center [689, 675] width 174 height 34
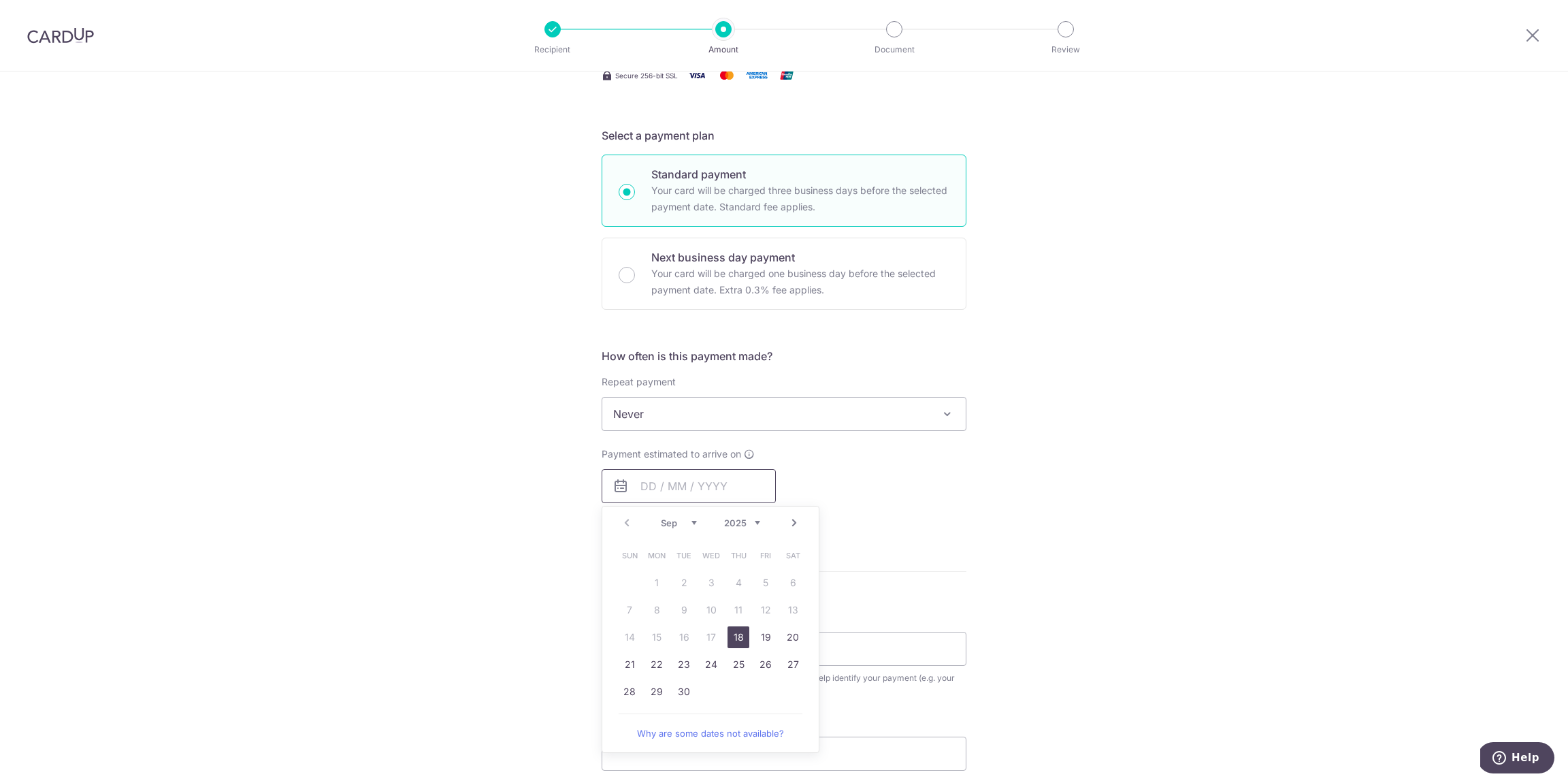
scroll to position [254, 0]
click at [683, 664] on link "23" at bounding box center [684, 661] width 22 height 22
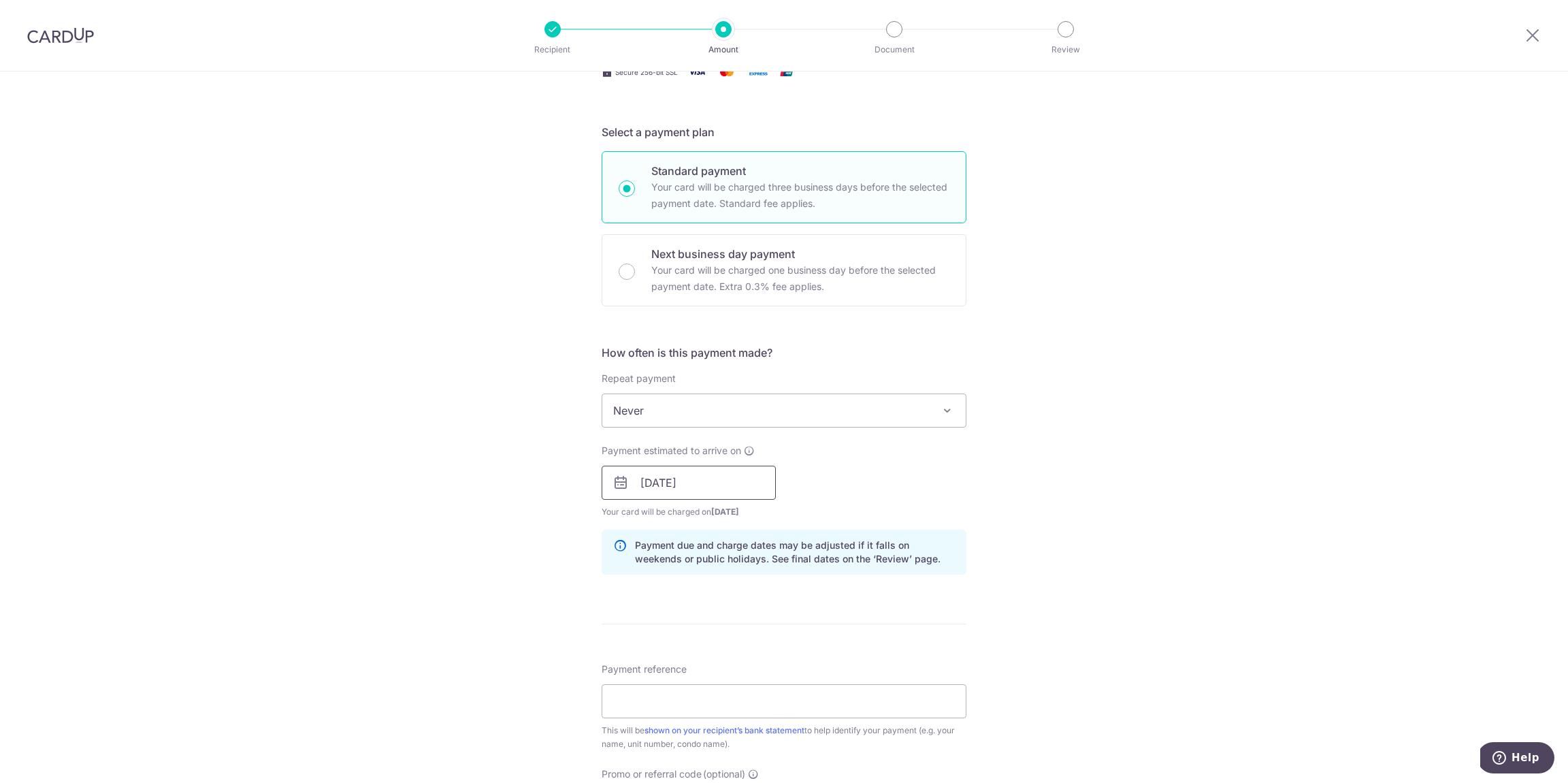
click at [738, 480] on input "[DATE]" at bounding box center [689, 482] width 174 height 34
click at [760, 636] on link "19" at bounding box center [766, 634] width 22 height 22
type input "[DATE]"
click at [1013, 500] on div "Tell us more about your payment Enter payment amount SGD 922.14 922.14 Card add…" at bounding box center [784, 461] width 1568 height 1287
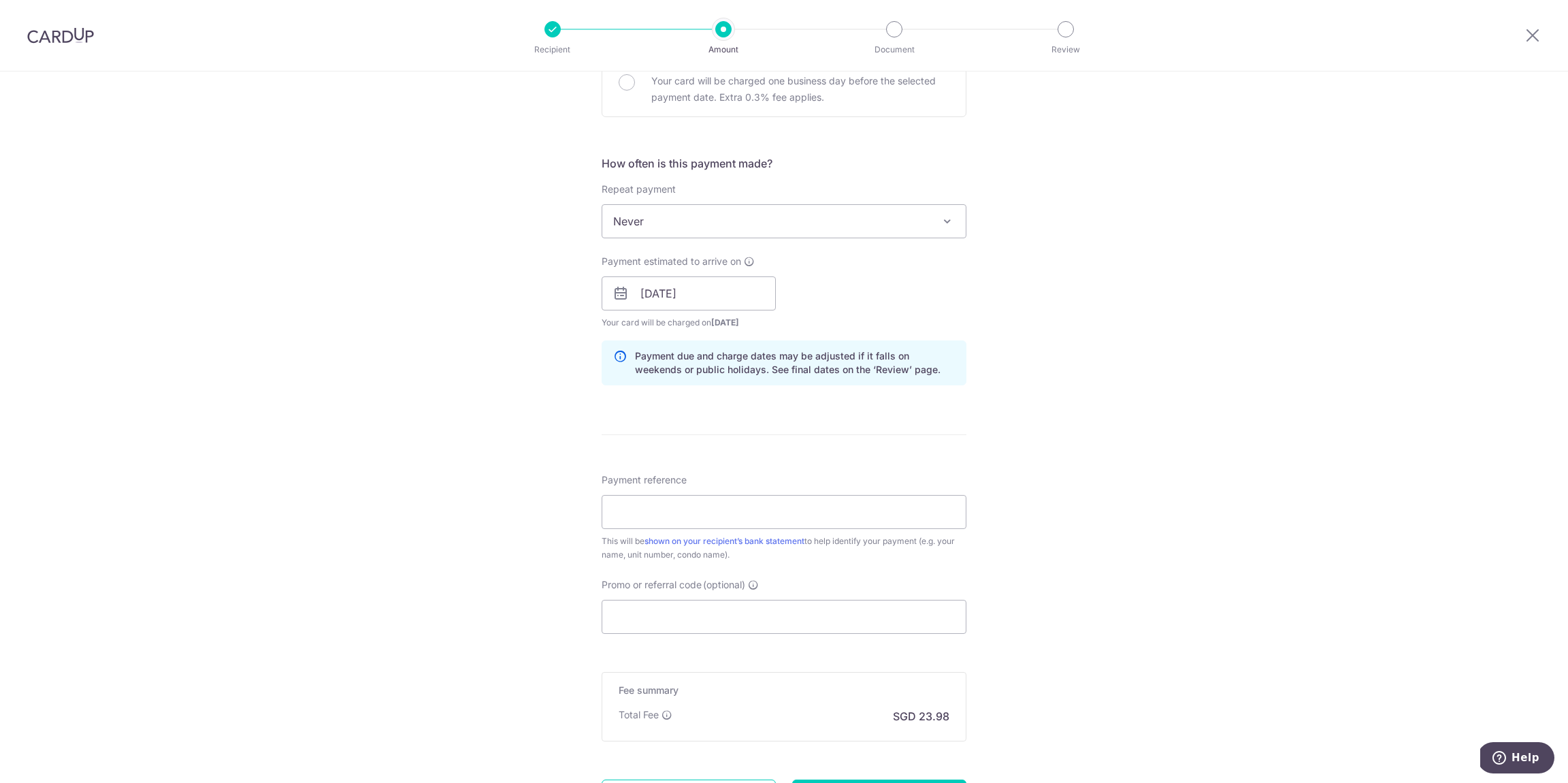
scroll to position [446, 0]
click at [846, 499] on input "Payment reference" at bounding box center [784, 509] width 365 height 34
type input "#46-14-20"
click at [1148, 530] on div "Tell us more about your payment Enter payment amount SGD 922.14 922.14 Card add…" at bounding box center [784, 269] width 1568 height 1287
click at [741, 607] on input "Promo or referral code (optional)" at bounding box center [784, 613] width 365 height 34
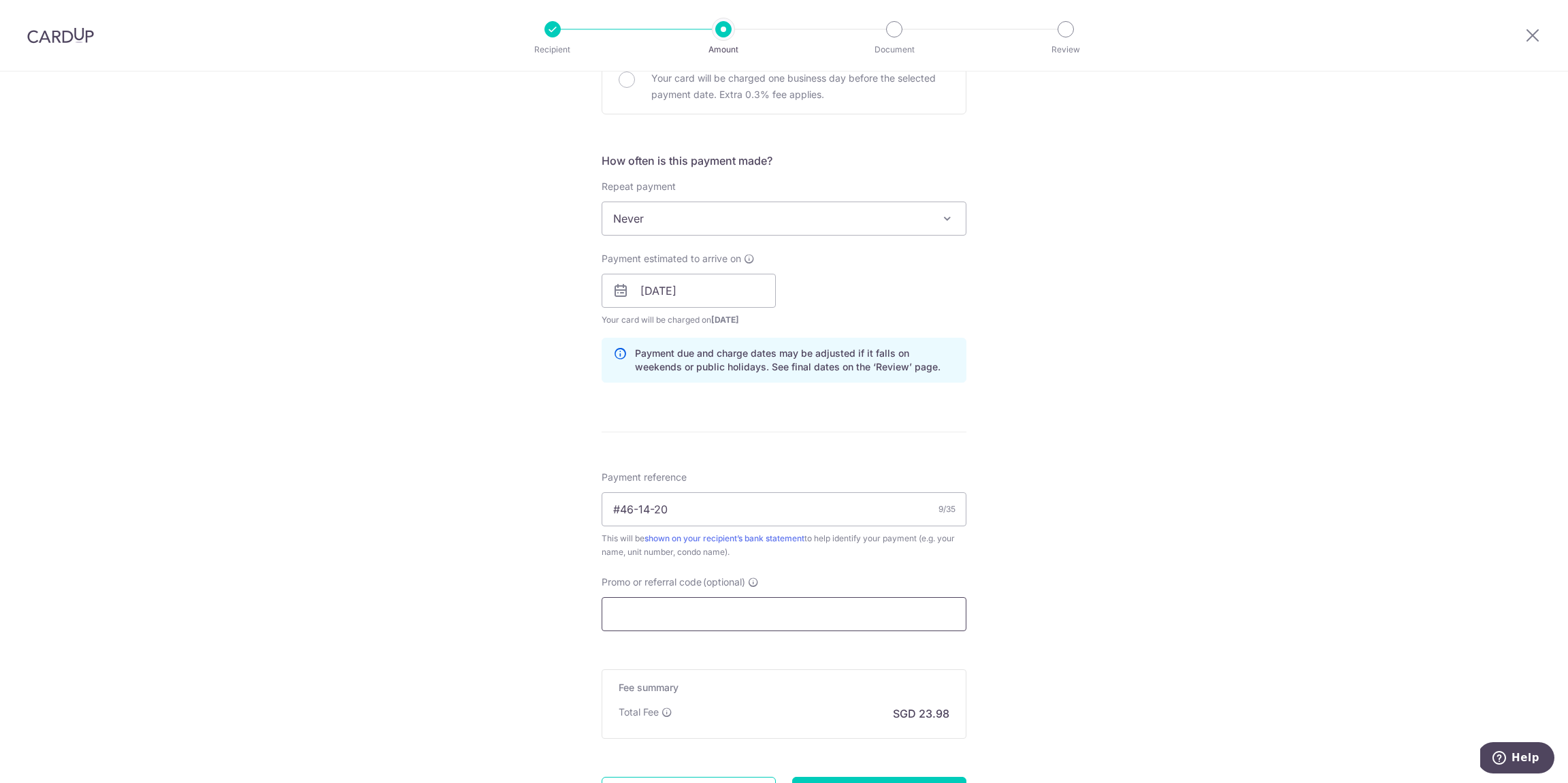
paste input "HUIWENS269"
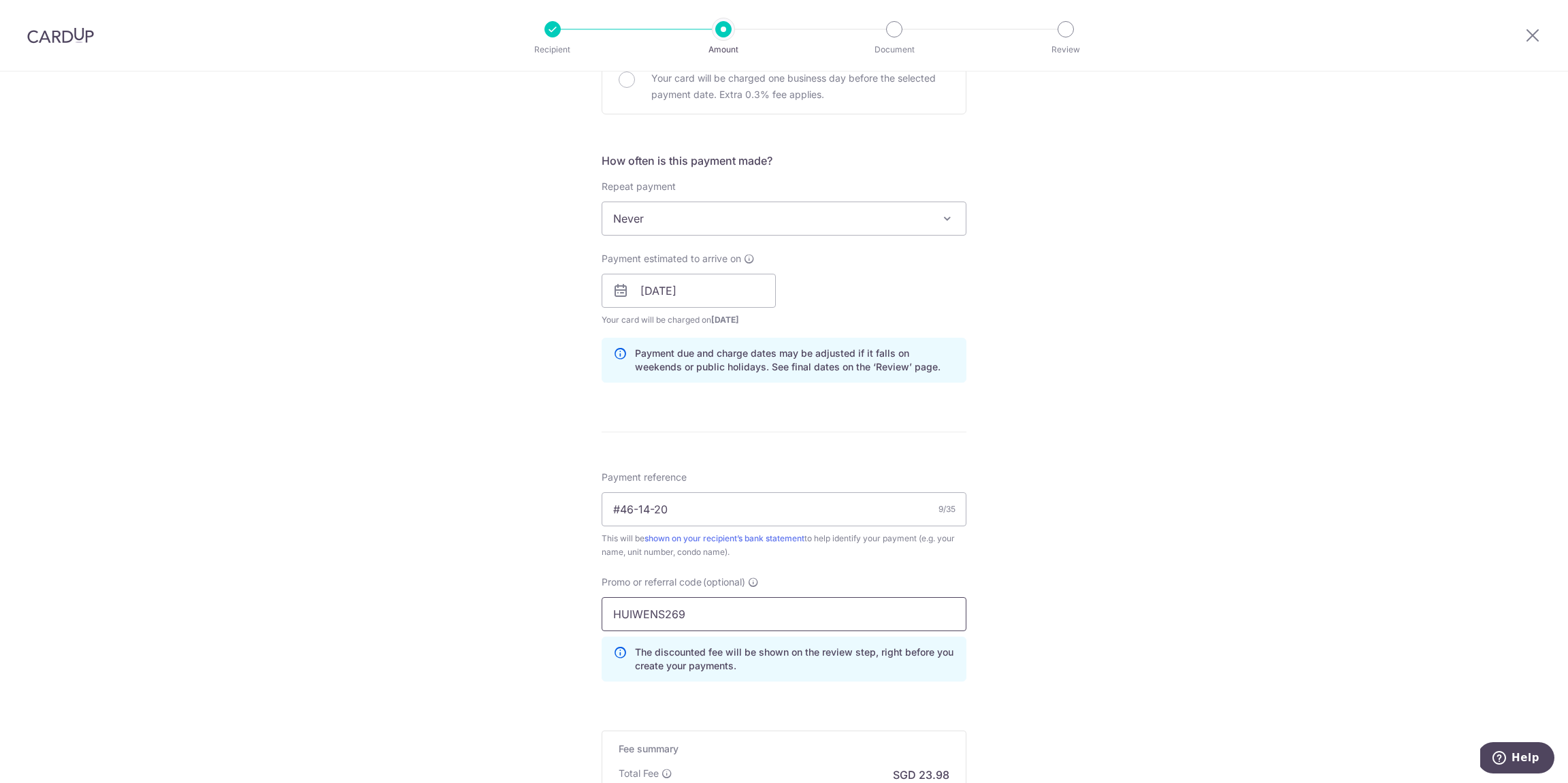
type input "HUIWENS269"
click at [1169, 606] on div "Tell us more about your payment Enter payment amount SGD 922.14 922.14 Card add…" at bounding box center [784, 300] width 1568 height 1348
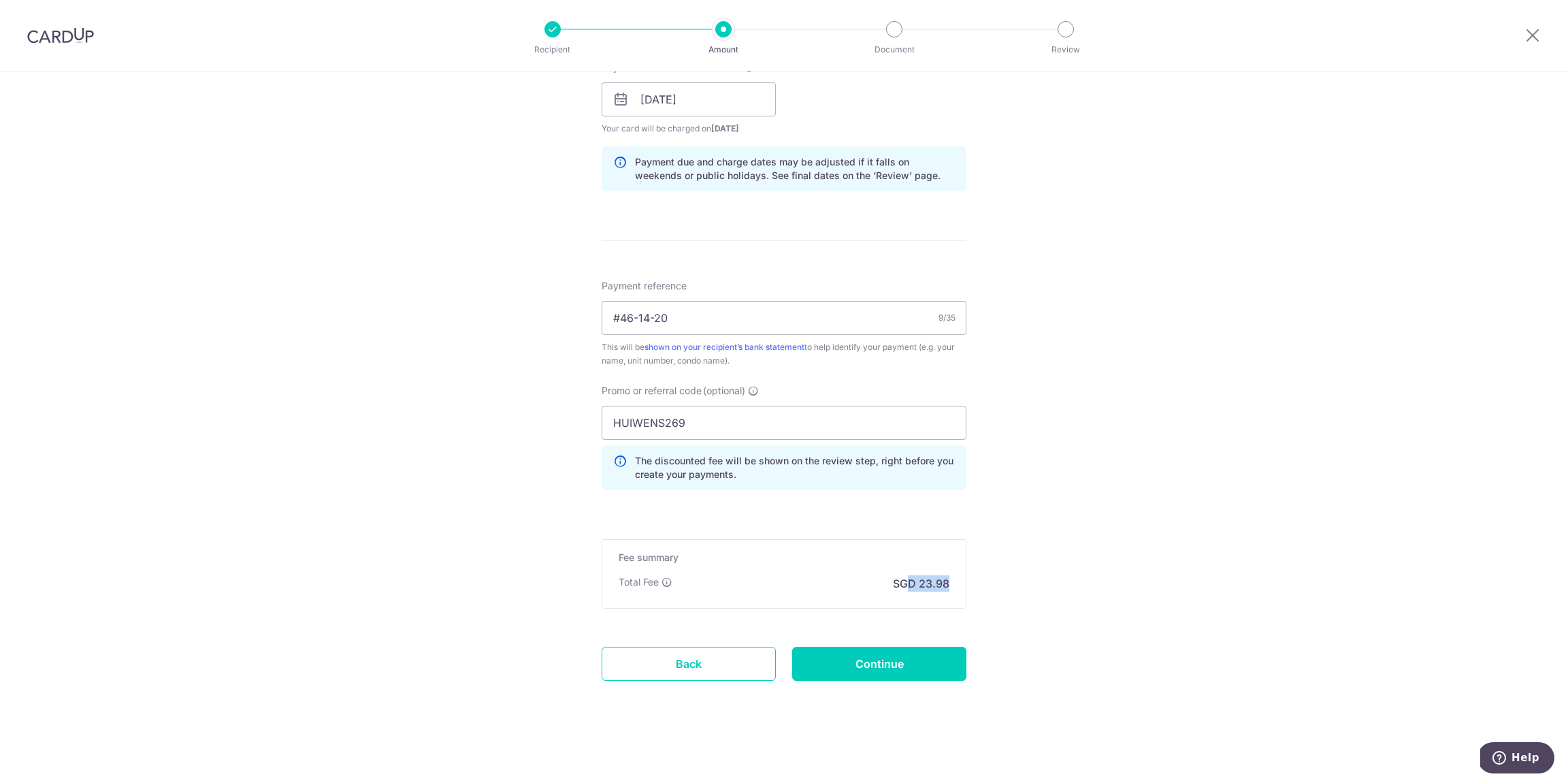
drag, startPoint x: 990, startPoint y: 598, endPoint x: 1003, endPoint y: 602, distance: 13.6
click at [1003, 602] on div "Tell us more about your payment Enter payment amount SGD 922.14 922.14 Card add…" at bounding box center [784, 108] width 1568 height 1348
click at [998, 601] on div "Tell us more about your payment Enter payment amount SGD 922.14 922.14 Card add…" at bounding box center [784, 108] width 1568 height 1348
click at [1100, 555] on div "Tell us more about your payment Enter payment amount SGD 922.14 922.14 Card add…" at bounding box center [784, 108] width 1568 height 1348
click at [1126, 511] on div "Tell us more about your payment Enter payment amount SGD 922.14 922.14 Card add…" at bounding box center [784, 108] width 1568 height 1348
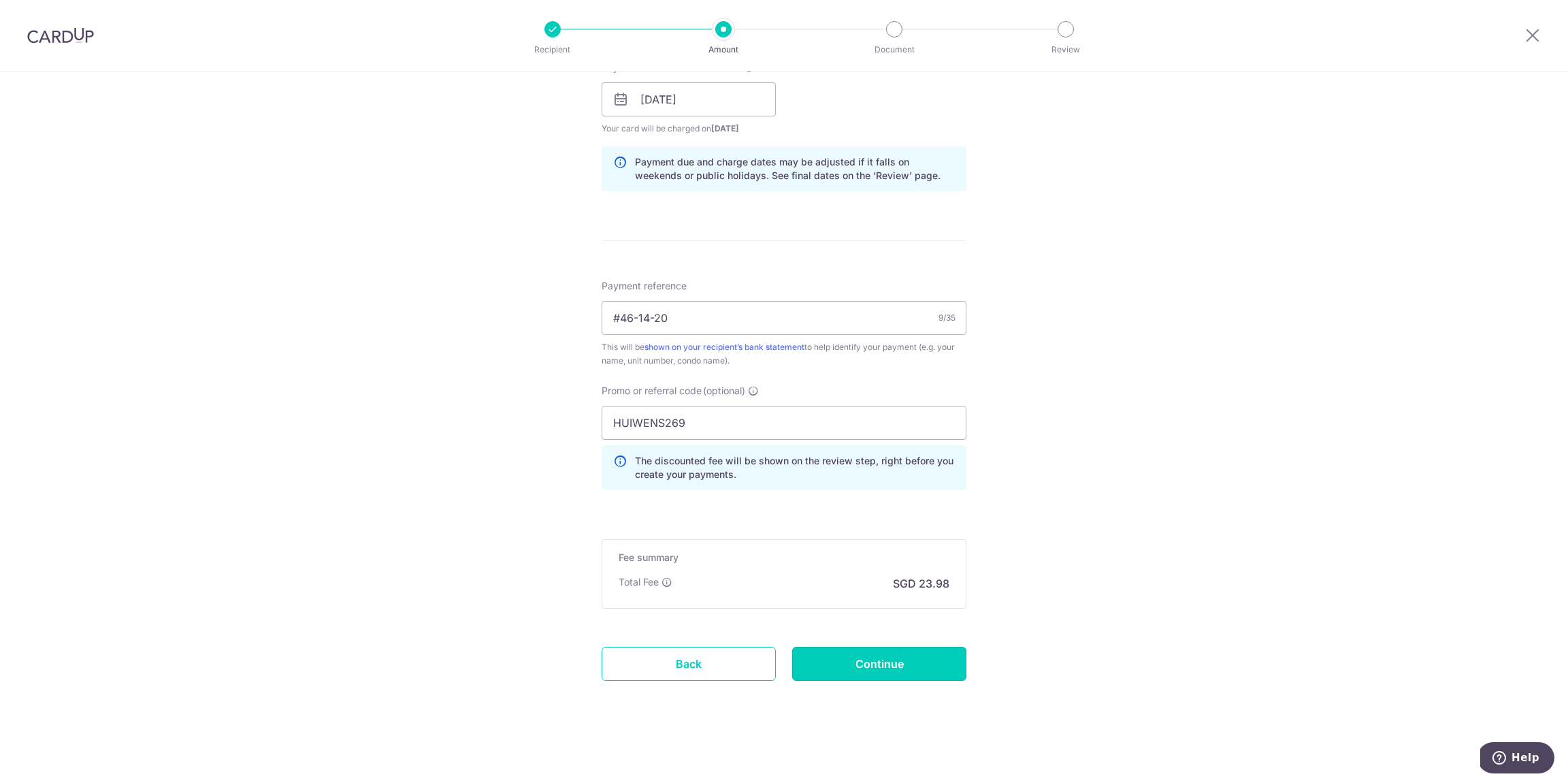
drag, startPoint x: 889, startPoint y: 669, endPoint x: 916, endPoint y: 658, distance: 29.2
click at [889, 669] on input "Continue" at bounding box center [880, 663] width 174 height 34
type input "Create Schedule"
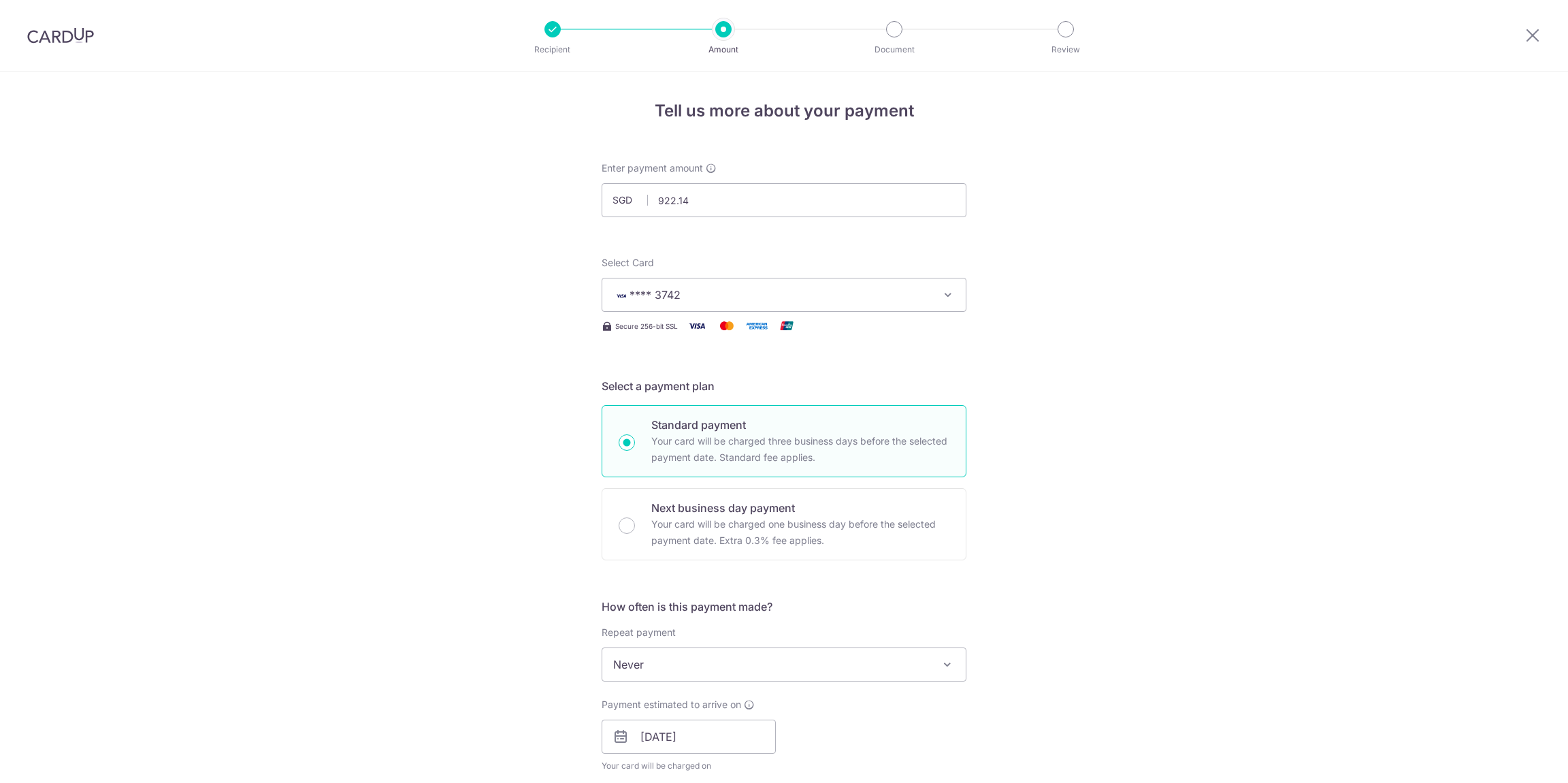
scroll to position [656, 0]
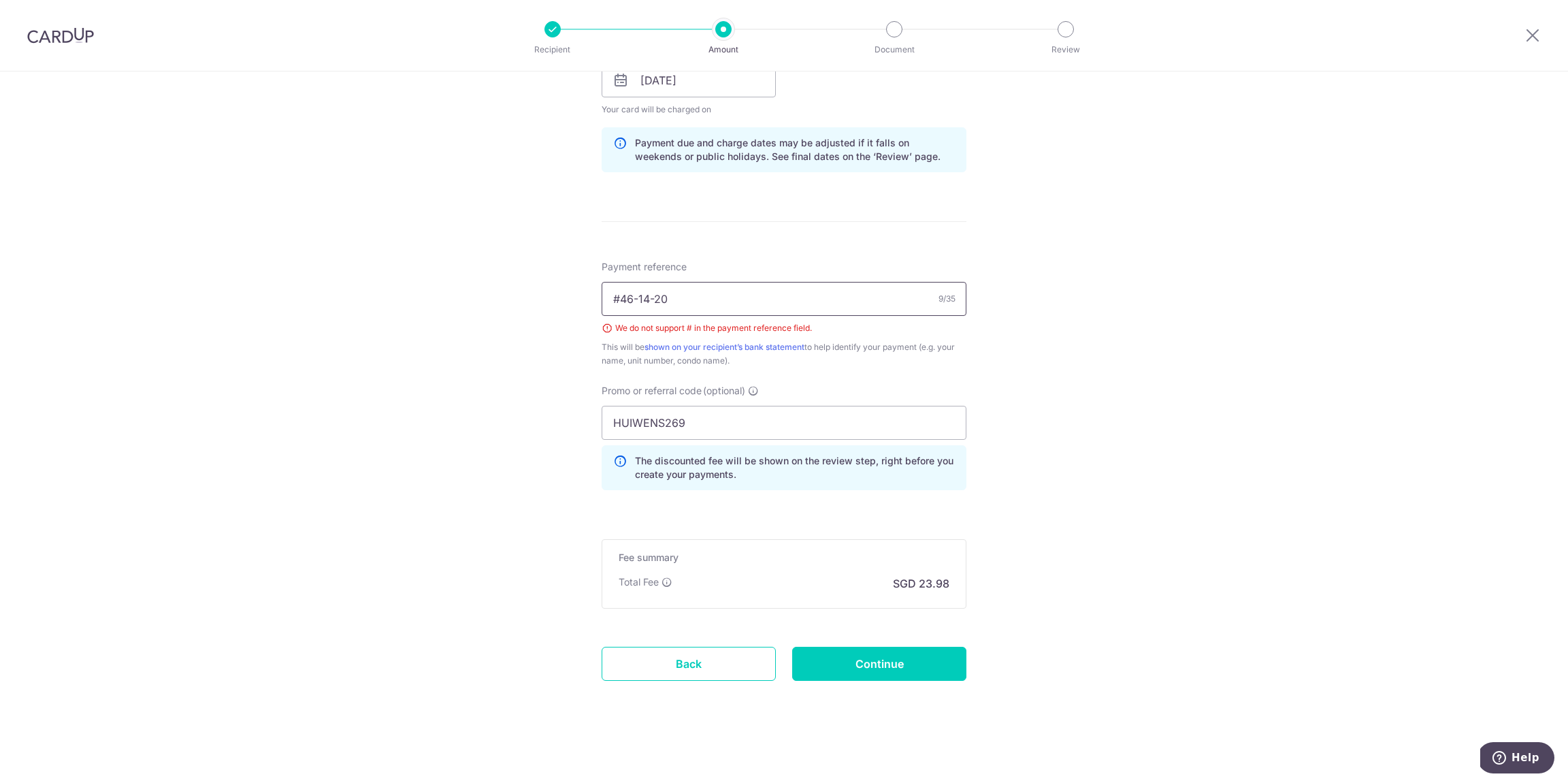
click at [620, 297] on input "#46-14-20" at bounding box center [784, 298] width 365 height 34
type input "46-14-20"
click at [986, 372] on div "Tell us more about your payment Enter payment amount SGD 922.14 922.14 Select C…" at bounding box center [784, 99] width 1568 height 1368
click at [862, 664] on input "Continue" at bounding box center [880, 663] width 174 height 34
type input "Create Schedule"
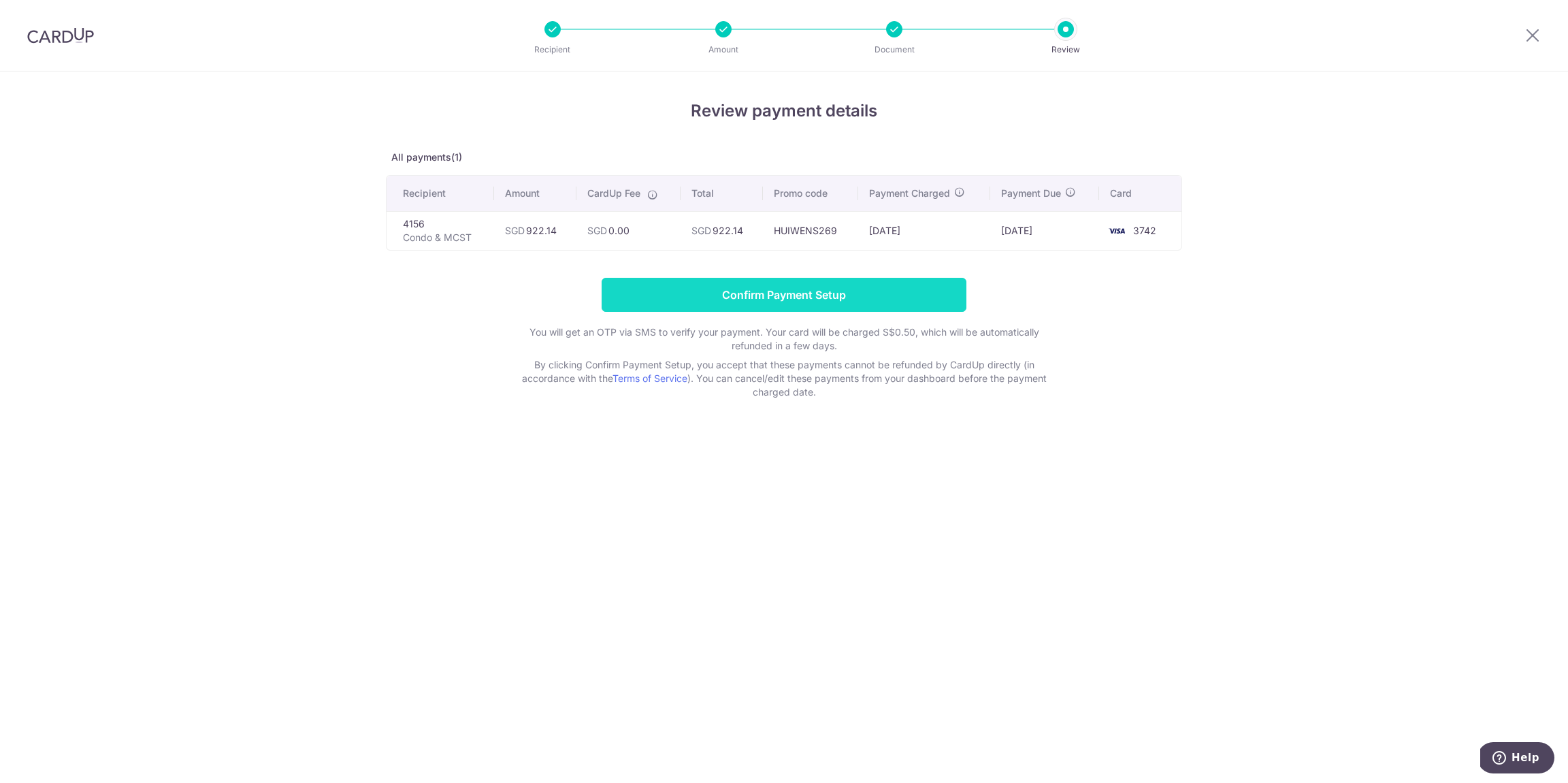
click at [861, 296] on input "Confirm Payment Setup" at bounding box center [784, 294] width 365 height 34
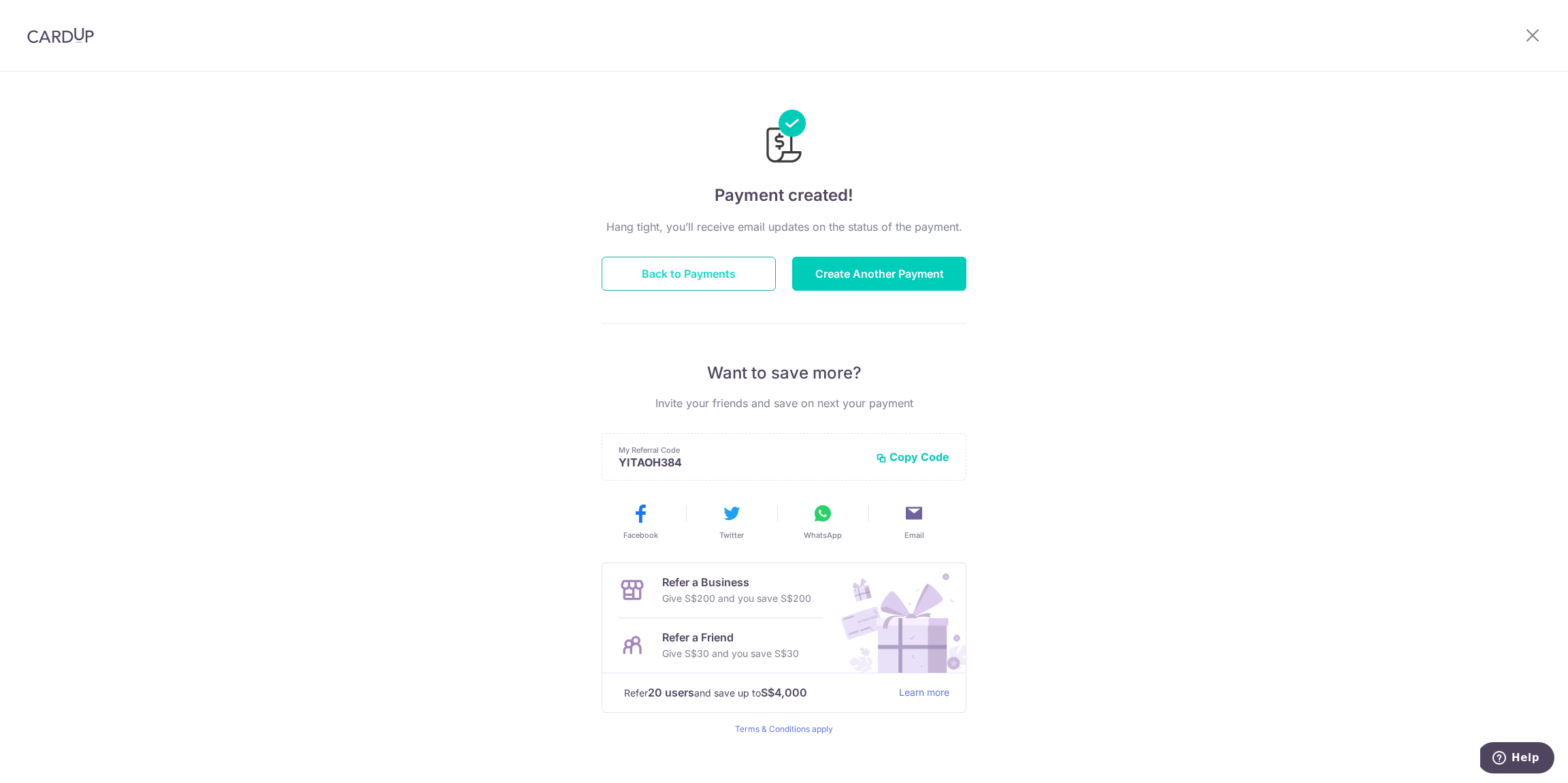
click at [705, 271] on button "Back to Payments" at bounding box center [689, 273] width 174 height 34
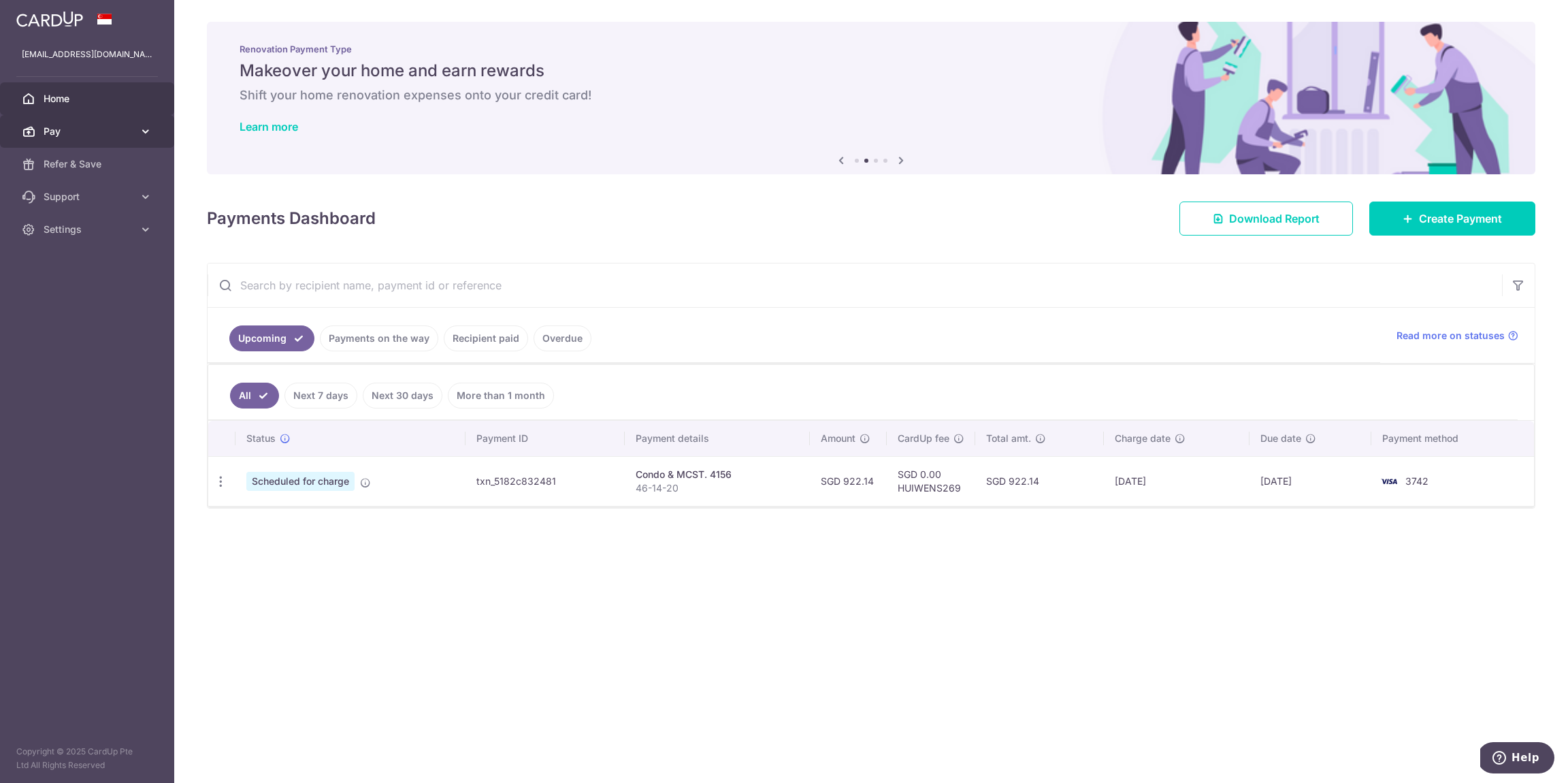
click at [80, 134] on span "Pay" at bounding box center [89, 131] width 90 height 14
click at [101, 169] on span "Payments" at bounding box center [89, 164] width 90 height 14
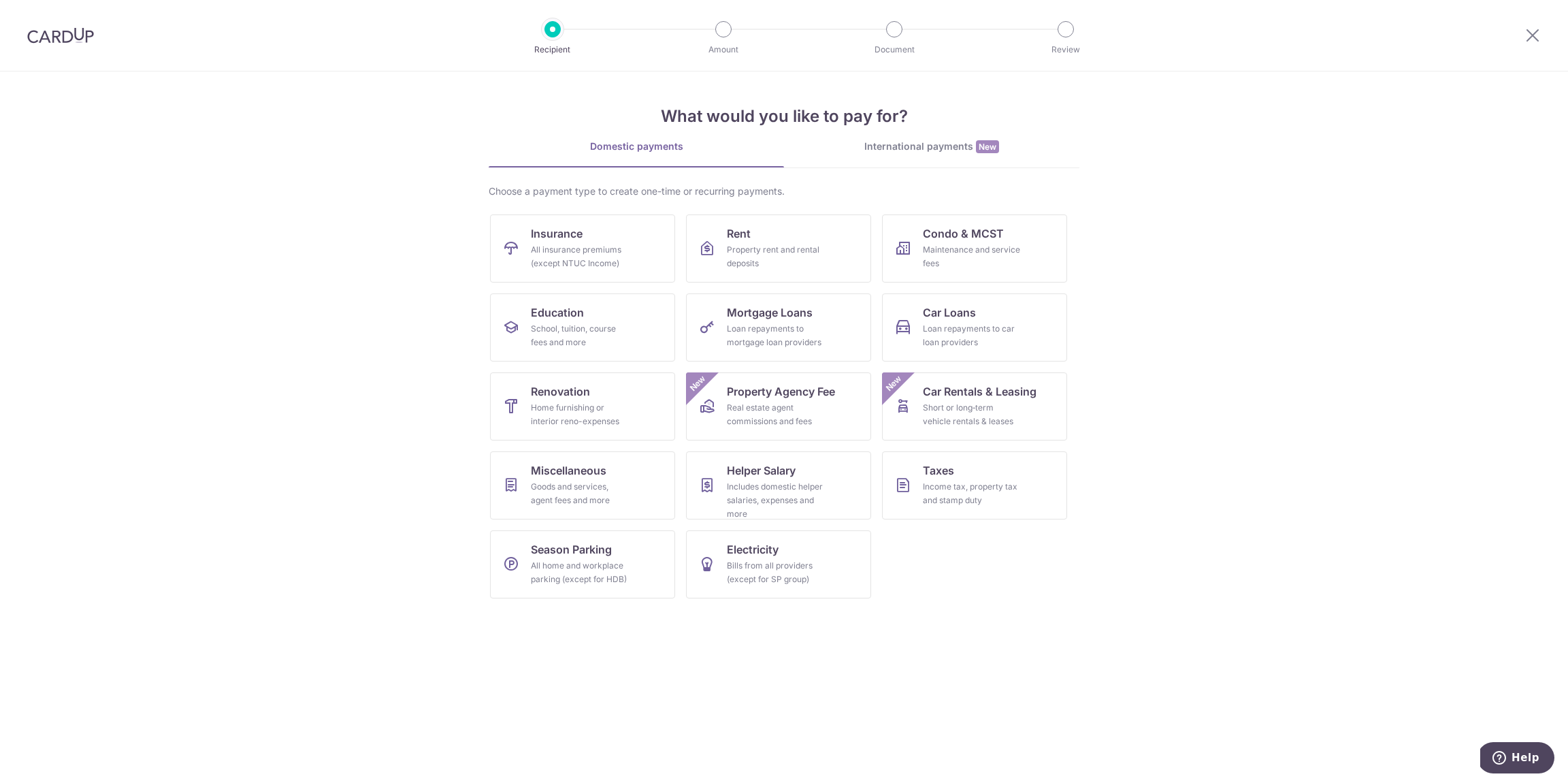
click at [53, 30] on img at bounding box center [60, 35] width 67 height 17
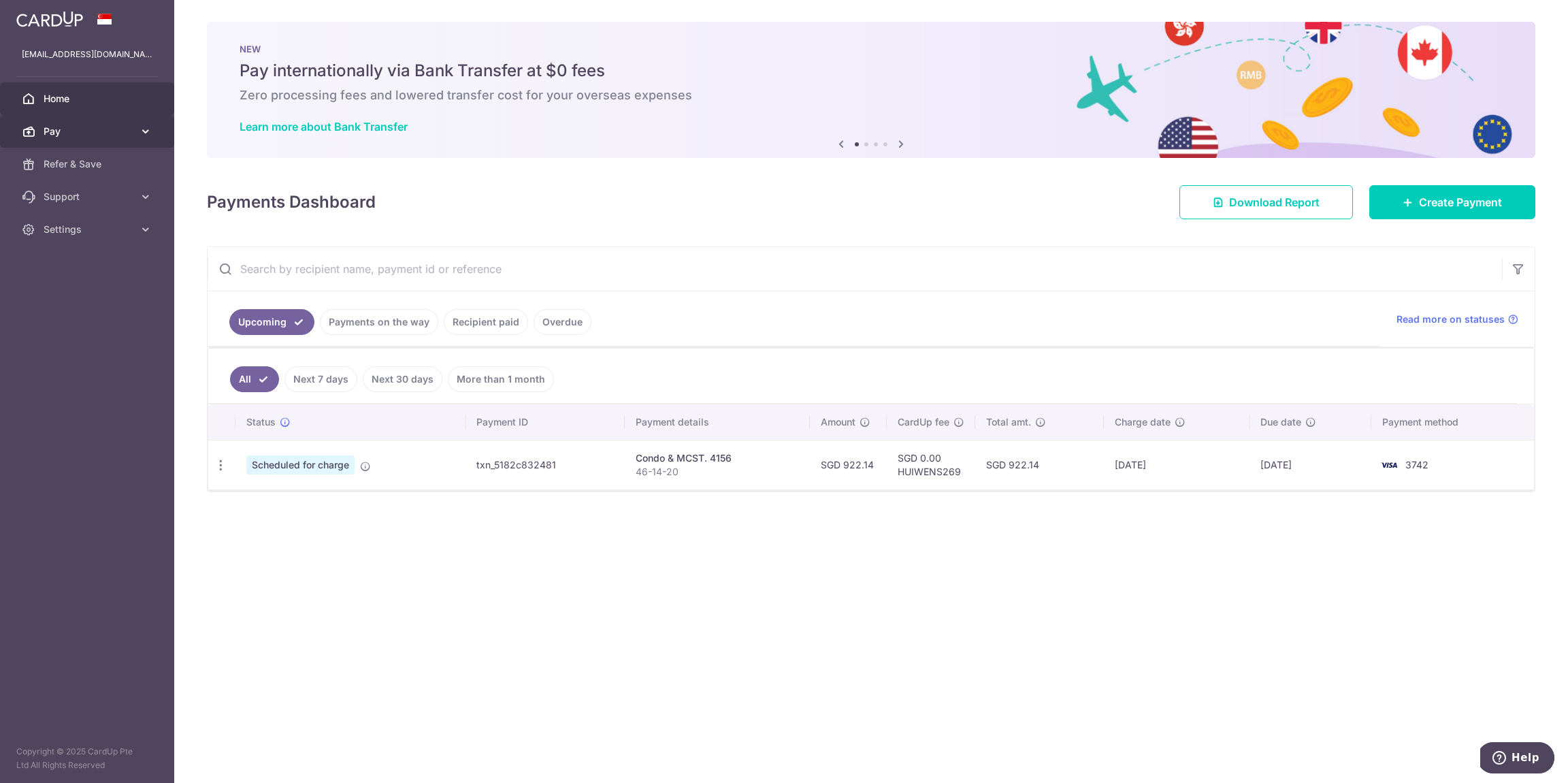
click at [102, 138] on link "Pay" at bounding box center [87, 131] width 174 height 33
drag, startPoint x: 88, startPoint y: 194, endPoint x: 128, endPoint y: 212, distance: 43.9
click at [88, 194] on span "Recipients" at bounding box center [89, 197] width 90 height 14
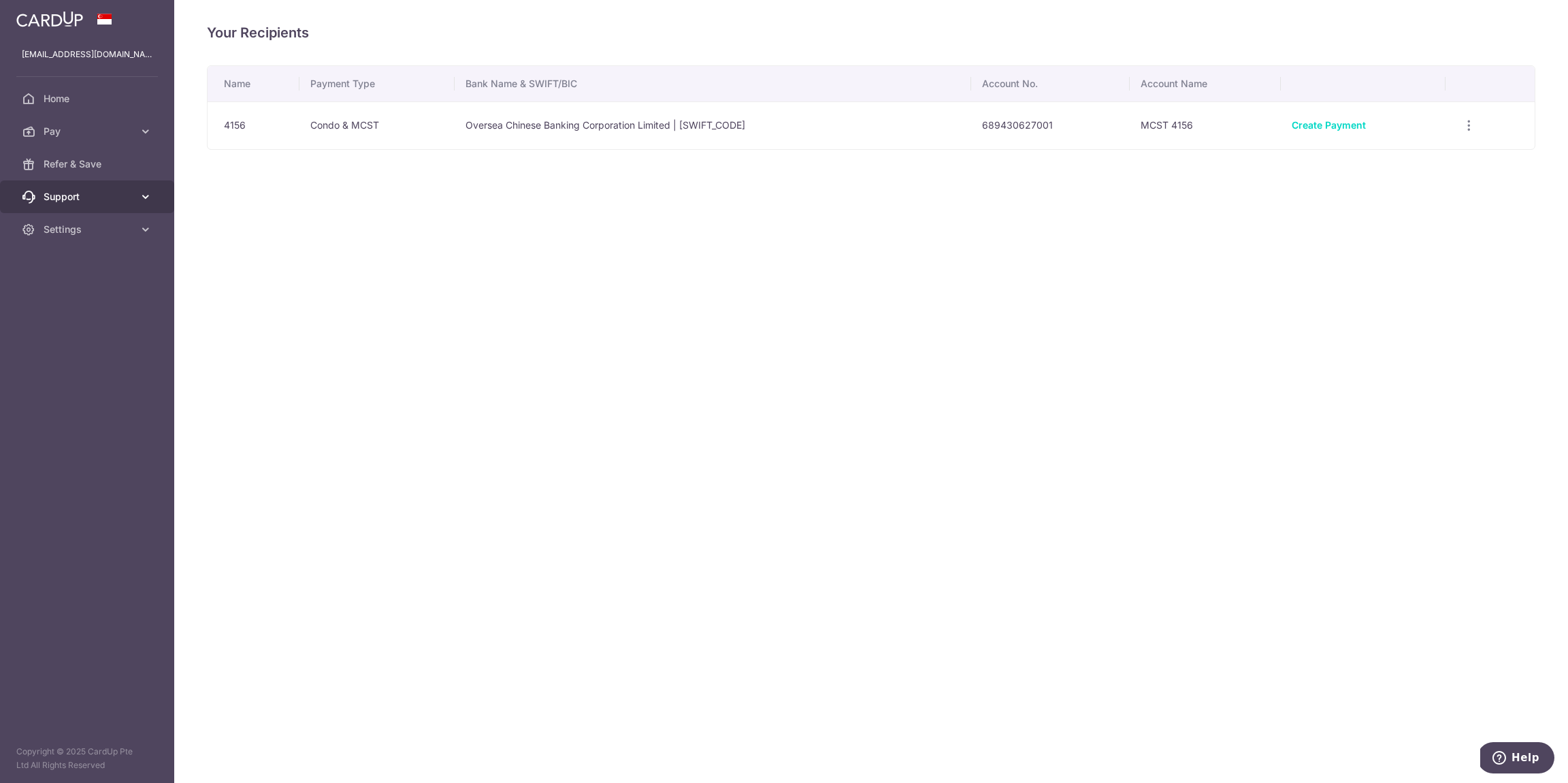
click at [96, 194] on span "Support" at bounding box center [89, 197] width 90 height 14
click at [105, 143] on link "Pay" at bounding box center [87, 131] width 174 height 33
click at [417, 291] on div "Your Recipients Name Payment Type Bank Name & SWIFT/BIC Account No. Account Nam…" at bounding box center [871, 391] width 1394 height 783
